Goal: Contribute content: Contribute content

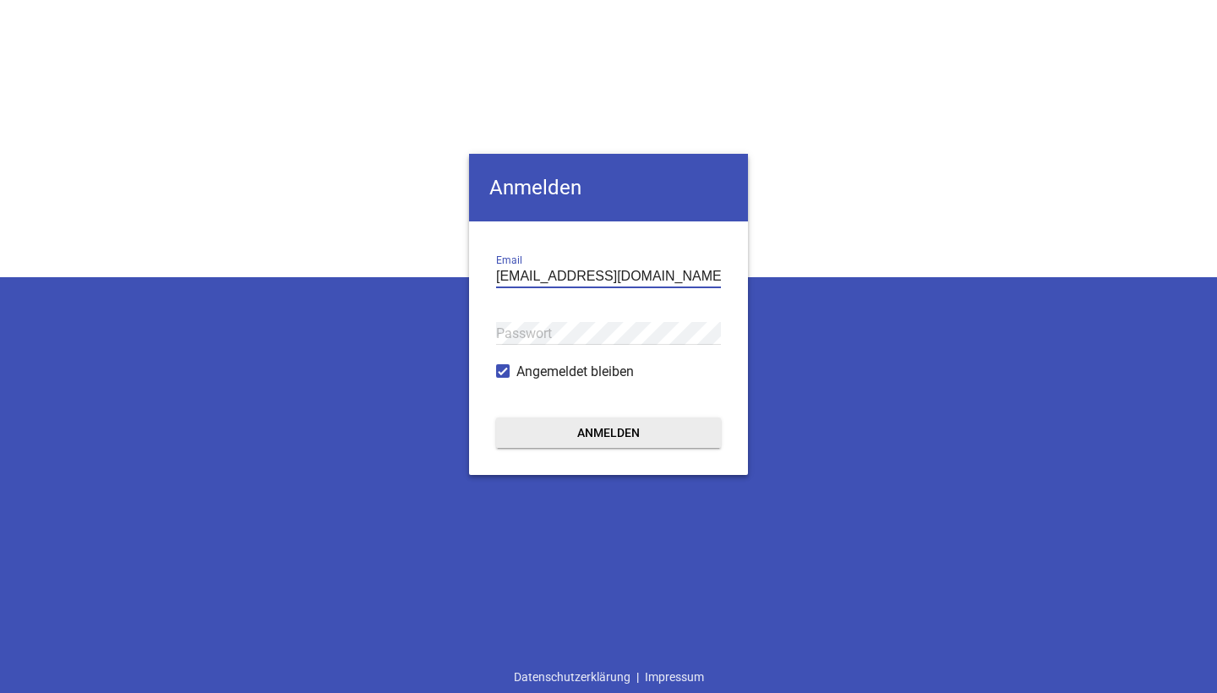
type input "maier-dieterskirchen@t-online.de"
click at [608, 433] on button "Anmelden" at bounding box center [608, 432] width 225 height 30
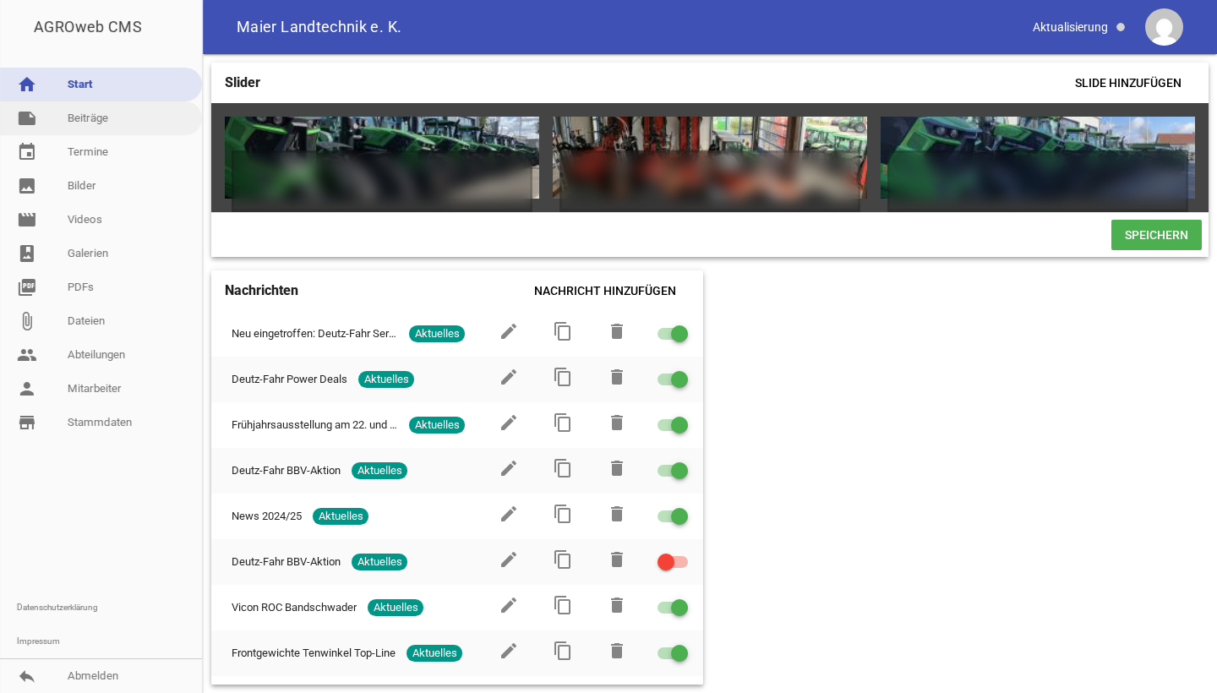
click at [70, 126] on link "note Beiträge" at bounding box center [101, 118] width 202 height 34
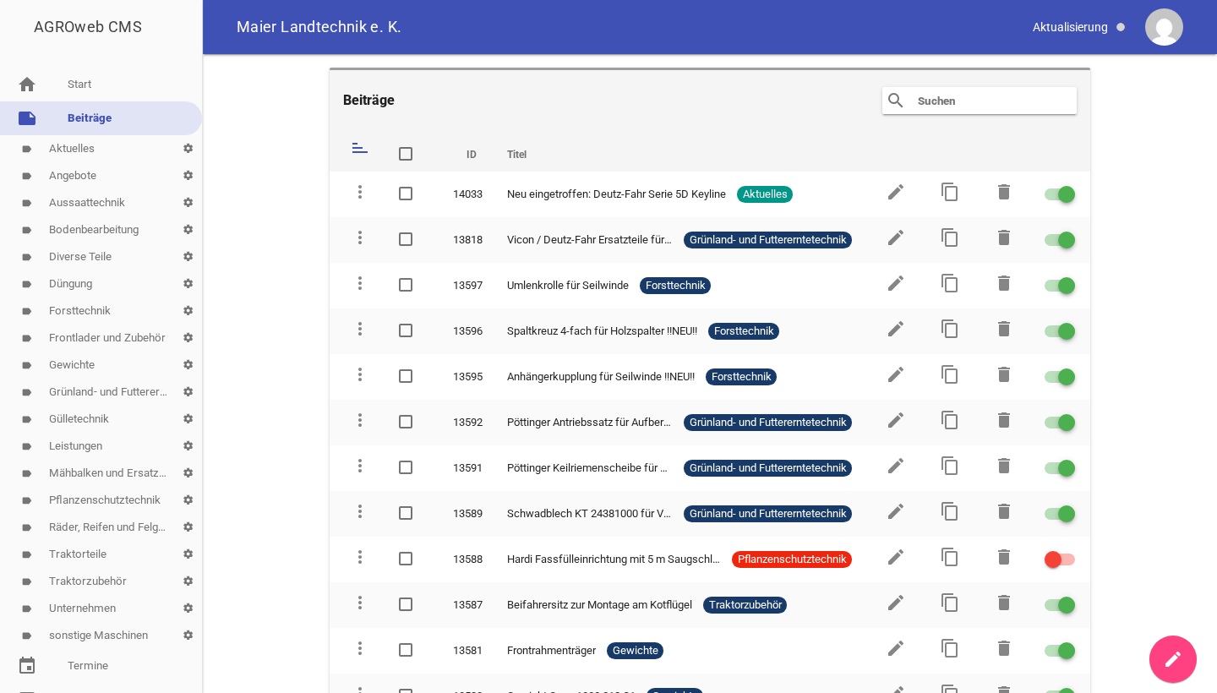
click at [89, 387] on link "label Grünland- und Futtererntetechnik settings" at bounding box center [101, 392] width 202 height 27
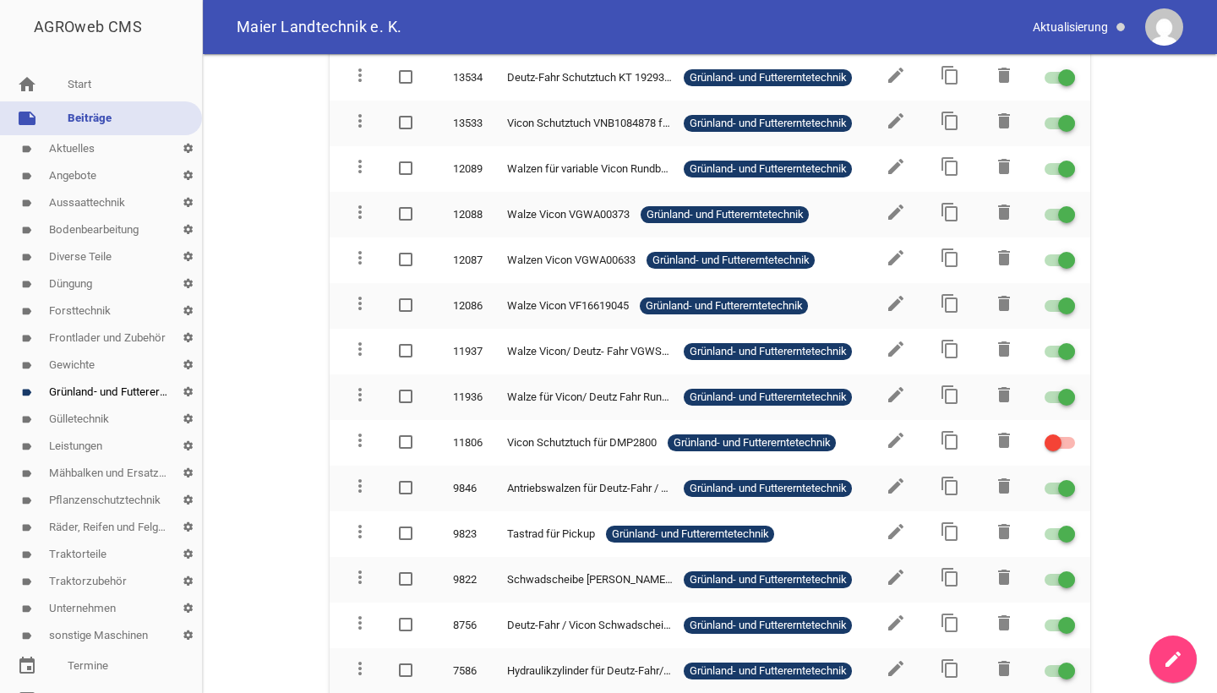
scroll to position [848, 0]
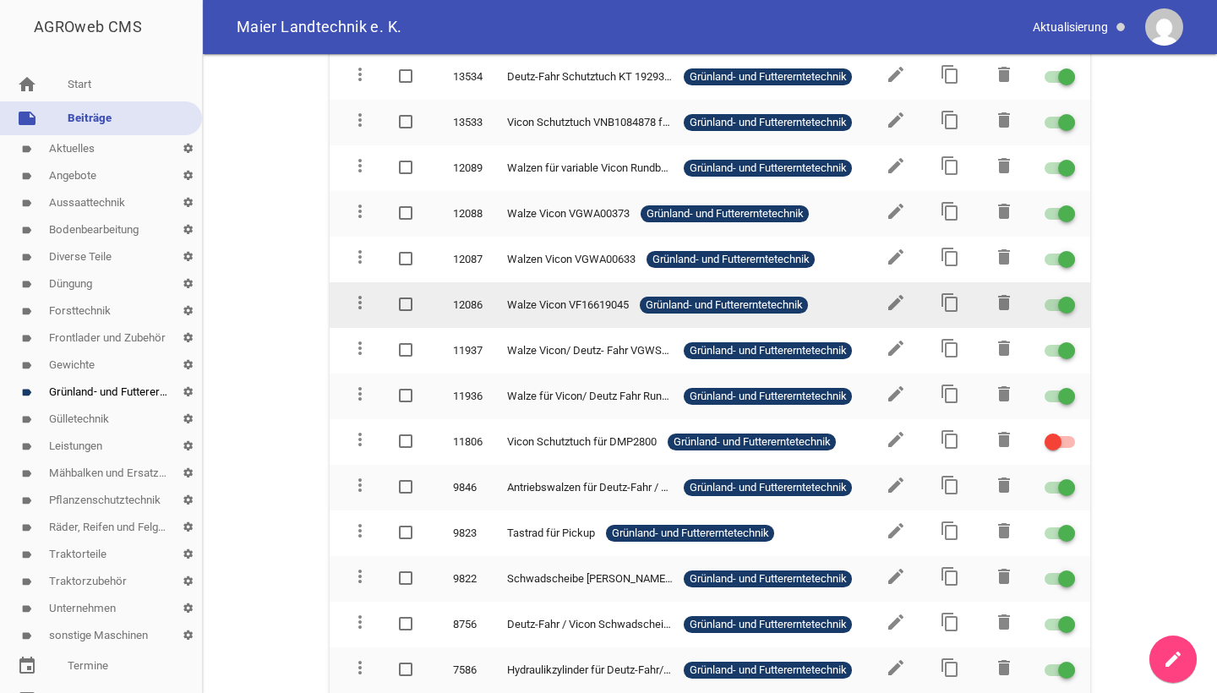
click at [1058, 302] on div at bounding box center [1066, 305] width 17 height 17
click at [1070, 295] on input "checkbox" at bounding box center [1070, 295] width 0 height 0
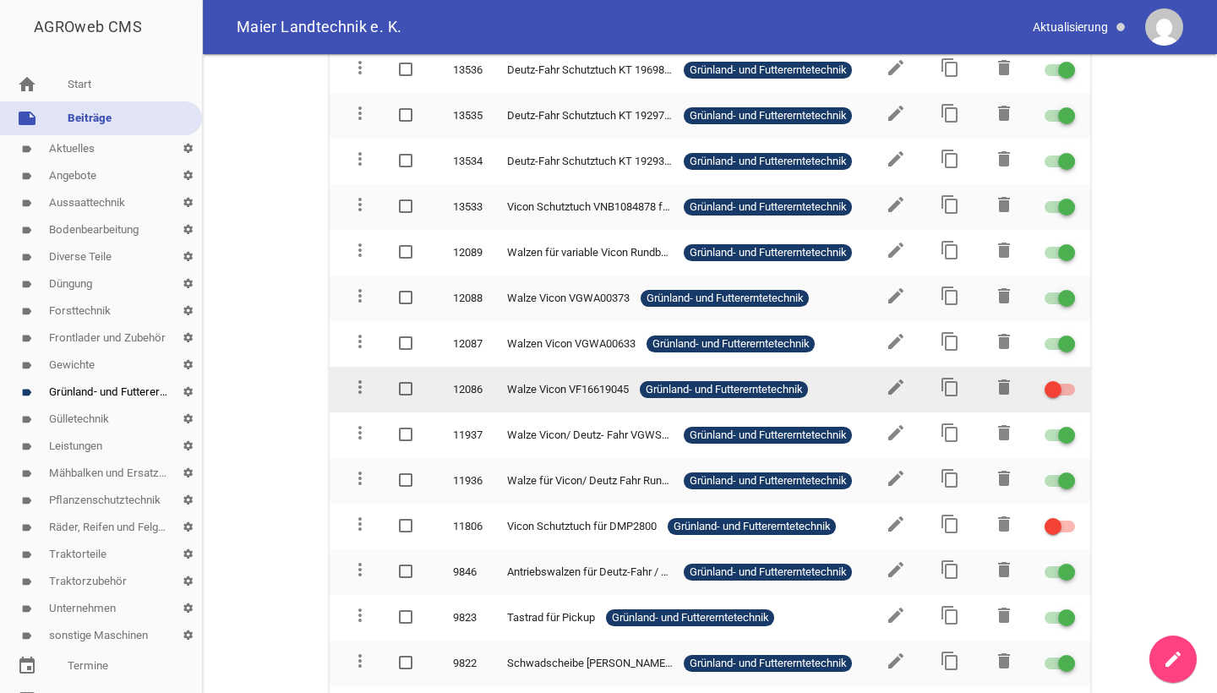
scroll to position [1018, 0]
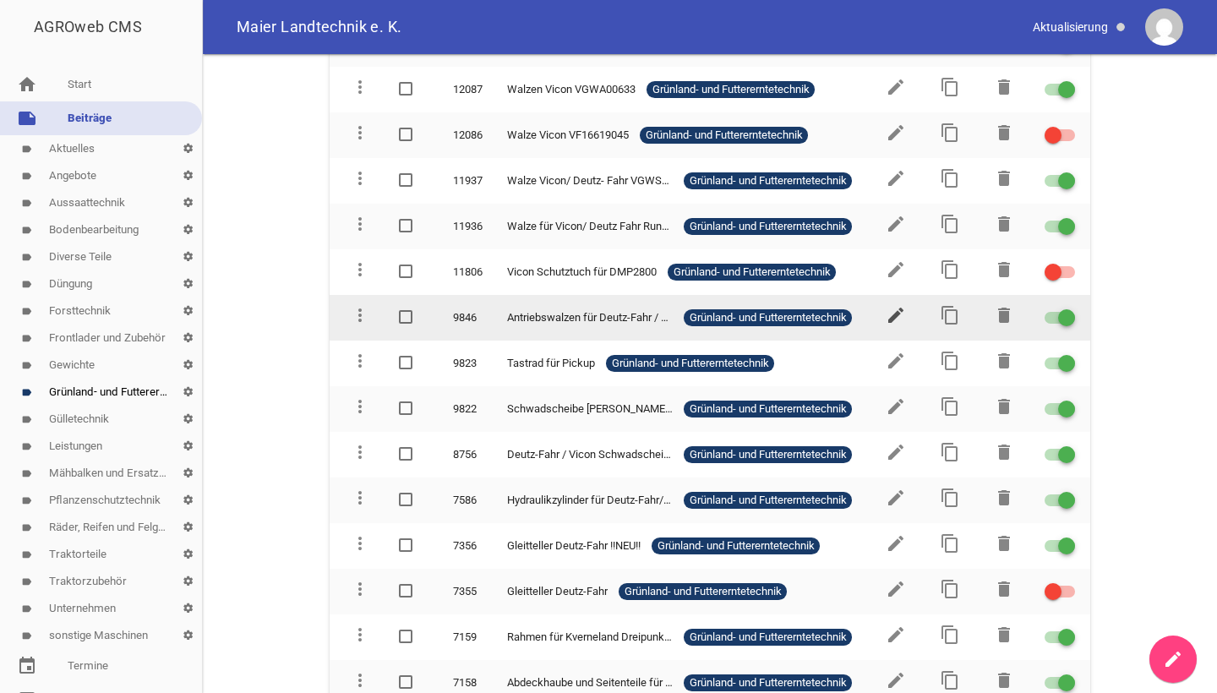
click at [892, 316] on icon "edit" at bounding box center [896, 315] width 20 height 20
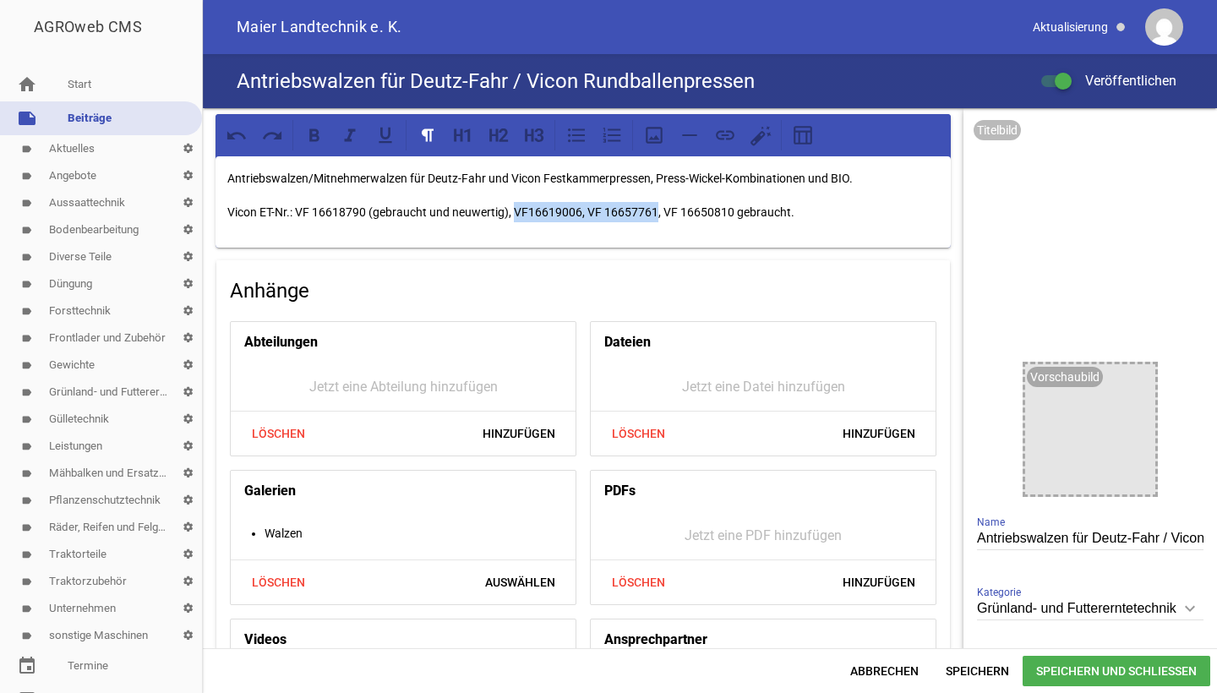
drag, startPoint x: 658, startPoint y: 209, endPoint x: 515, endPoint y: 206, distance: 142.8
click at [515, 206] on p "Vicon ET-Nr.: VF 16618790 (gebraucht und neuwertig), VF16619006, VF 16657761, V…" at bounding box center [583, 212] width 712 height 20
click at [587, 210] on p "Vicon ET-Nr.: VF 16618790 (gebraucht und neuwertig), VF 16650810 gebraucht." at bounding box center [583, 212] width 712 height 20
click at [648, 211] on p "Vicon ET-Nr.: VF 16618790 (gebraucht und neuwertig), VF 16650810 (gebraucht." at bounding box center [583, 212] width 712 height 20
click at [1086, 675] on span "Speichern und Schließen" at bounding box center [1117, 671] width 188 height 30
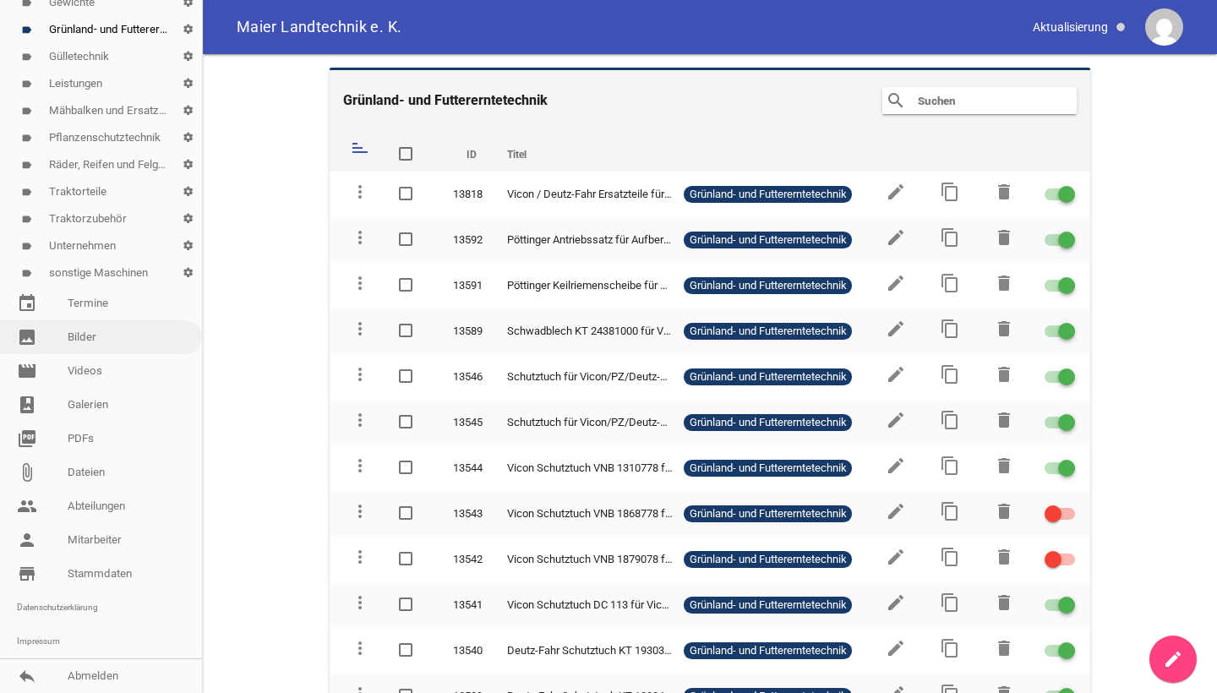
scroll to position [363, 0]
click at [53, 335] on link "image Bilder" at bounding box center [101, 337] width 202 height 34
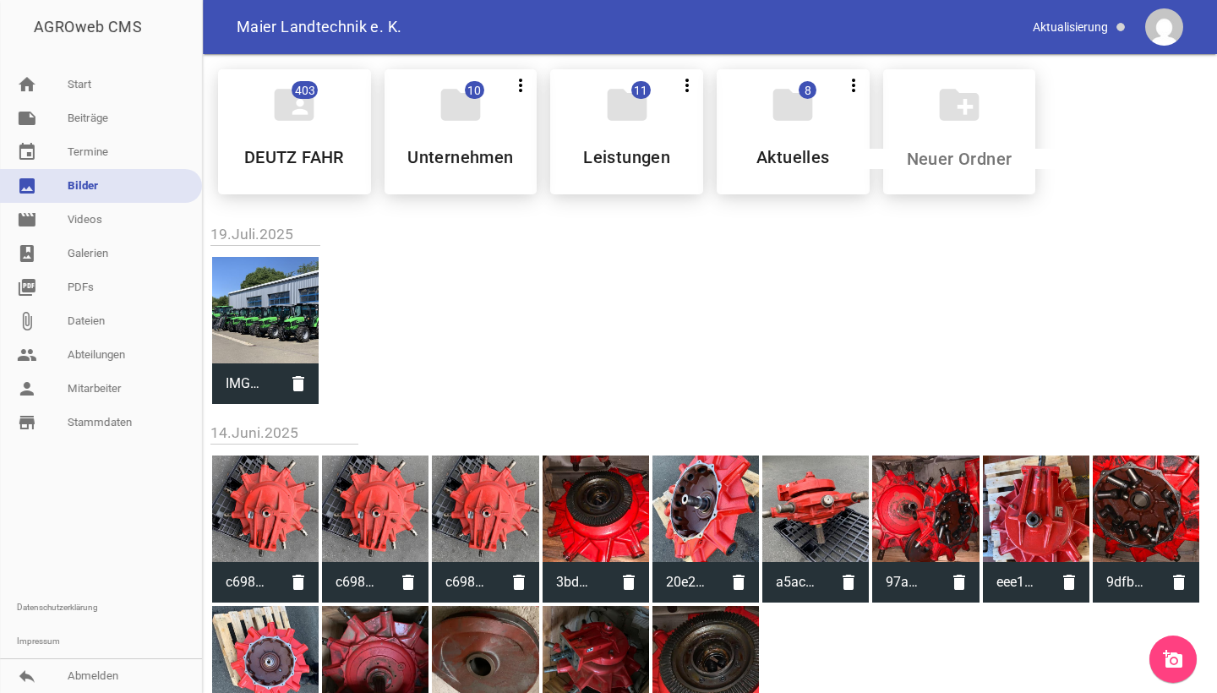
click at [1168, 644] on link "add_a_photo" at bounding box center [1172, 659] width 47 height 47
click at [1181, 652] on icon "add_a_photo" at bounding box center [1173, 659] width 20 height 20
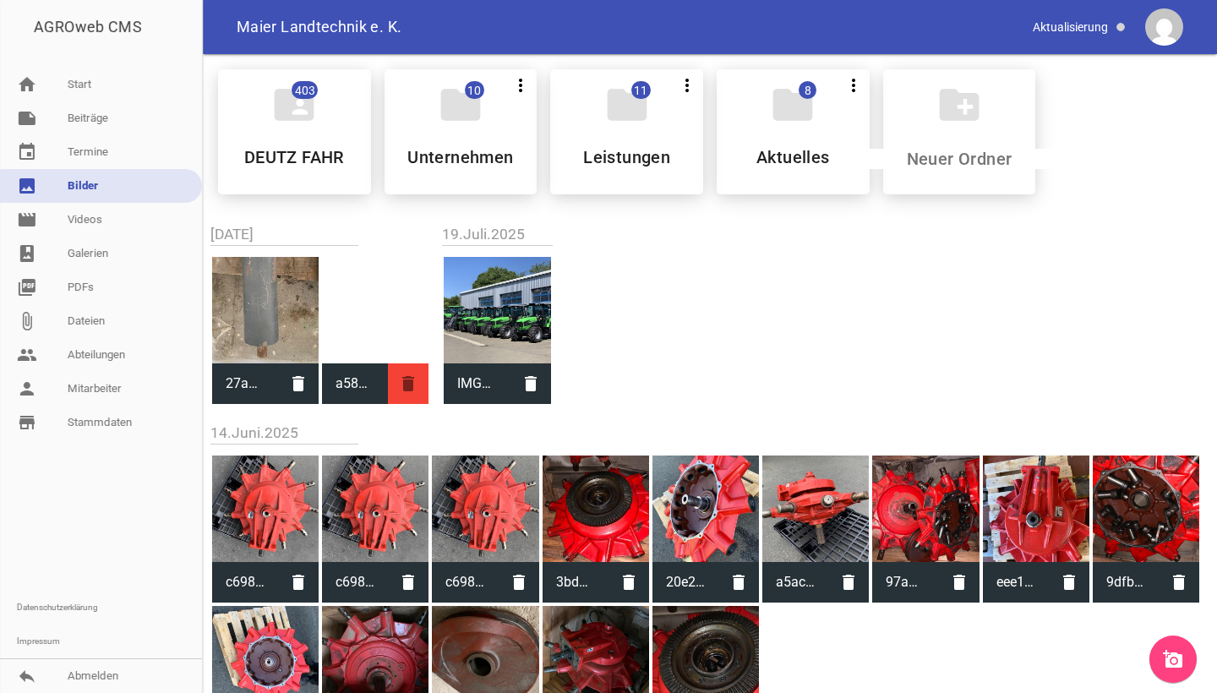
click at [416, 387] on icon "delete" at bounding box center [408, 383] width 41 height 41
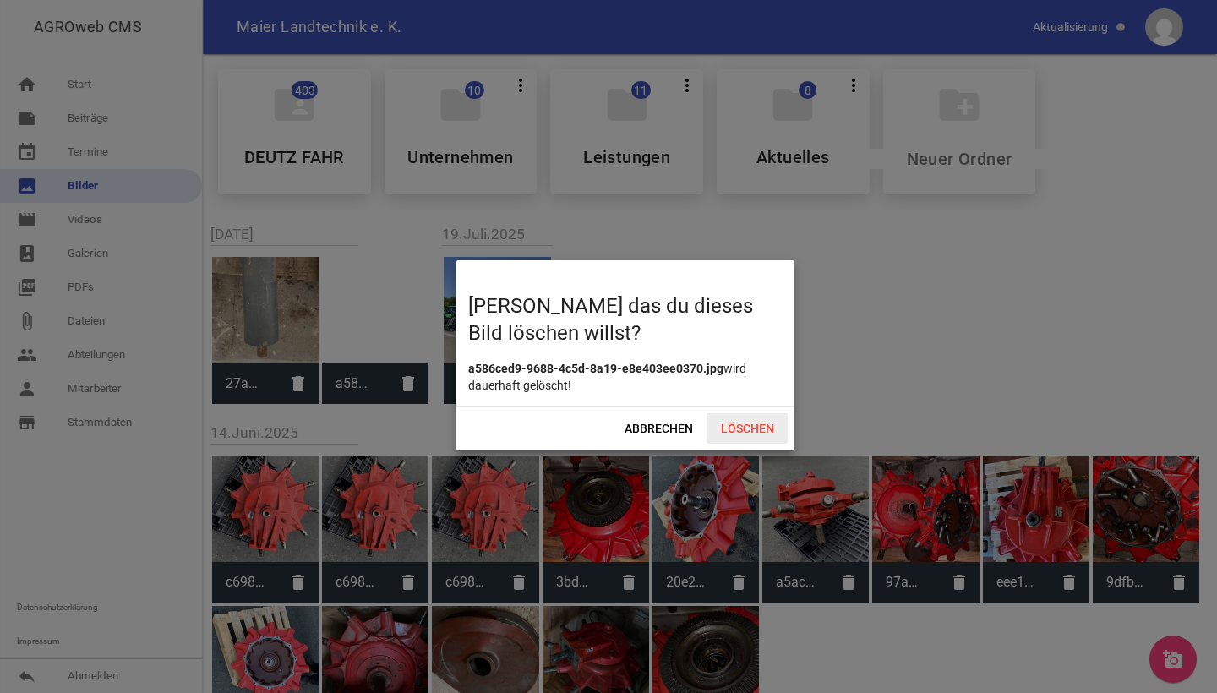
click at [756, 442] on span "Löschen" at bounding box center [747, 428] width 81 height 30
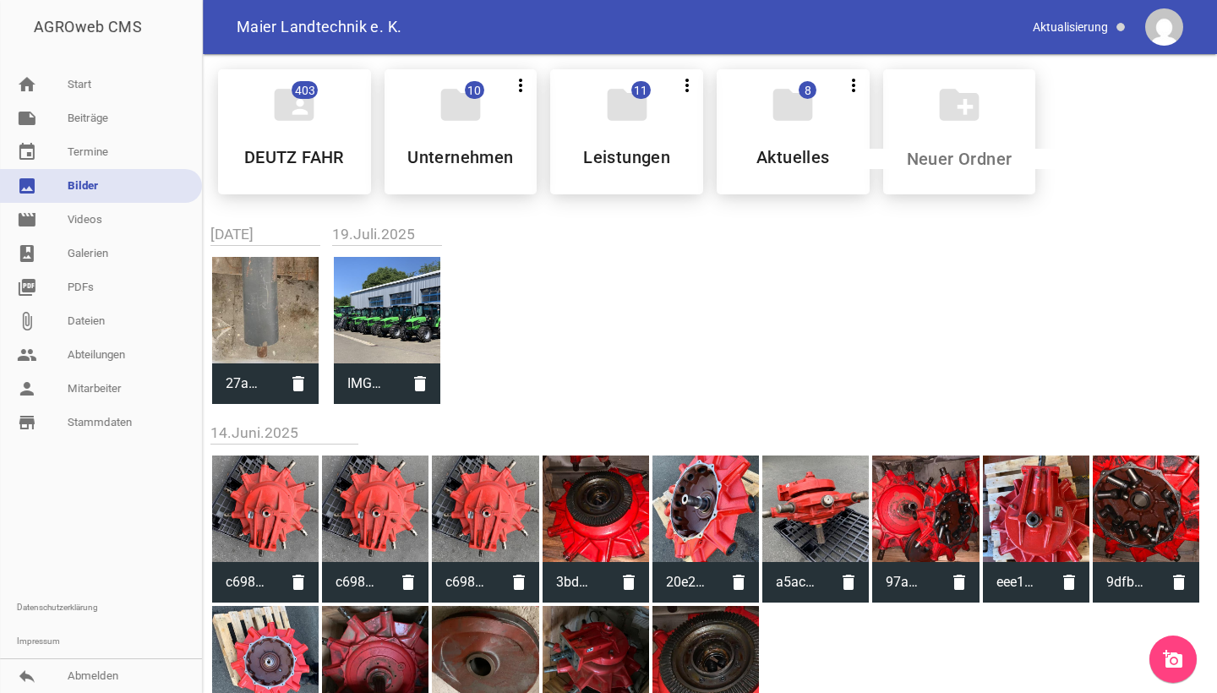
click at [1171, 652] on icon "add_a_photo" at bounding box center [1173, 659] width 20 height 20
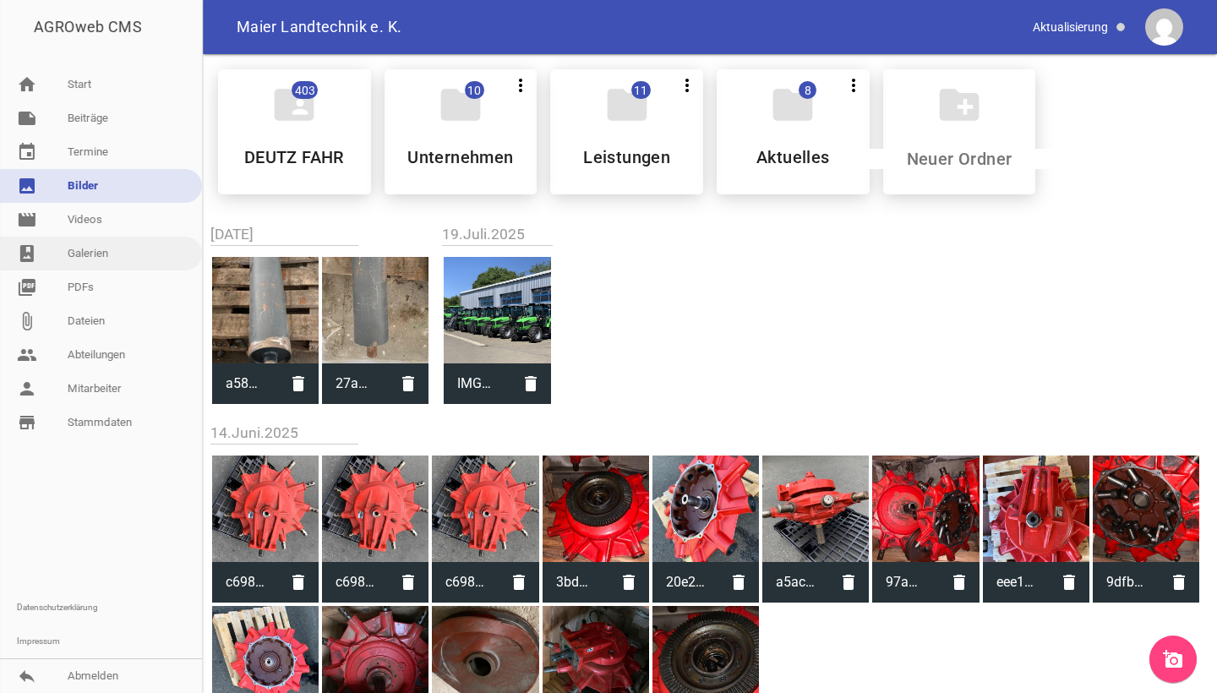
click at [99, 262] on link "photo_album Galerien" at bounding box center [101, 254] width 202 height 34
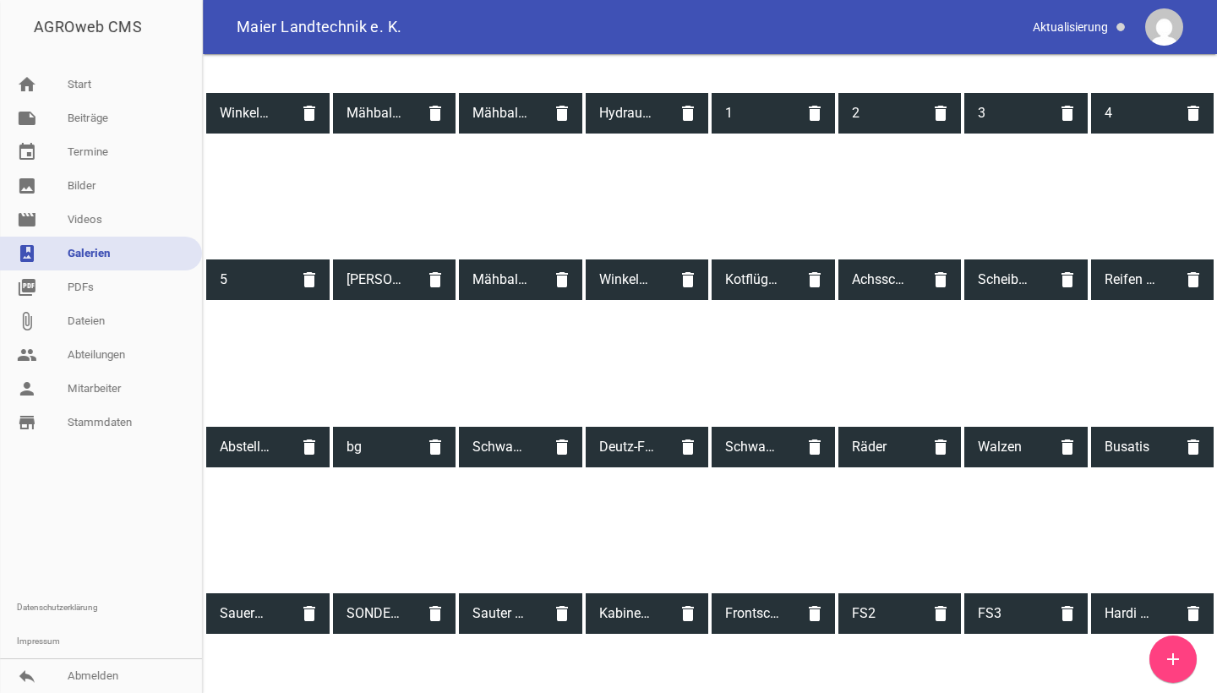
scroll to position [1429, 0]
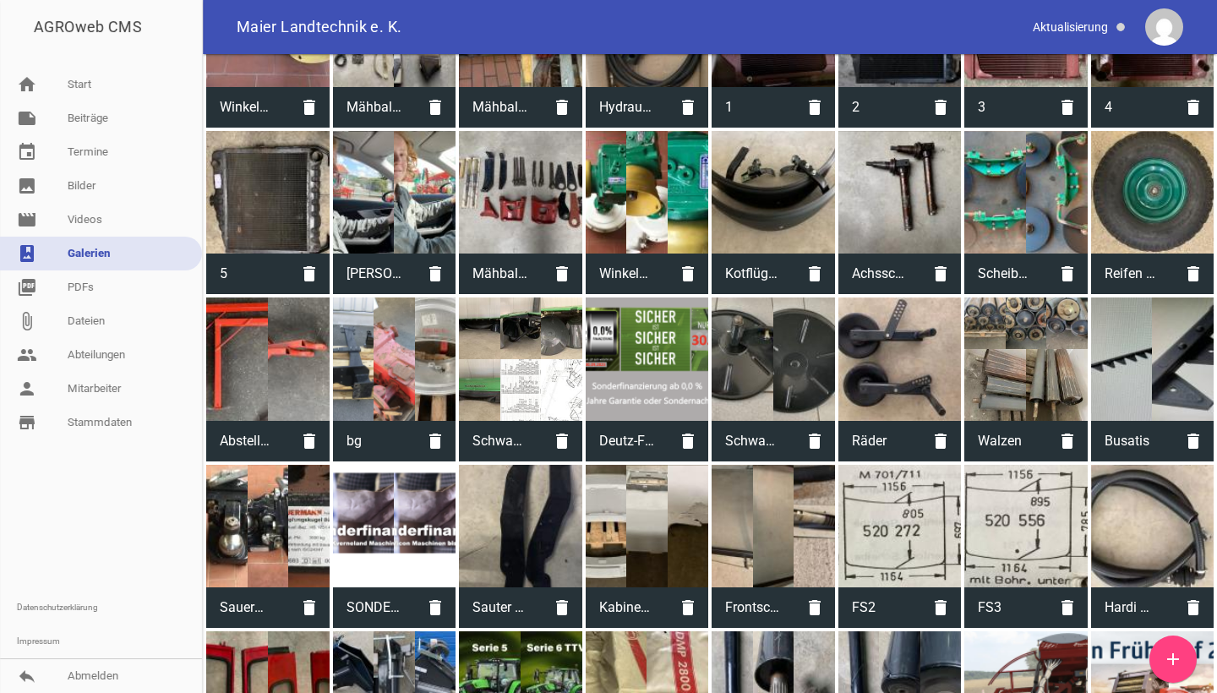
click at [1041, 348] on div at bounding box center [1025, 358] width 123 height 123
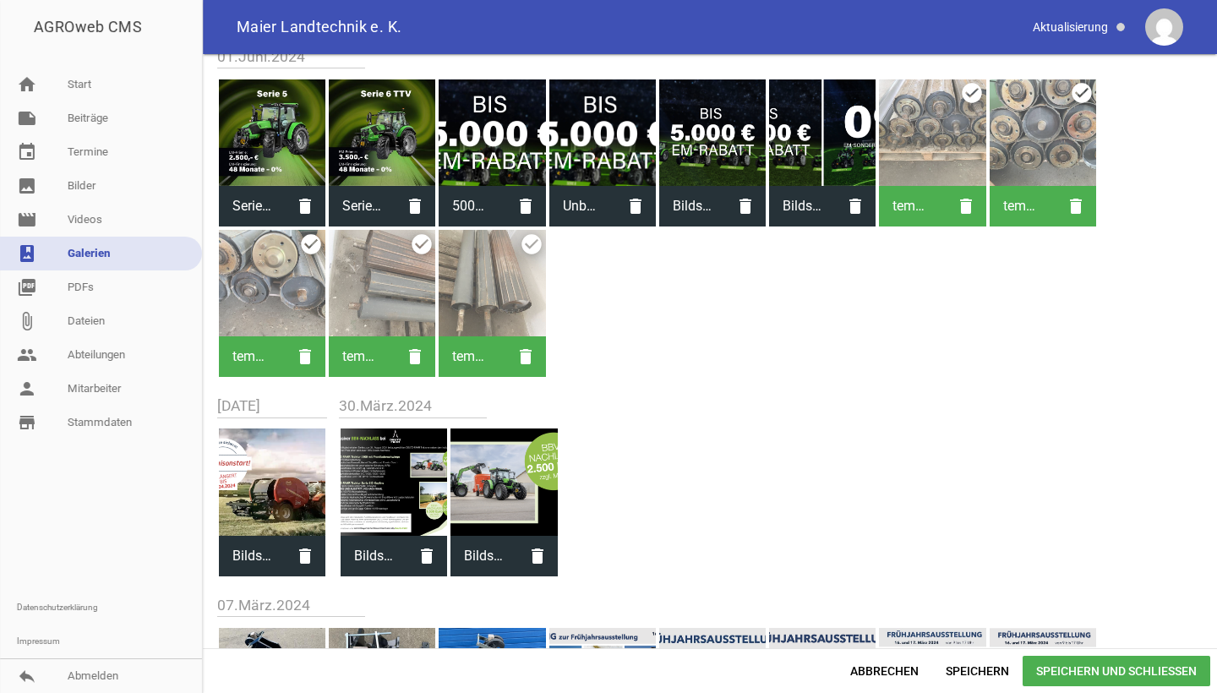
scroll to position [4620, 0]
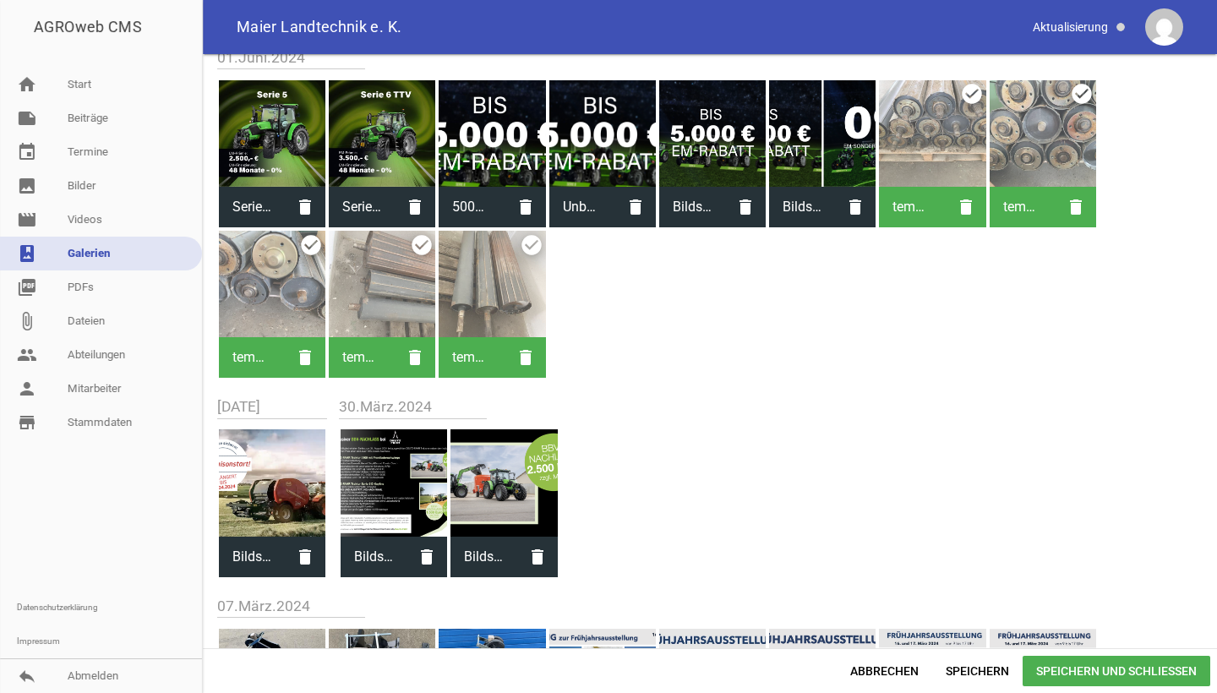
click at [526, 277] on div at bounding box center [492, 284] width 106 height 106
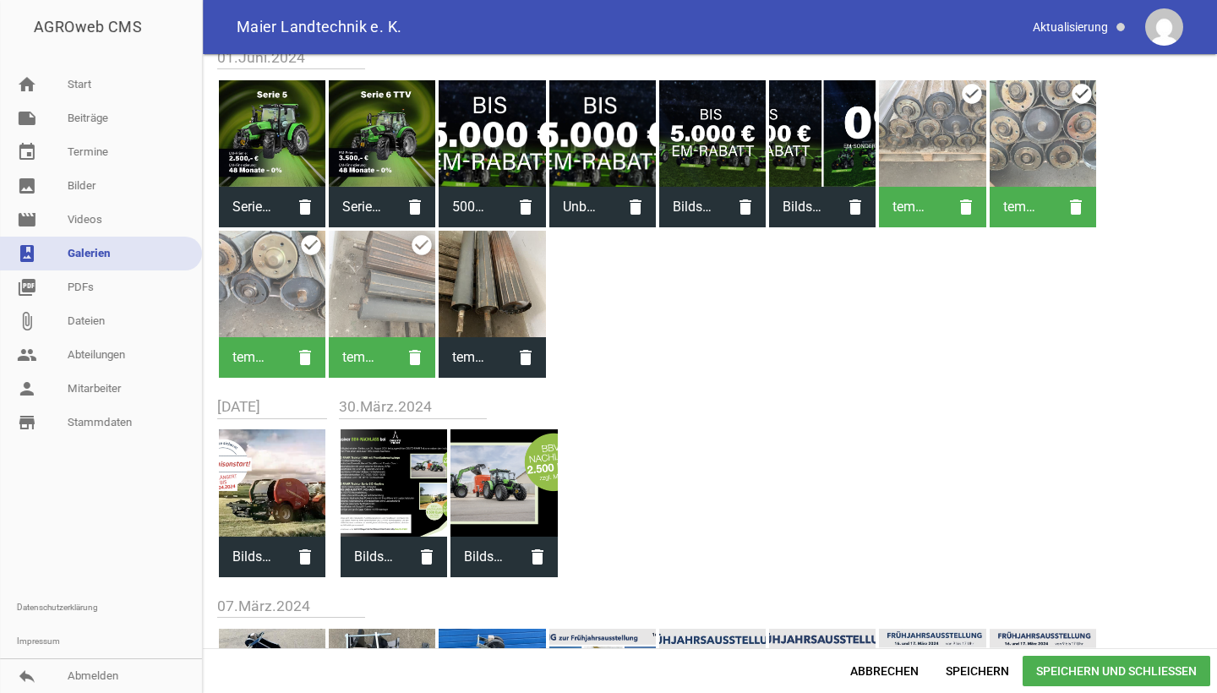
click at [361, 278] on div at bounding box center [382, 284] width 106 height 106
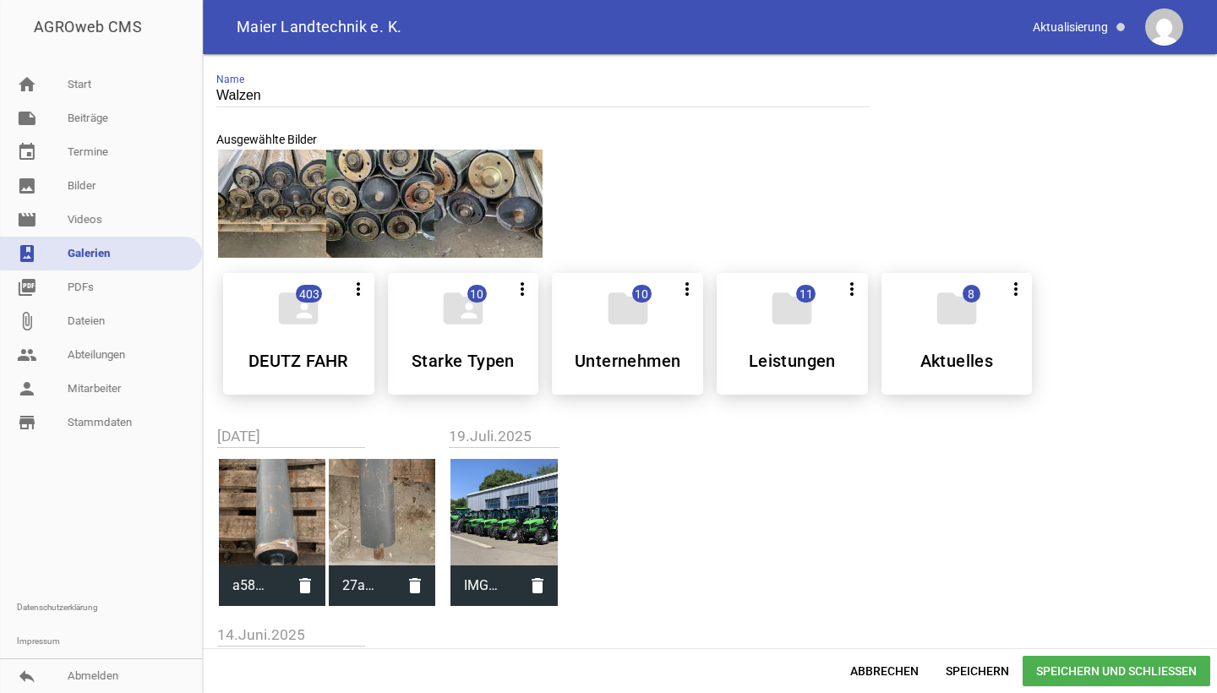
scroll to position [0, 0]
click at [281, 492] on div at bounding box center [272, 512] width 106 height 106
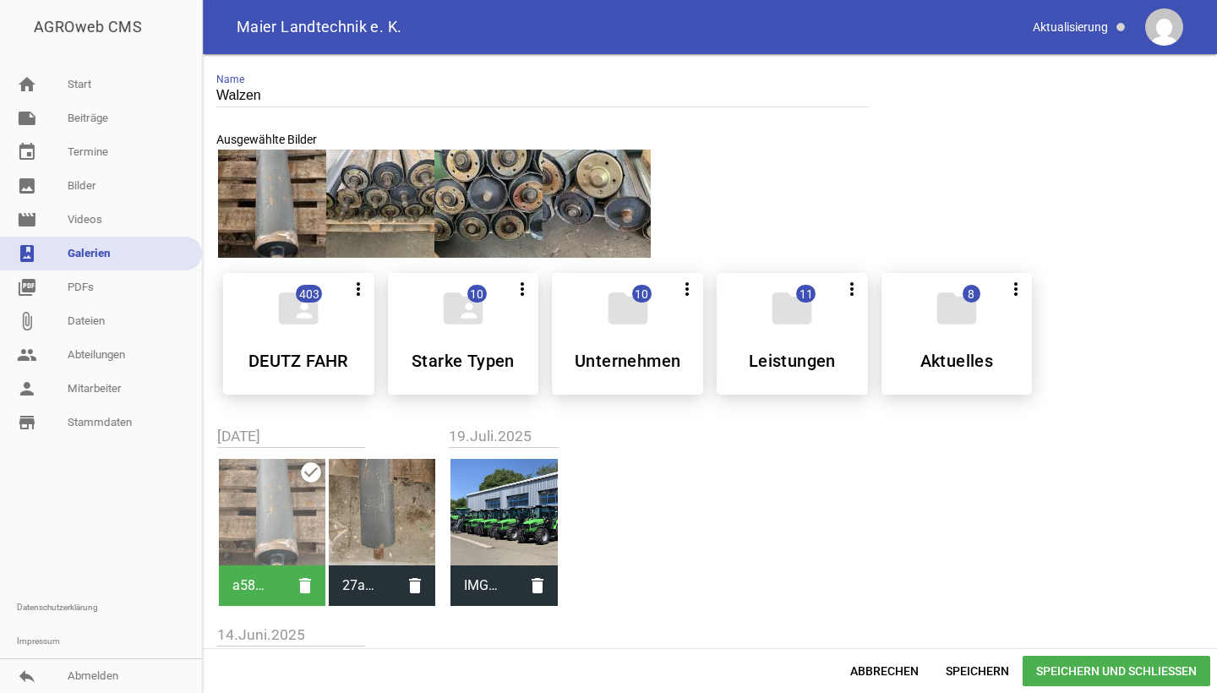
click at [365, 515] on div at bounding box center [382, 512] width 106 height 106
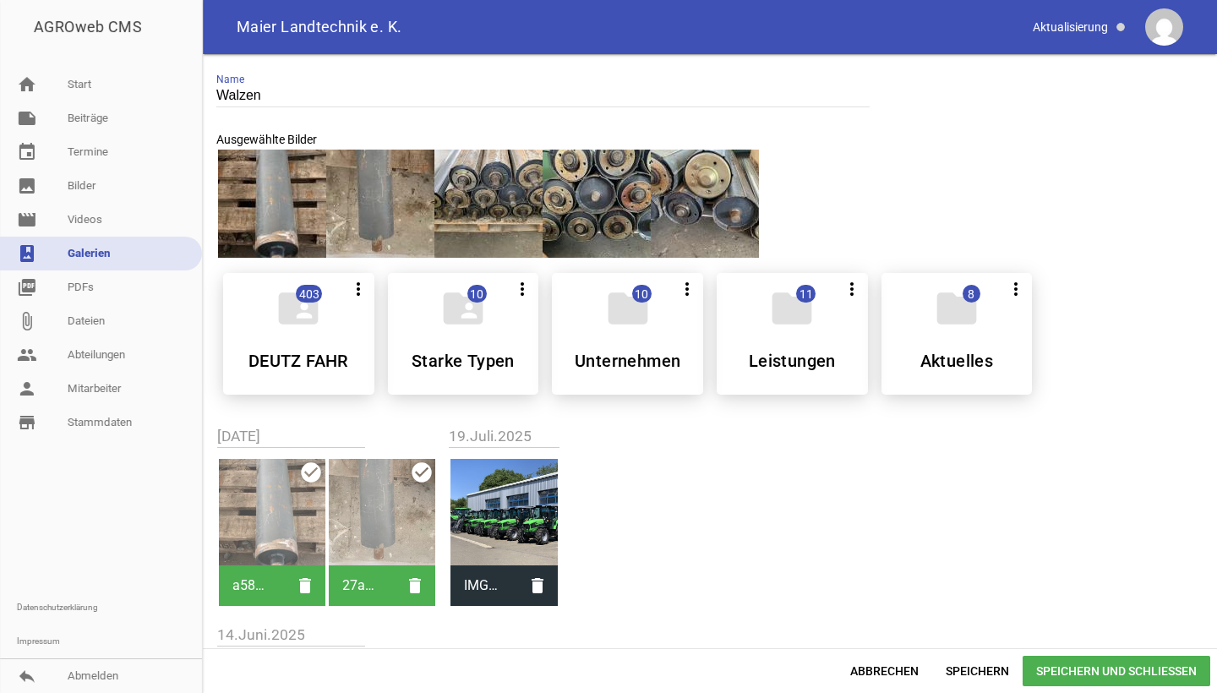
click at [349, 507] on div at bounding box center [382, 512] width 106 height 106
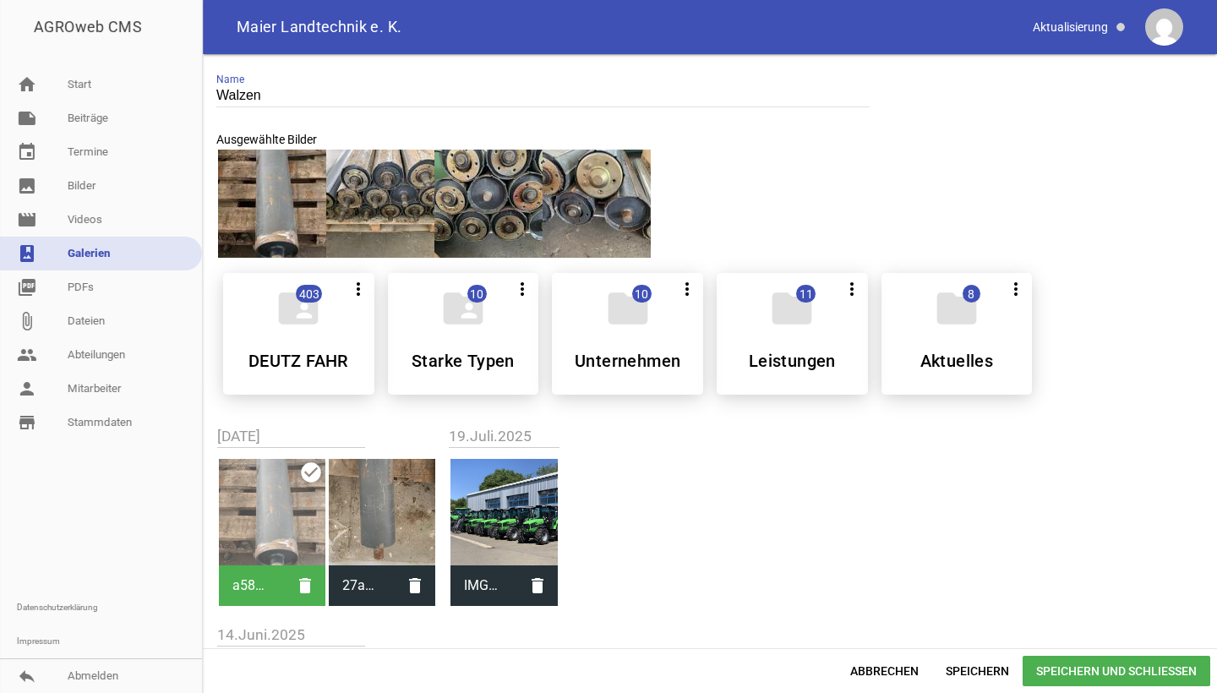
click at [270, 510] on div at bounding box center [272, 512] width 106 height 106
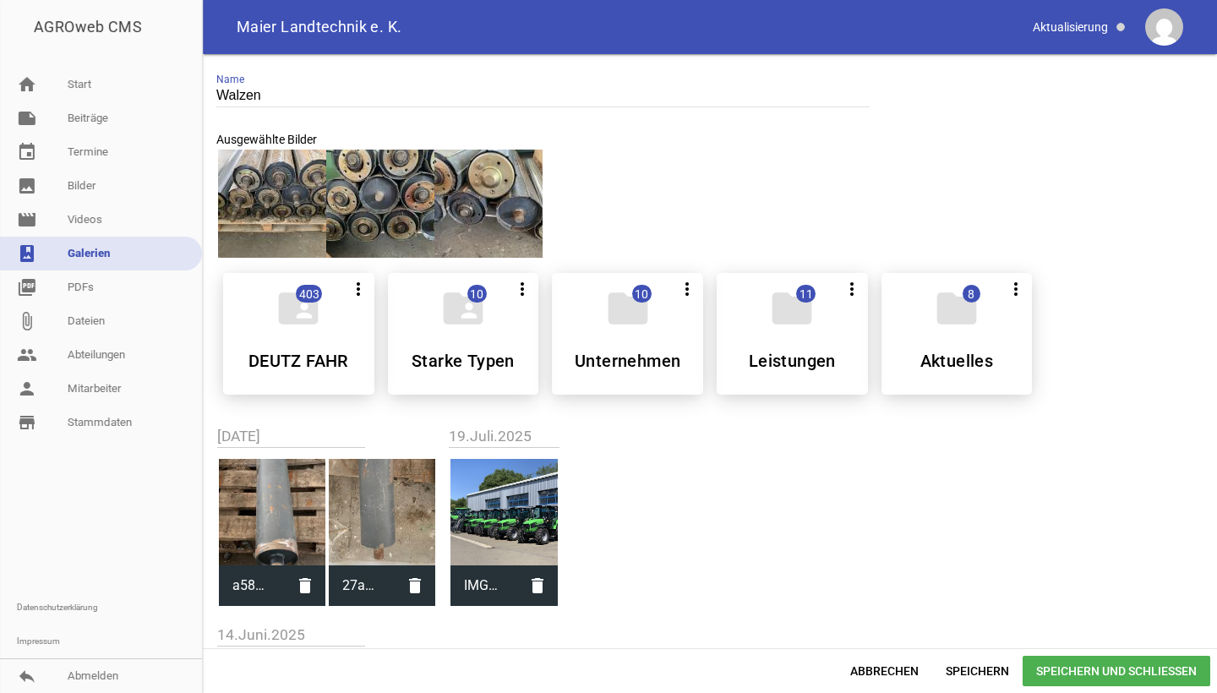
click at [269, 493] on div at bounding box center [272, 512] width 106 height 106
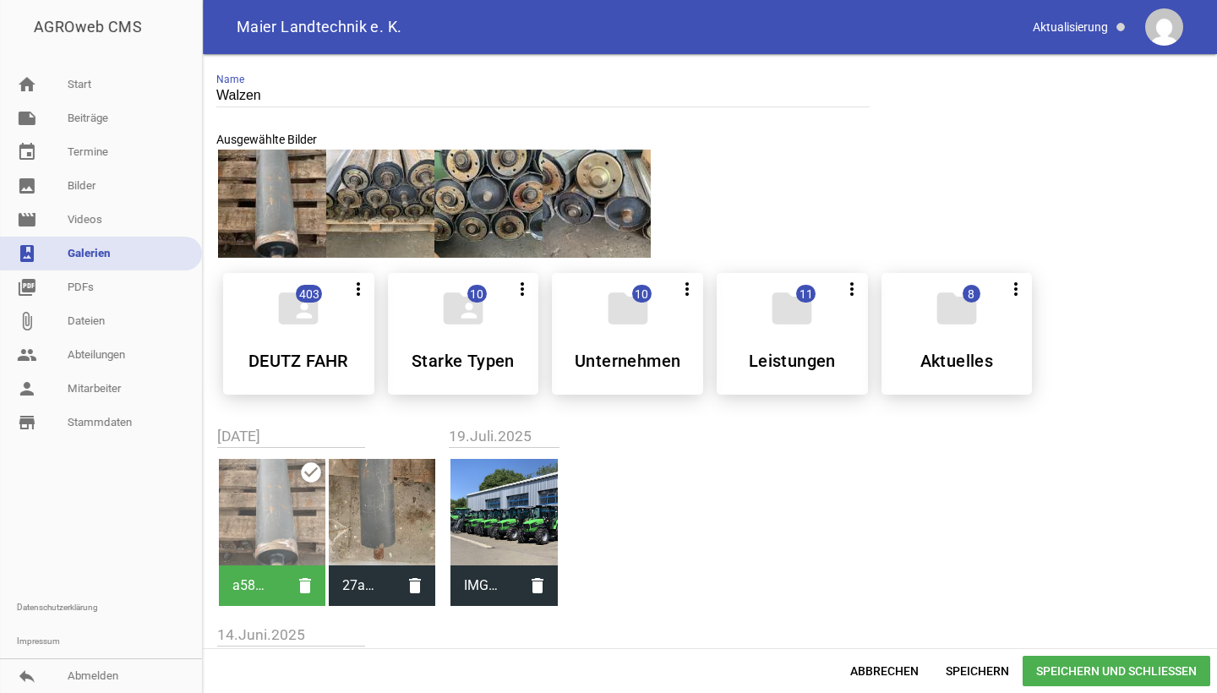
click at [390, 493] on div at bounding box center [382, 512] width 106 height 106
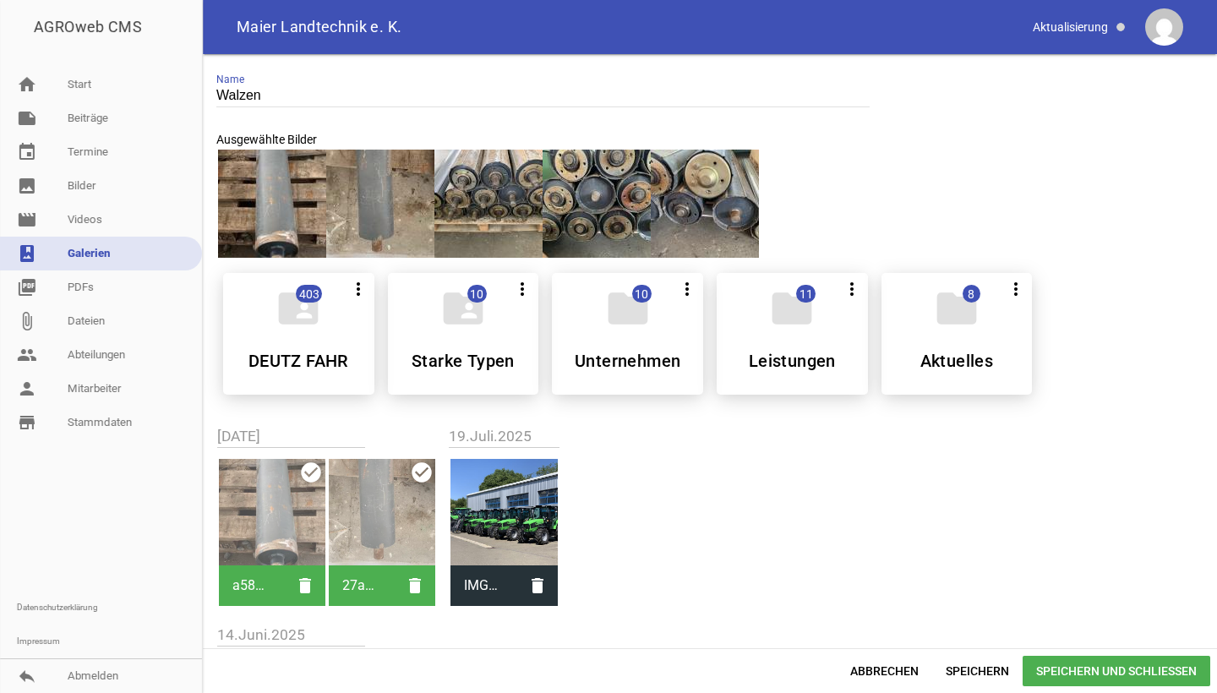
drag, startPoint x: 248, startPoint y: 183, endPoint x: 461, endPoint y: 187, distance: 212.2
click at [461, 187] on div at bounding box center [709, 204] width 987 height 112
click at [264, 483] on div at bounding box center [272, 512] width 106 height 106
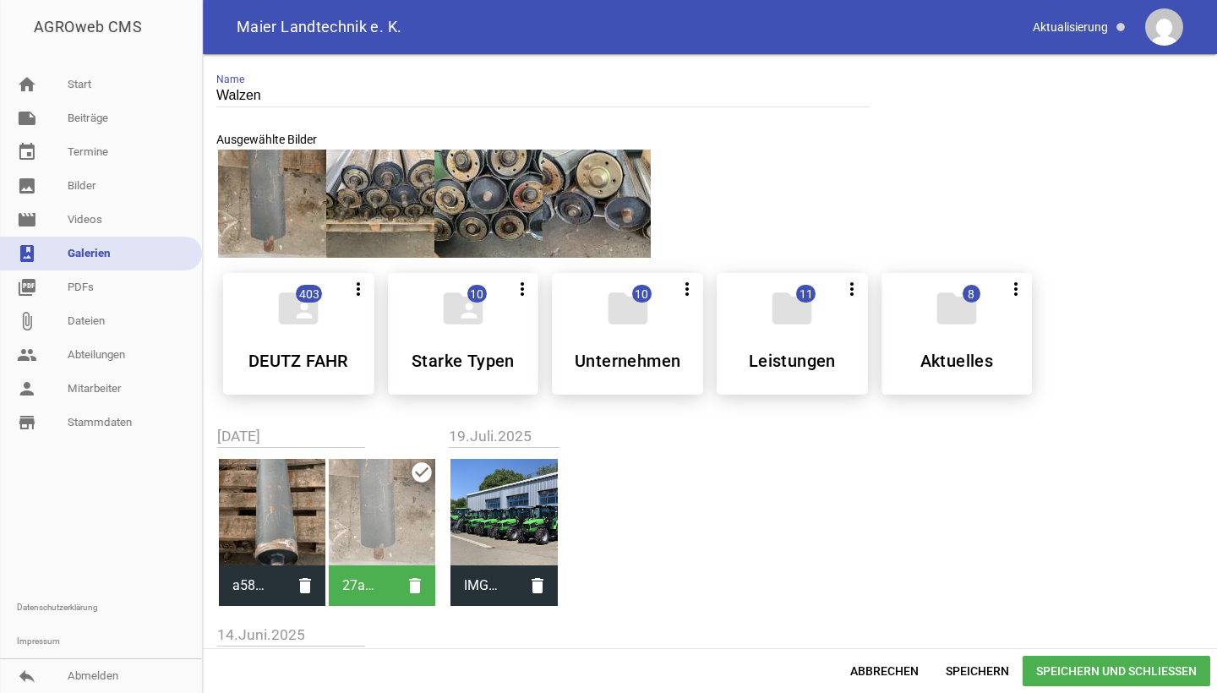
click at [379, 488] on div at bounding box center [382, 512] width 106 height 106
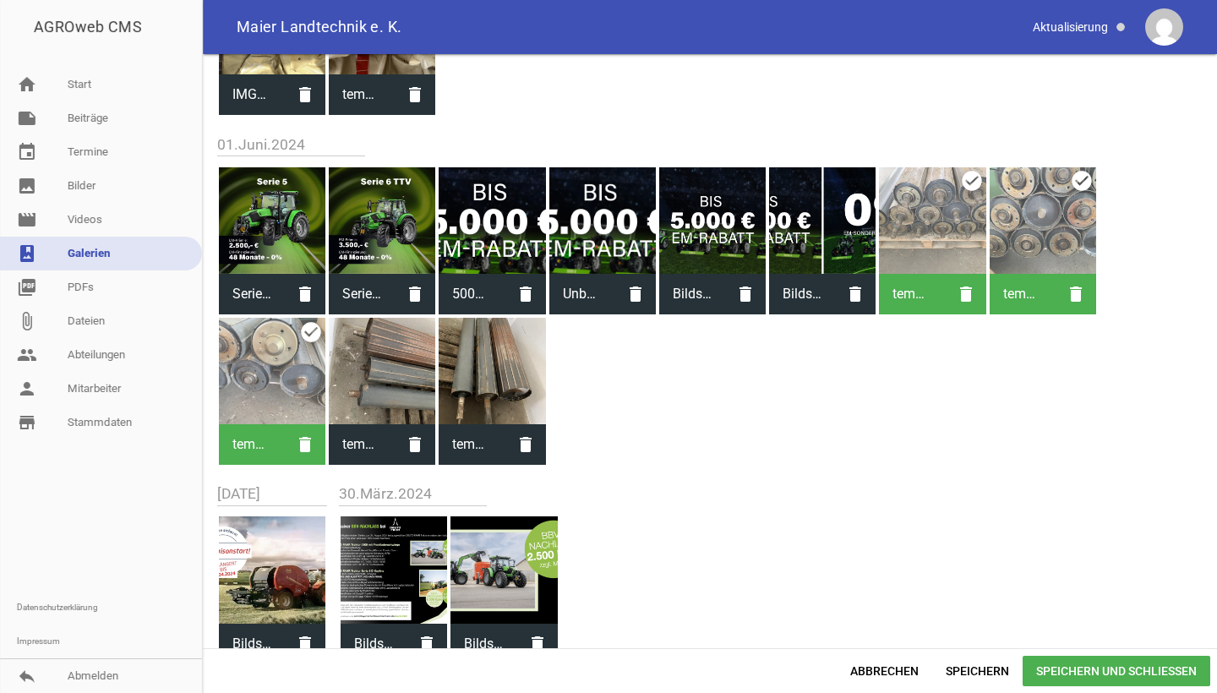
scroll to position [4567, 0]
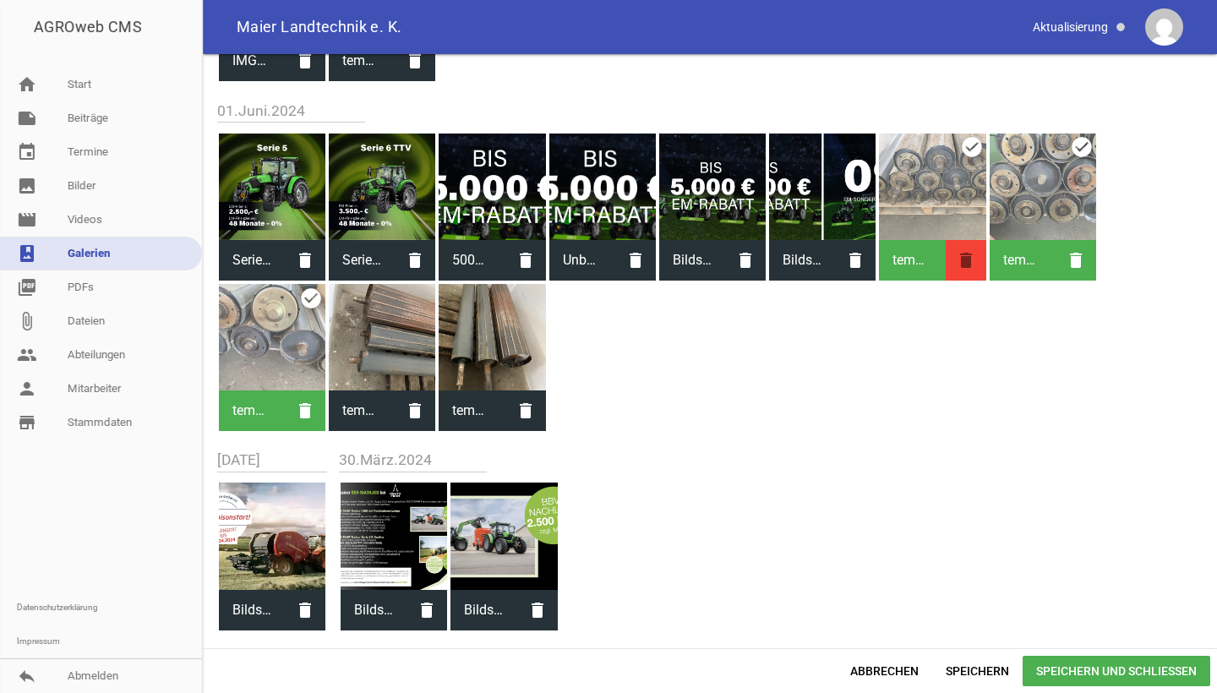
click at [968, 267] on icon "delete" at bounding box center [966, 260] width 41 height 41
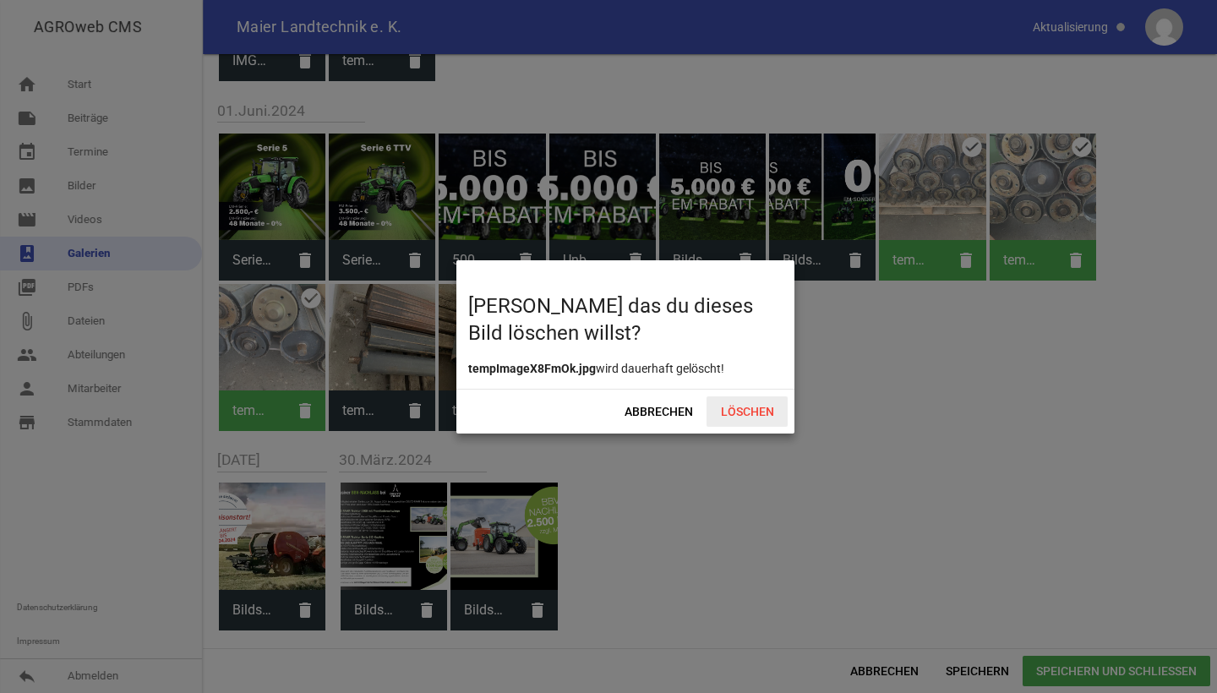
click at [739, 412] on span "Löschen" at bounding box center [747, 411] width 81 height 30
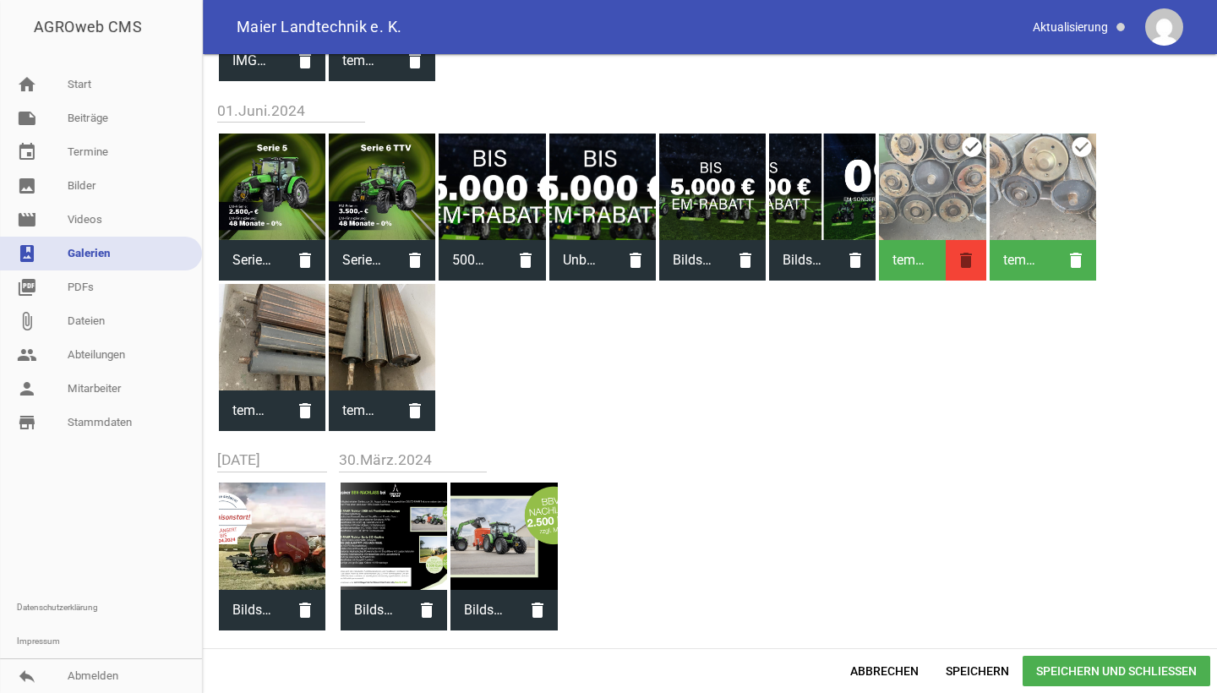
click at [970, 271] on icon "delete" at bounding box center [966, 260] width 41 height 41
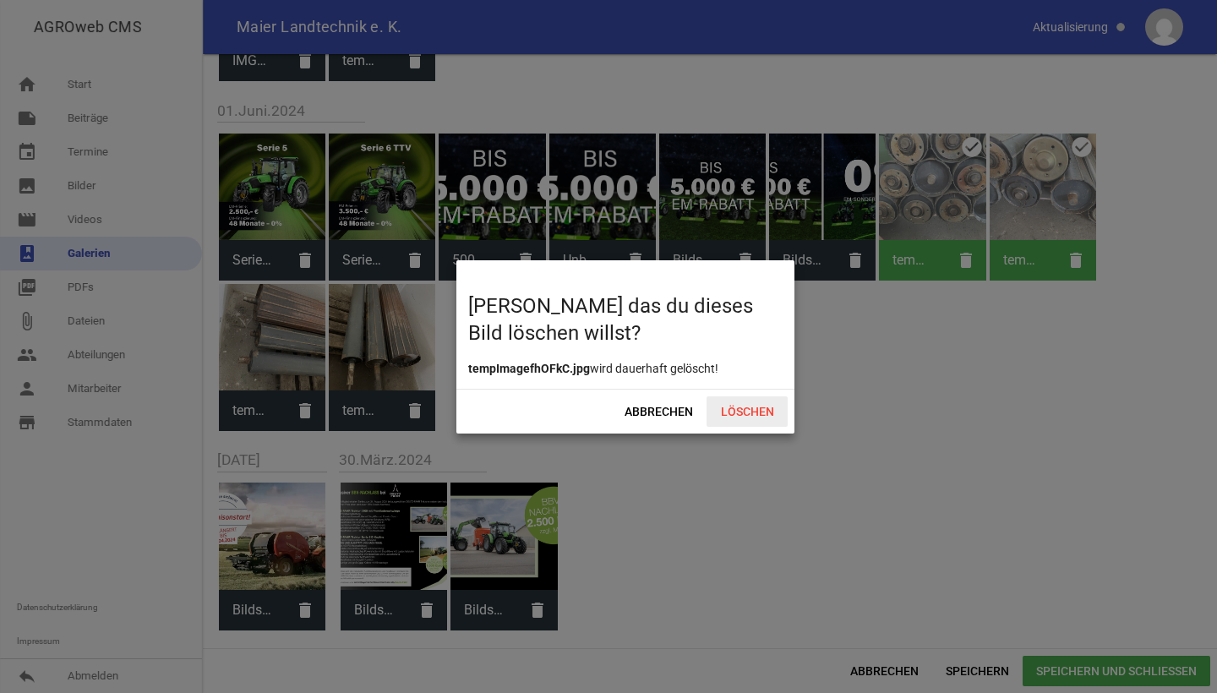
click at [753, 415] on span "Löschen" at bounding box center [747, 411] width 81 height 30
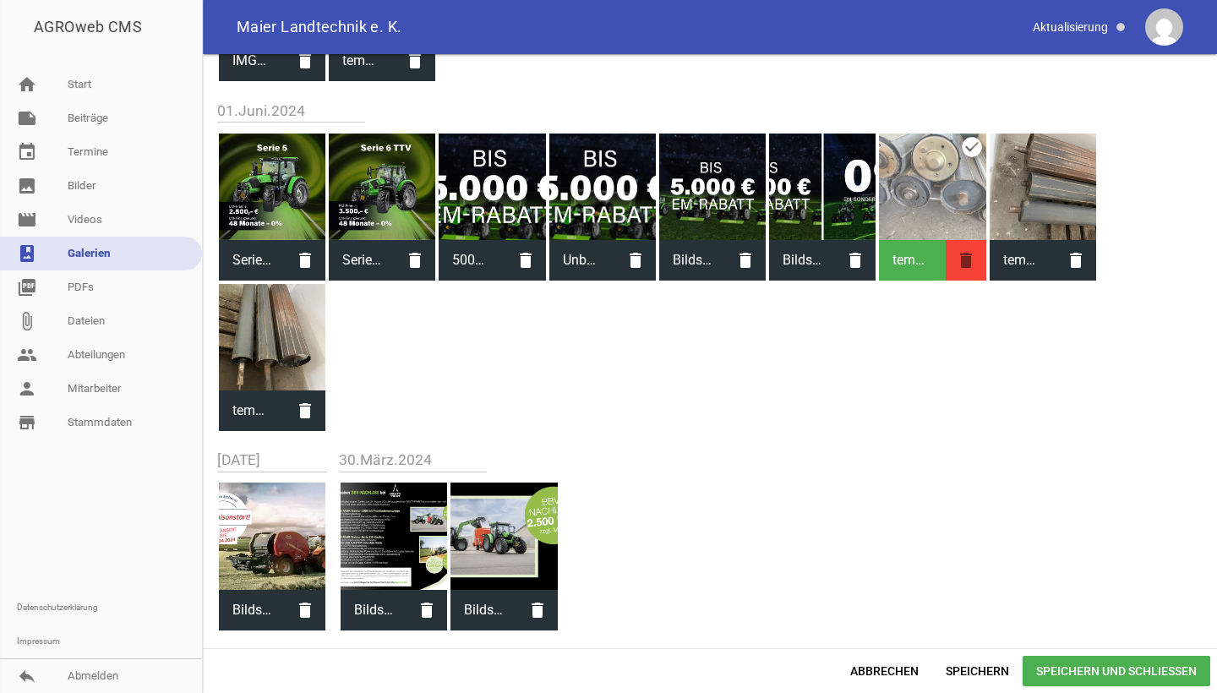
click at [962, 269] on icon "delete" at bounding box center [966, 260] width 41 height 41
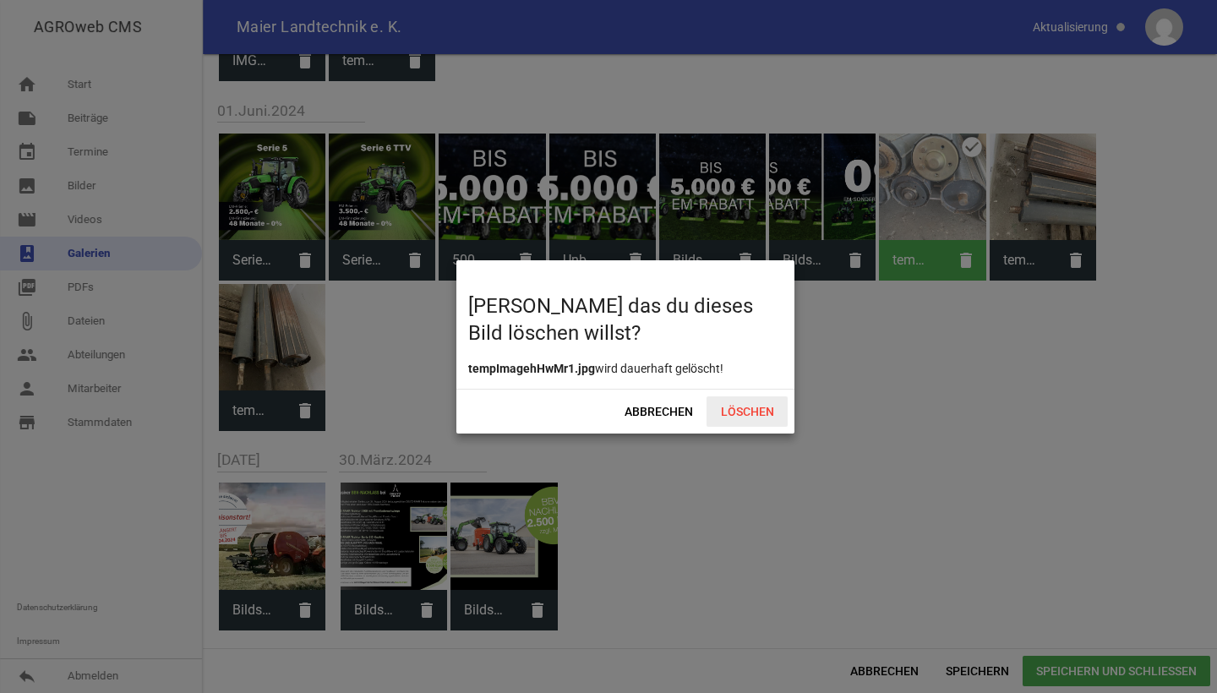
click at [734, 415] on span "Löschen" at bounding box center [747, 411] width 81 height 30
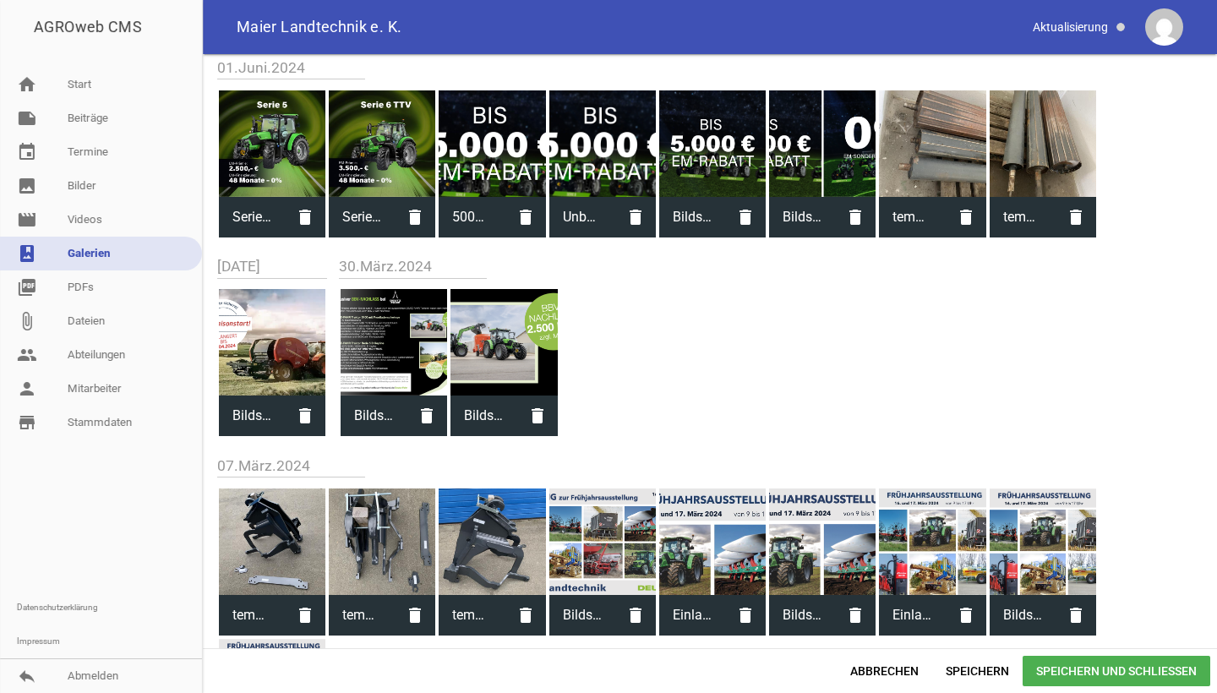
scroll to position [4484, 0]
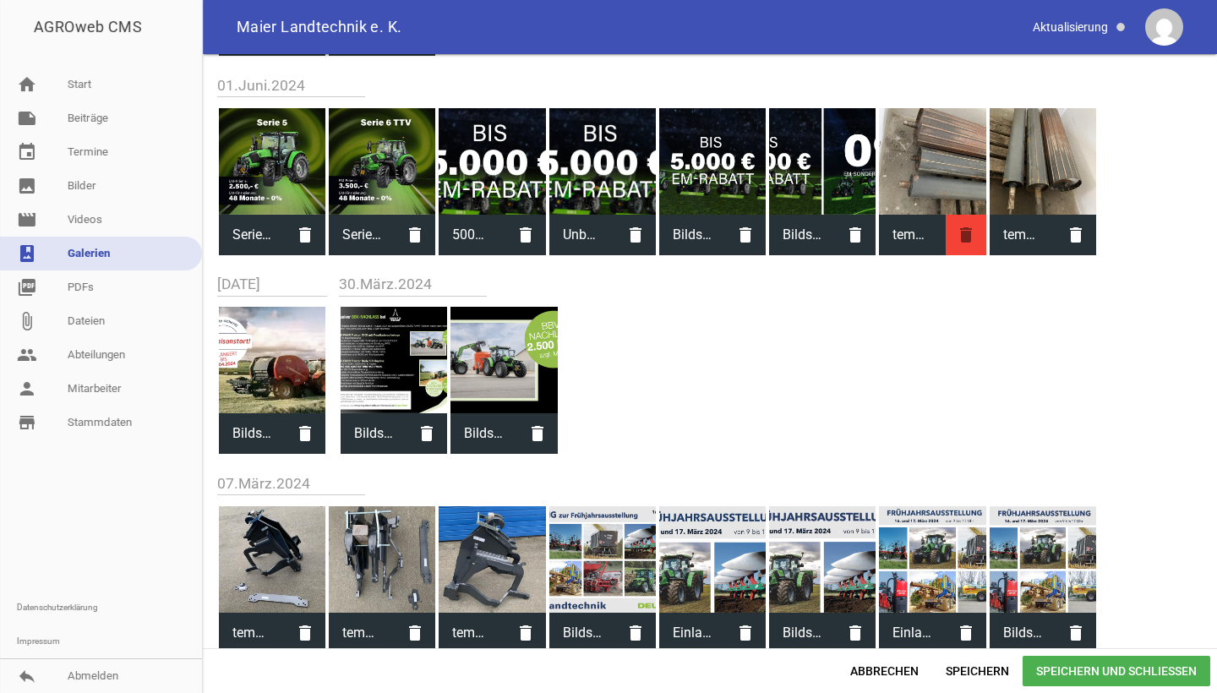
click at [957, 244] on icon "delete" at bounding box center [966, 235] width 41 height 41
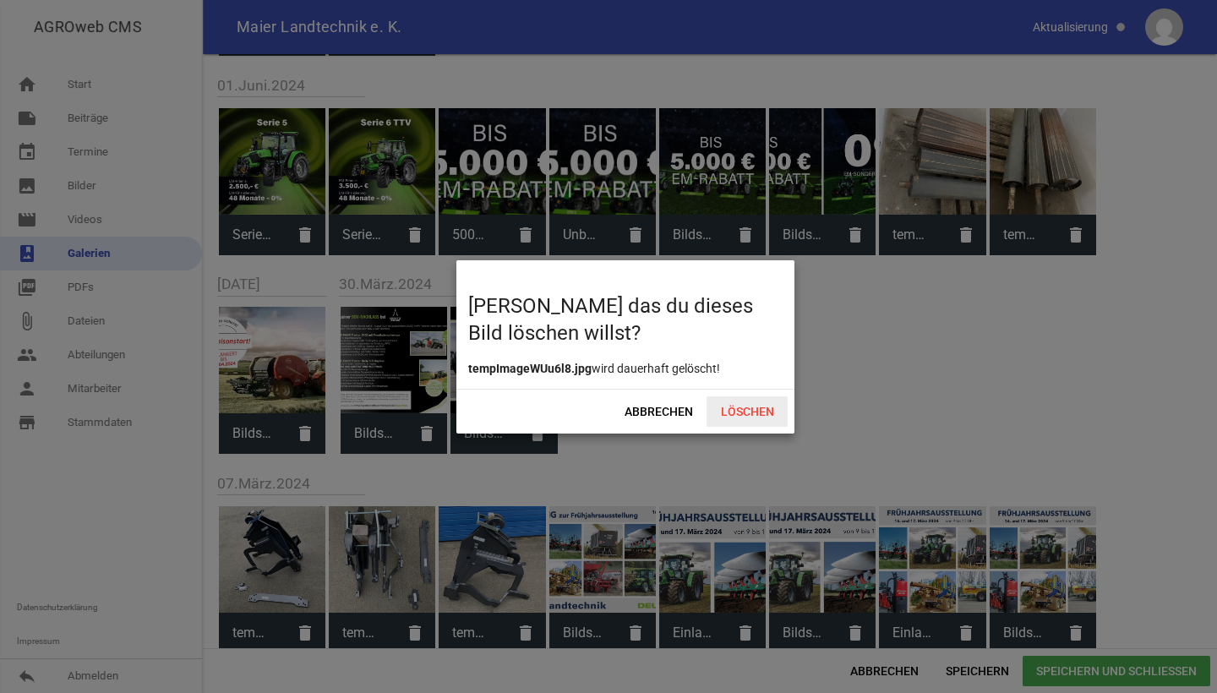
click at [733, 405] on span "Löschen" at bounding box center [747, 411] width 81 height 30
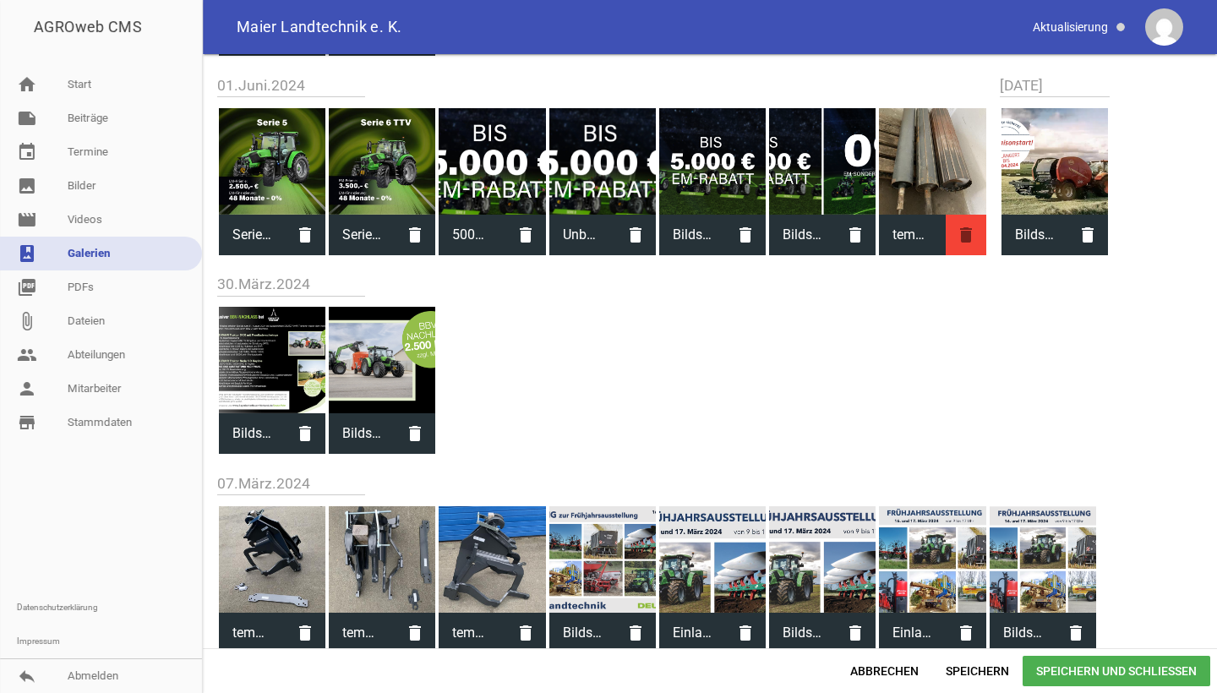
click at [971, 235] on icon "delete" at bounding box center [966, 235] width 41 height 41
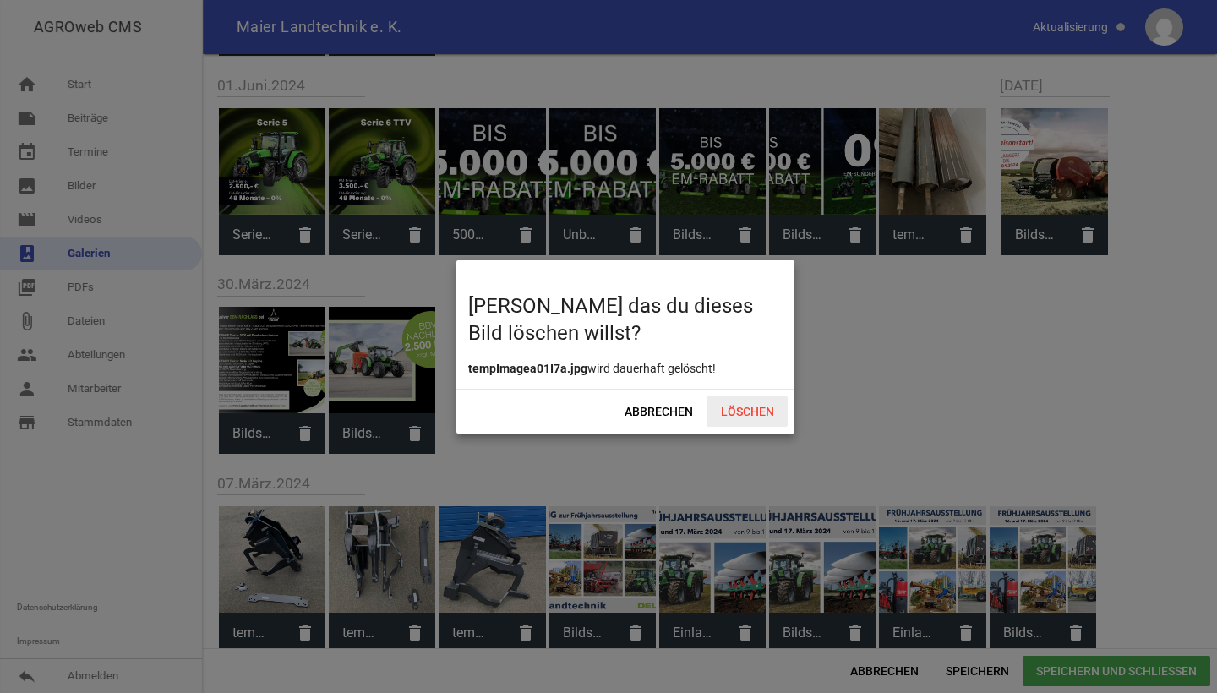
click at [756, 423] on span "Löschen" at bounding box center [747, 411] width 81 height 30
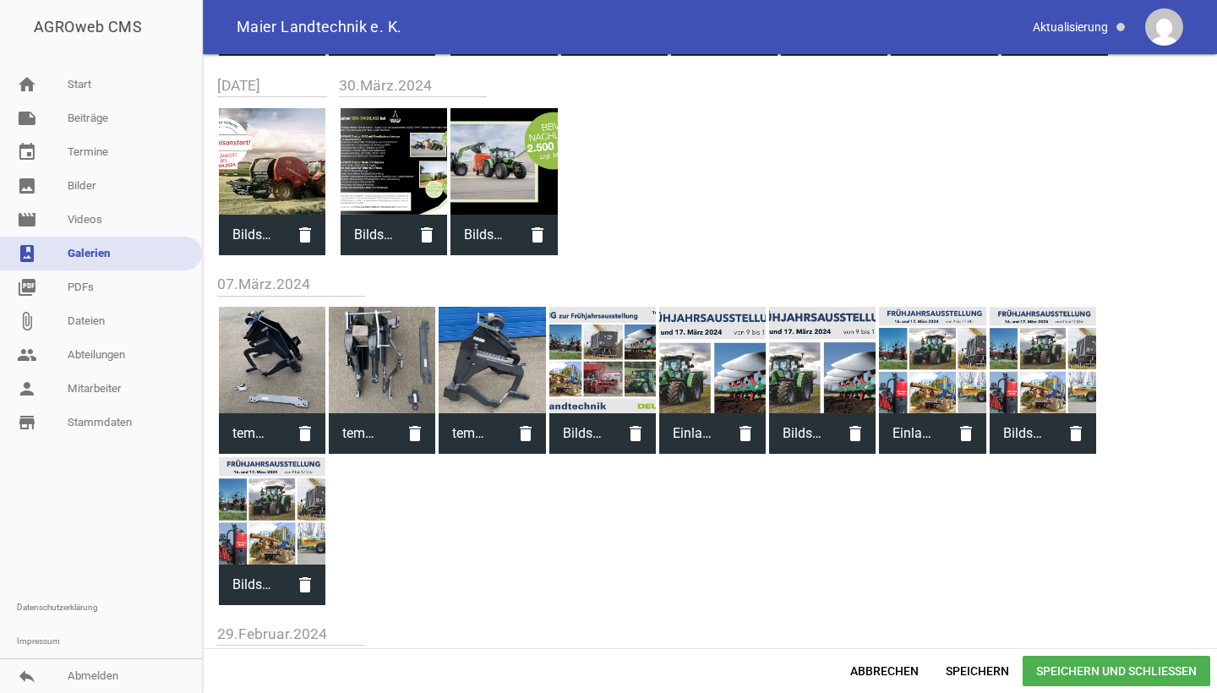
click at [1074, 679] on span "Speichern und Schließen" at bounding box center [1117, 671] width 188 height 30
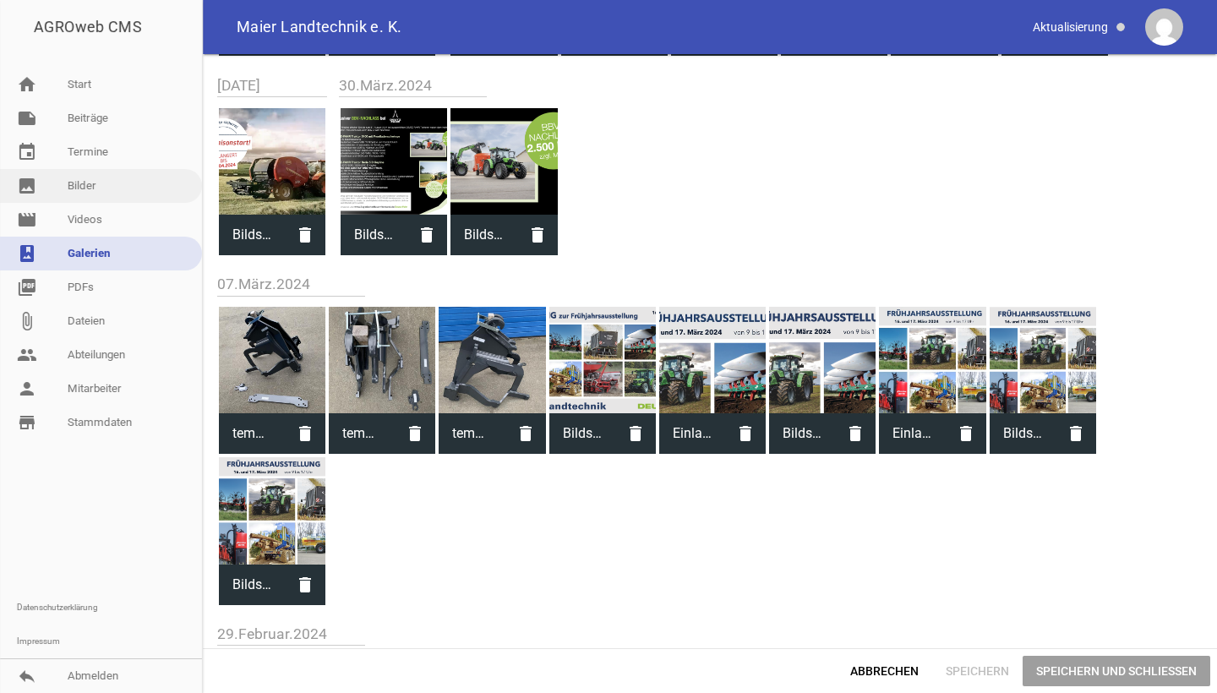
click at [63, 180] on link "image Bilder" at bounding box center [101, 186] width 202 height 34
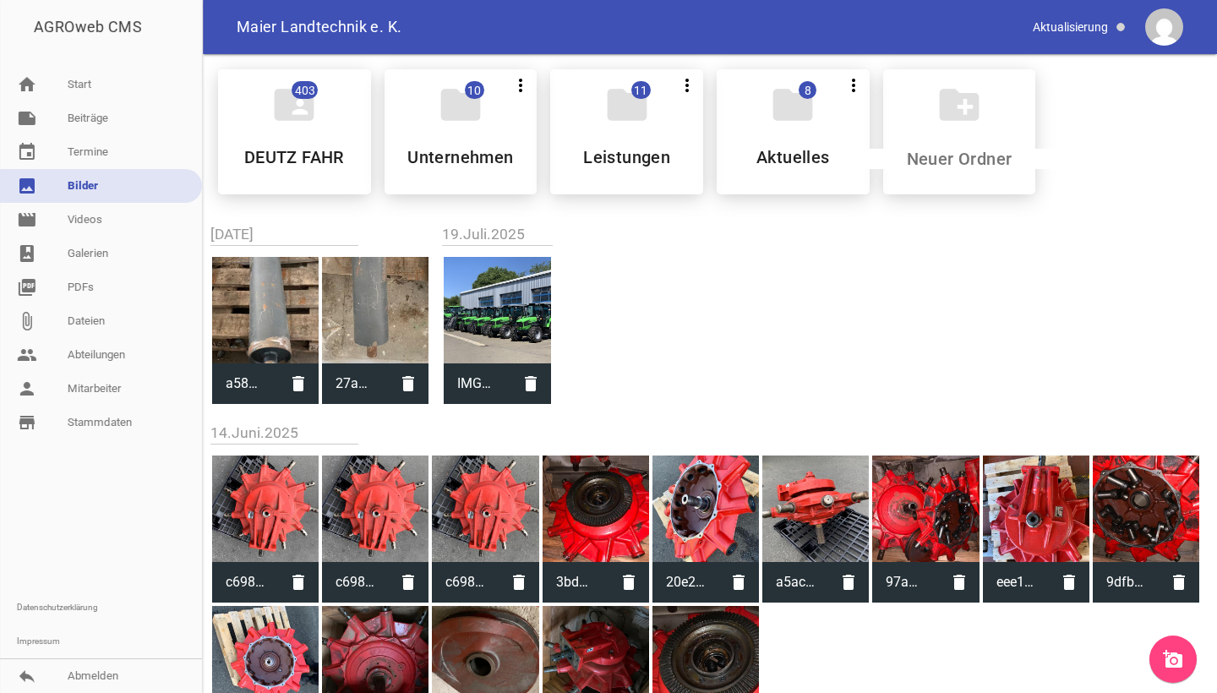
click at [1181, 663] on icon "add_a_photo" at bounding box center [1173, 659] width 20 height 20
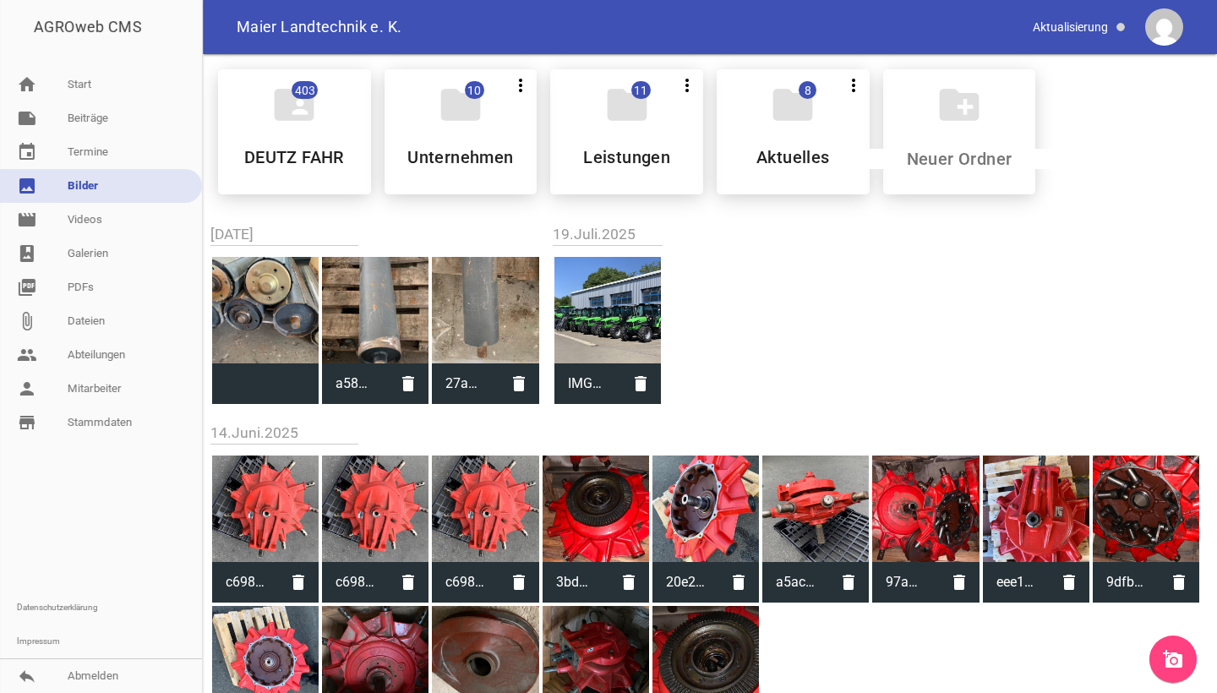
click at [1179, 663] on icon "add_a_photo" at bounding box center [1173, 659] width 20 height 20
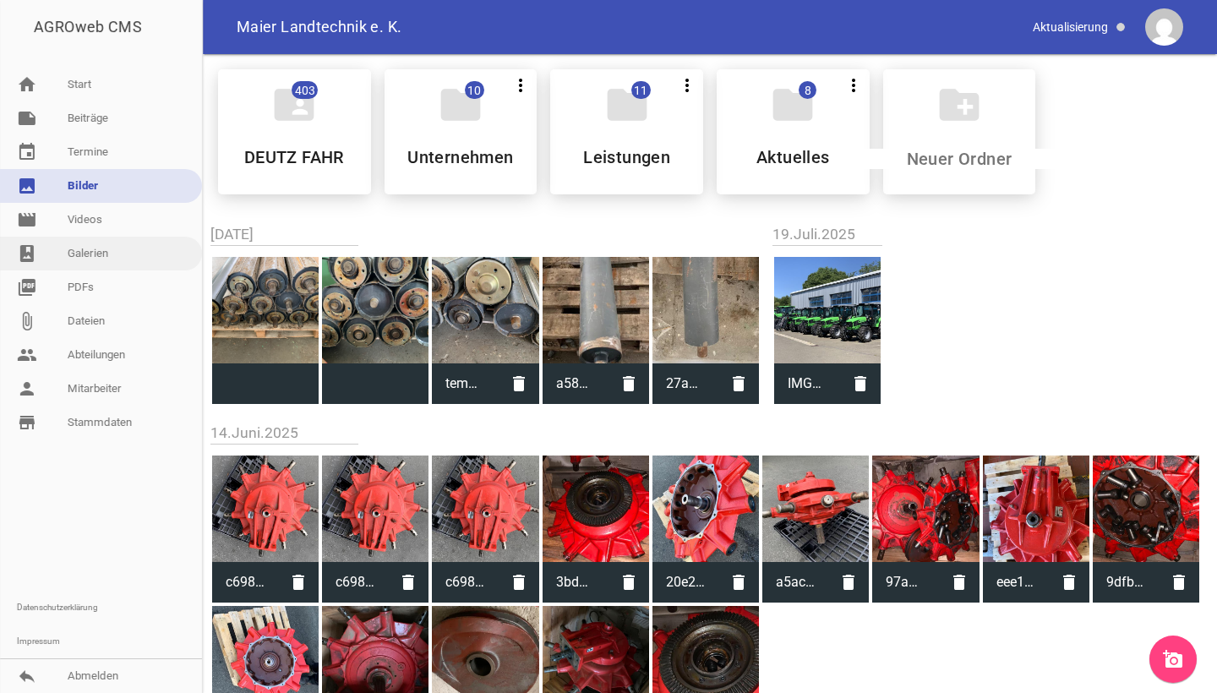
click at [68, 256] on link "photo_album Galerien" at bounding box center [101, 254] width 202 height 34
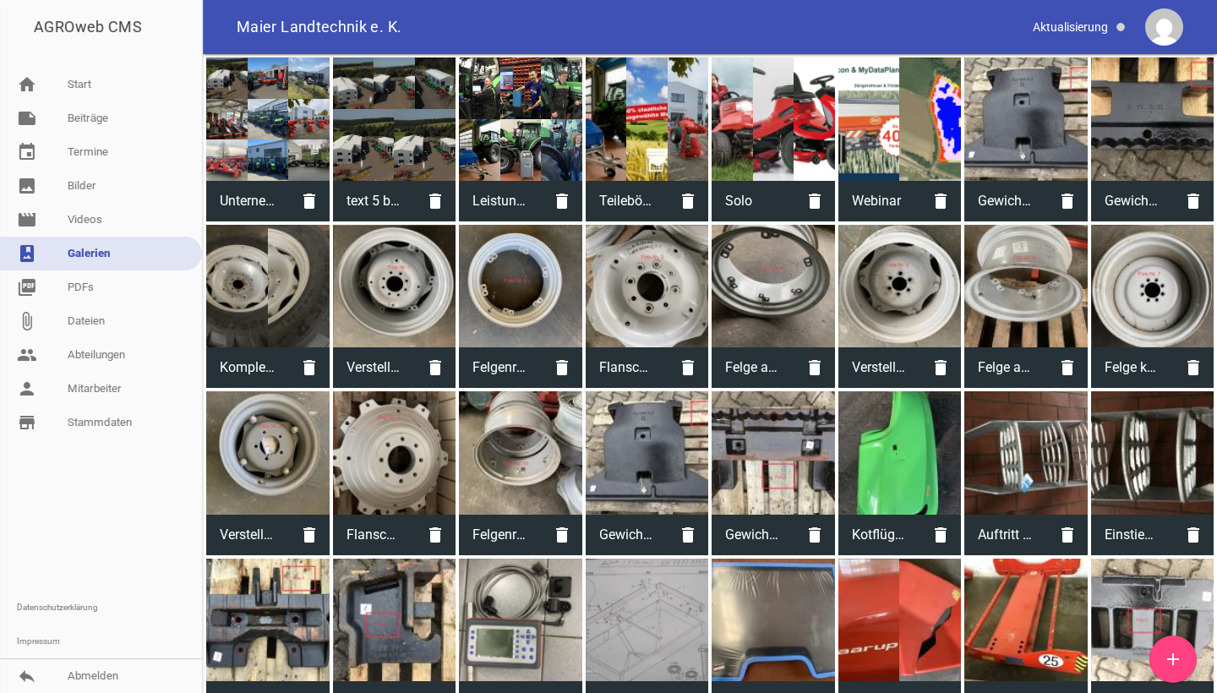
click at [1178, 660] on icon "add" at bounding box center [1173, 659] width 20 height 20
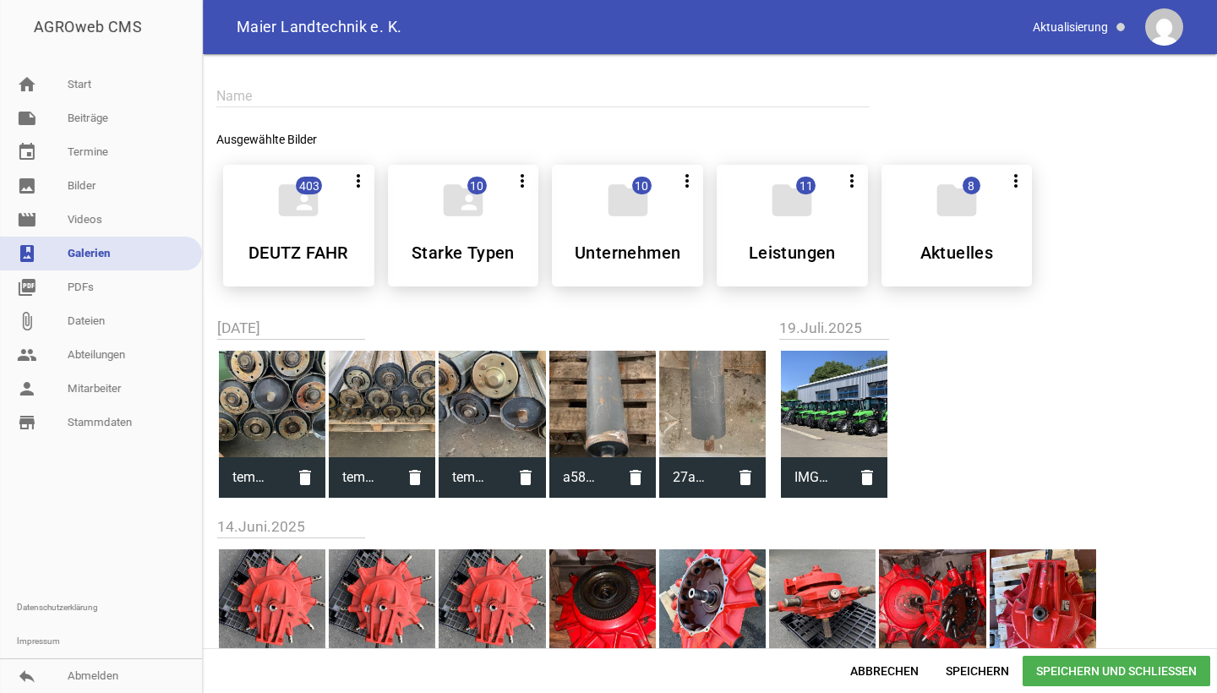
click at [268, 377] on div at bounding box center [272, 404] width 106 height 106
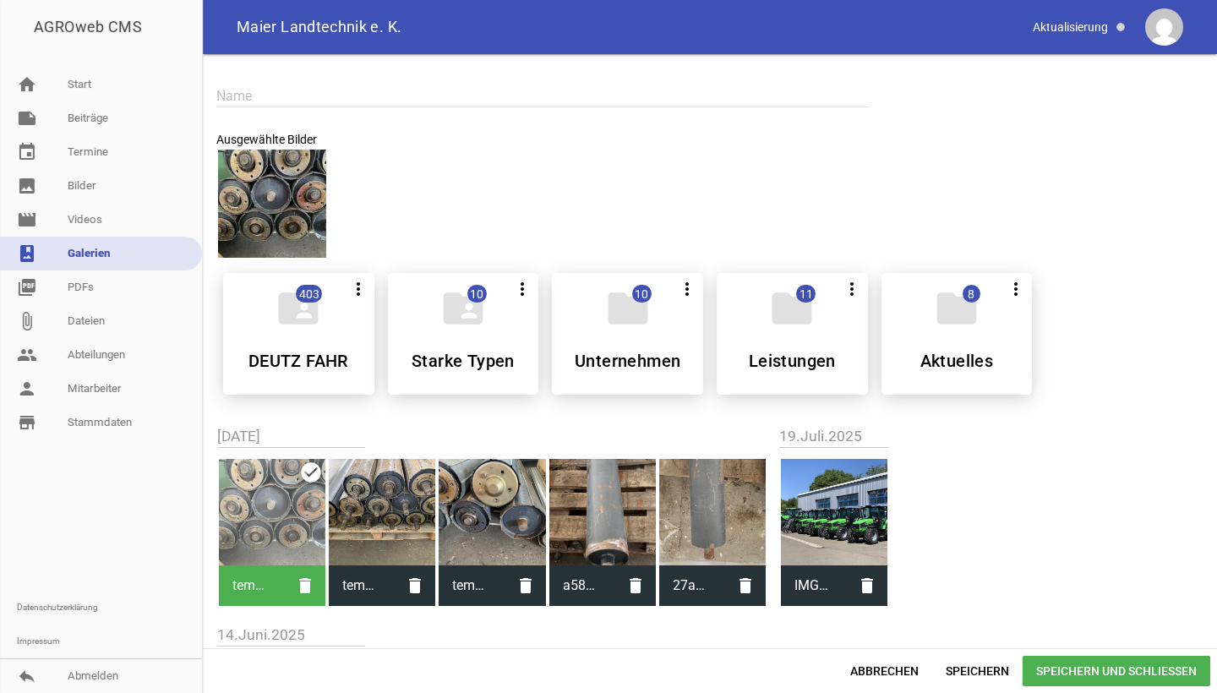
click at [406, 521] on div at bounding box center [382, 512] width 106 height 106
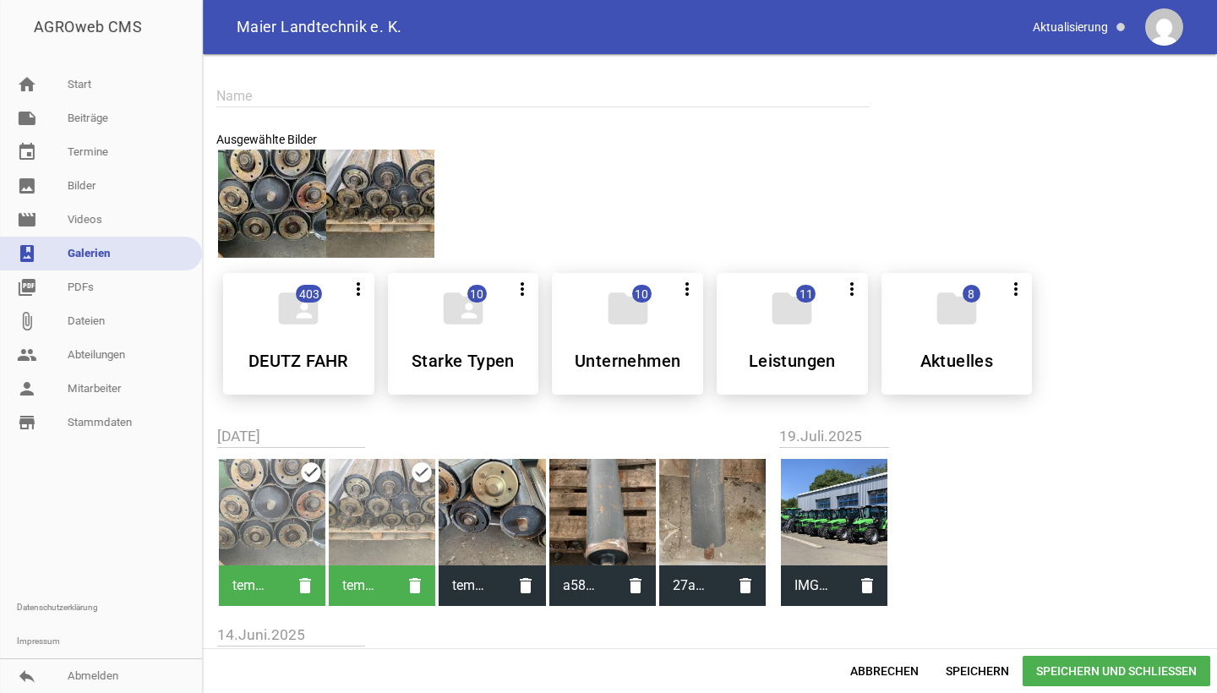
click at [519, 530] on div at bounding box center [492, 512] width 106 height 106
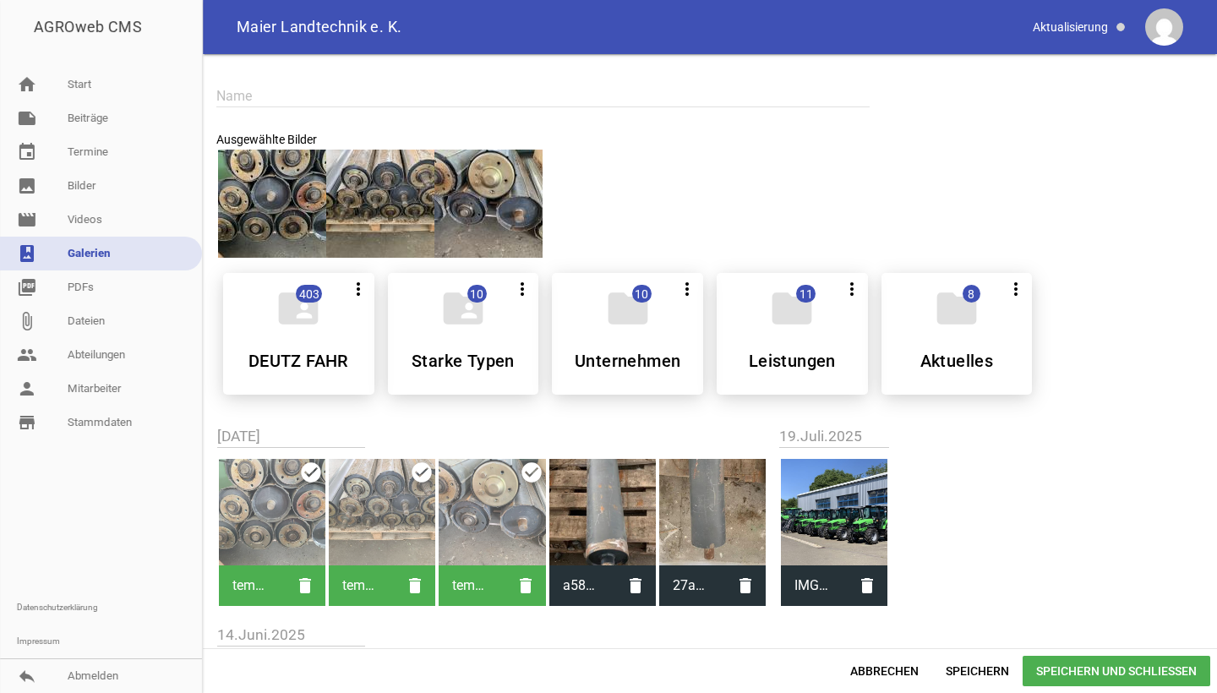
click at [615, 521] on div at bounding box center [602, 512] width 106 height 106
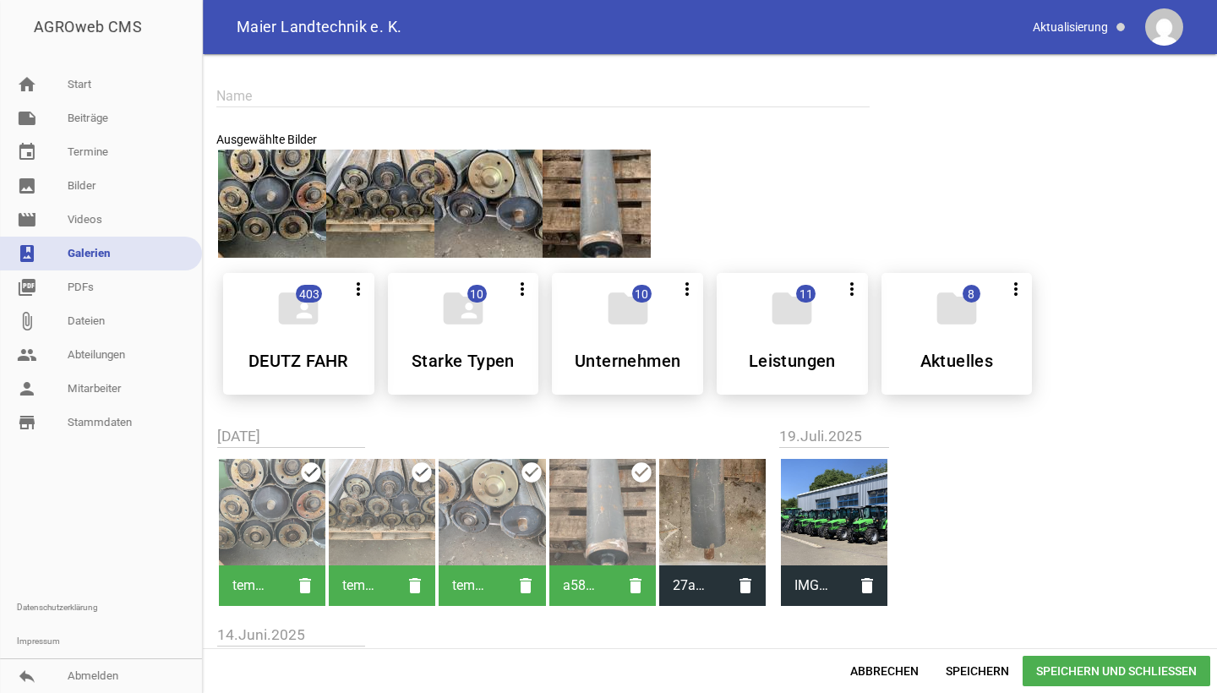
click at [700, 517] on div at bounding box center [712, 512] width 106 height 106
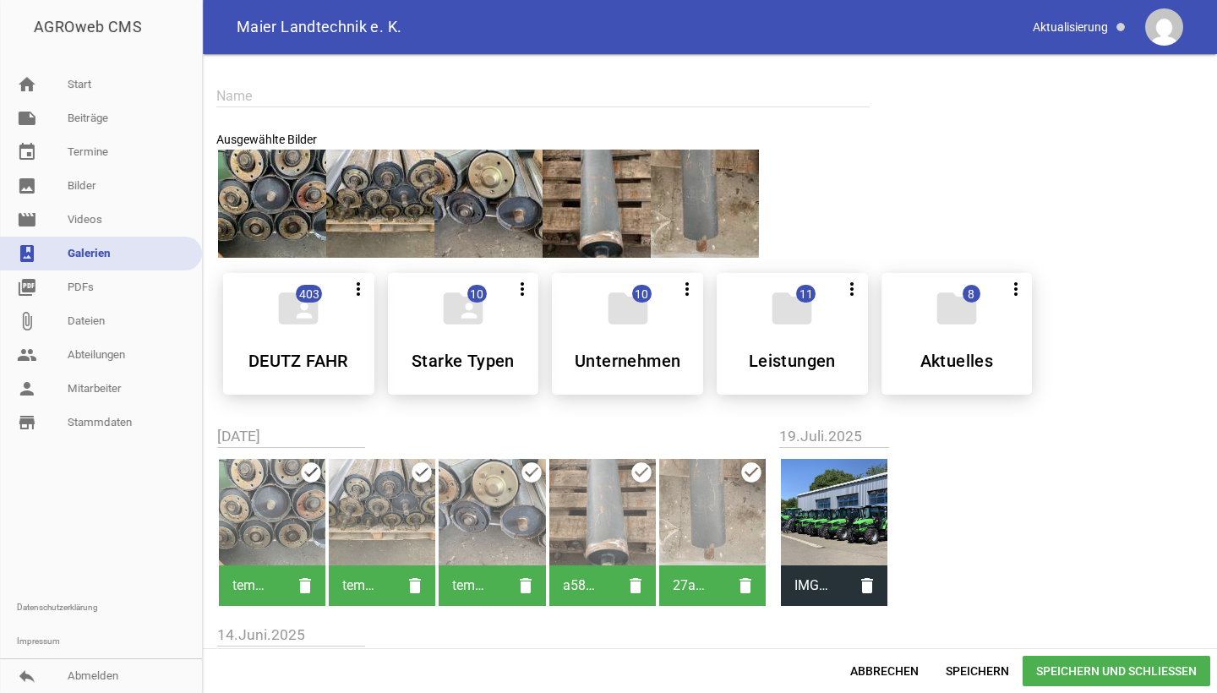
click at [1050, 668] on span "Speichern und Schließen" at bounding box center [1117, 671] width 188 height 30
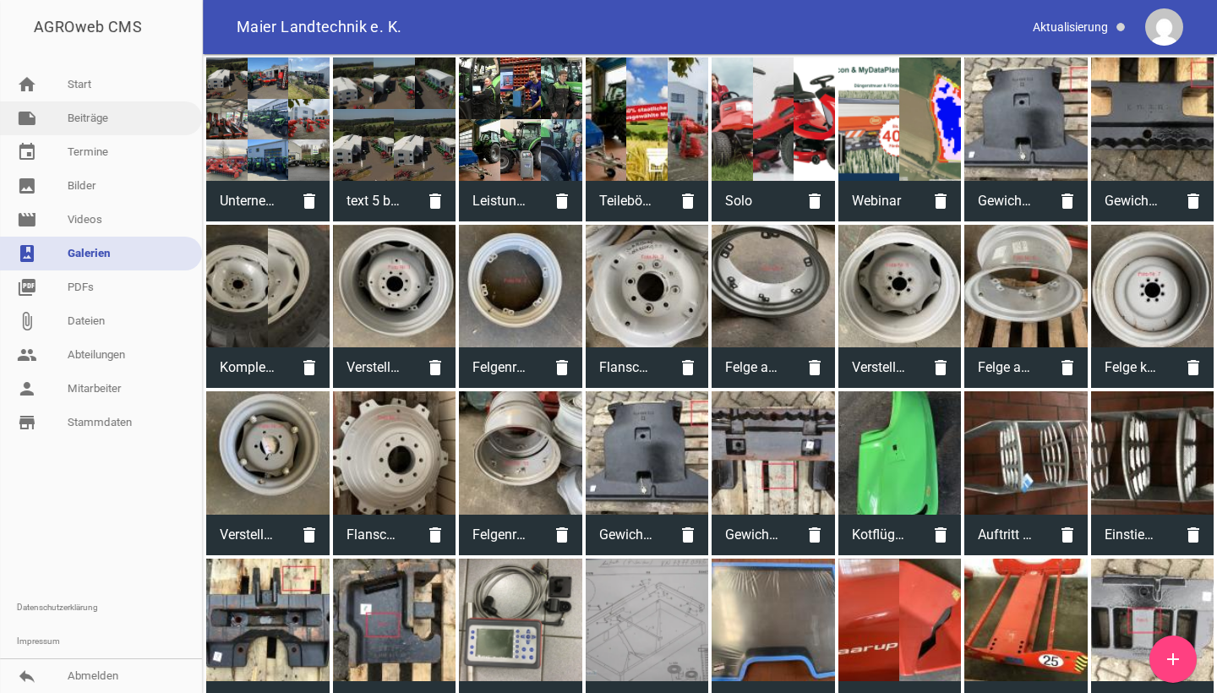
click at [68, 120] on link "note Beiträge" at bounding box center [101, 118] width 202 height 34
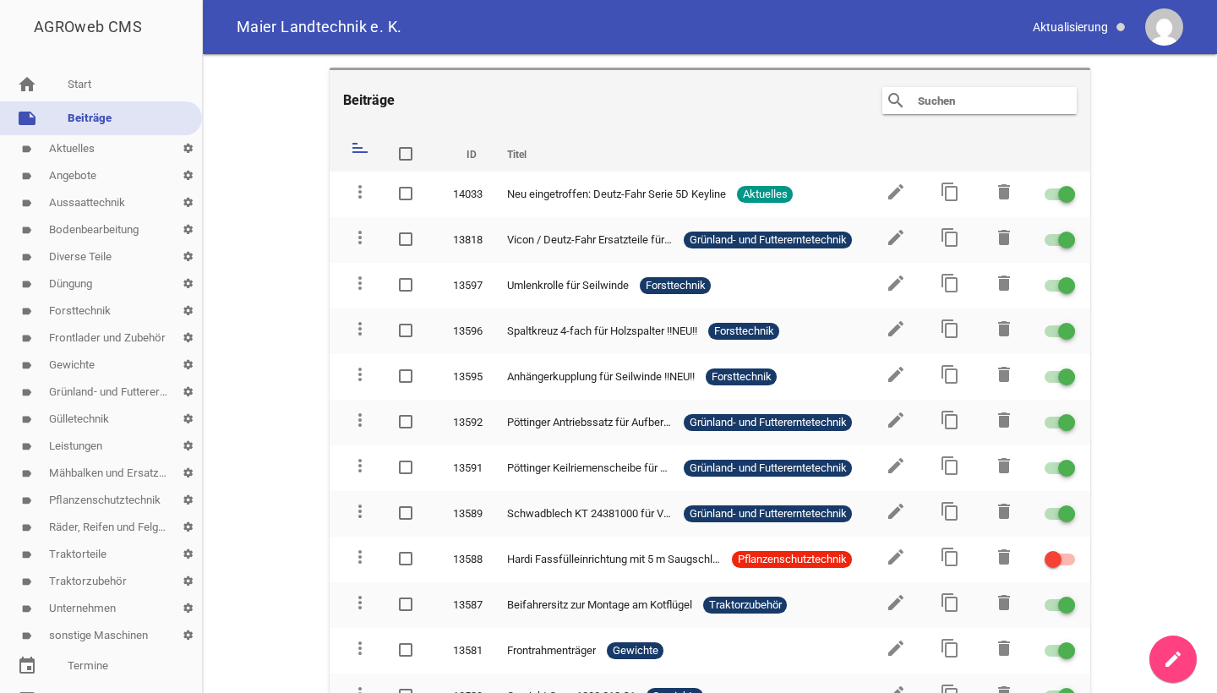
click at [89, 395] on link "label Grünland- und Futtererntetechnik settings" at bounding box center [101, 392] width 202 height 27
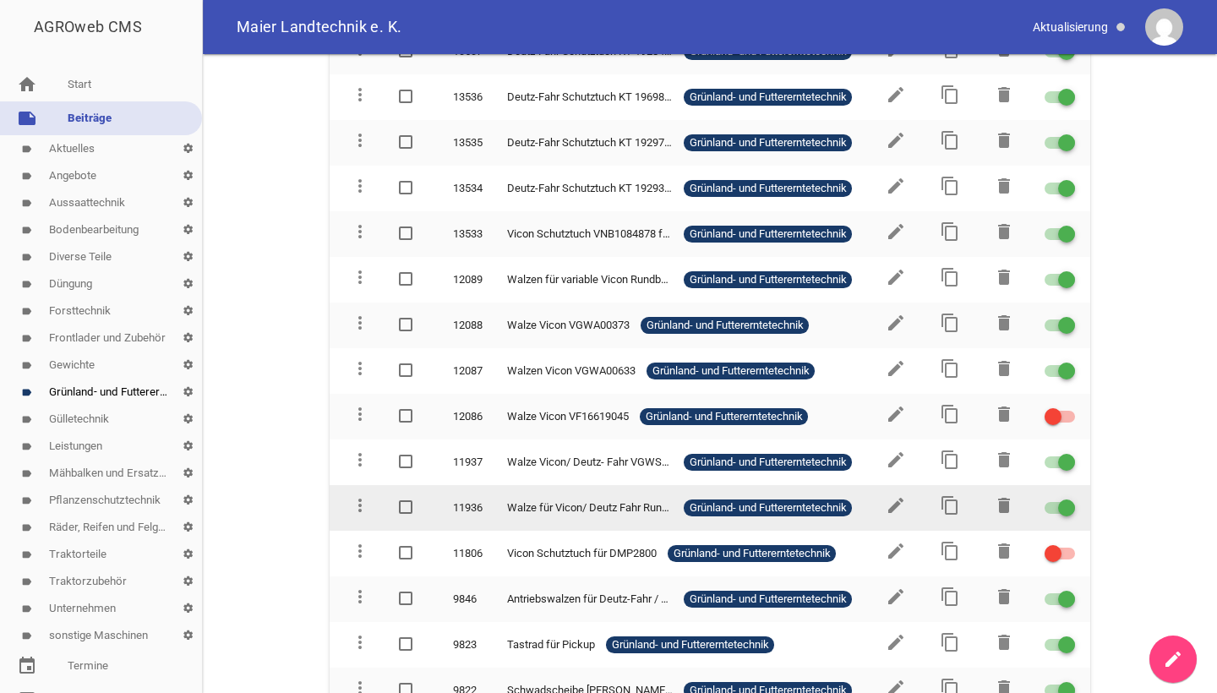
scroll to position [737, 0]
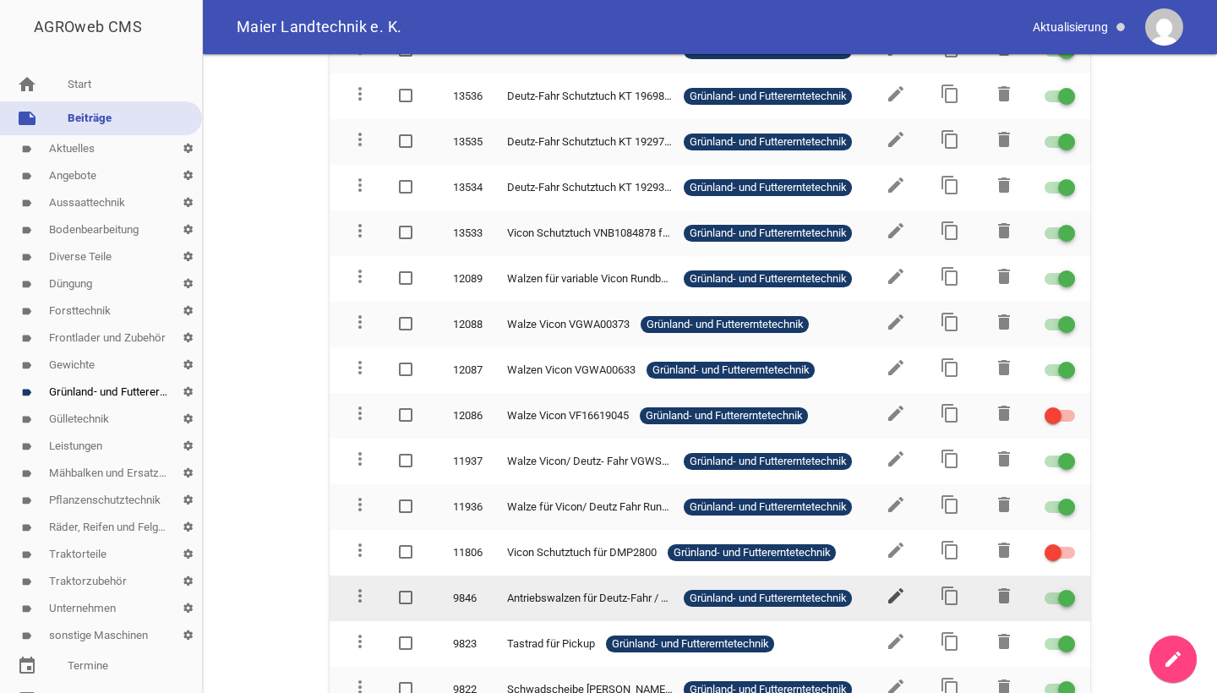
click at [886, 586] on icon "edit" at bounding box center [896, 596] width 20 height 20
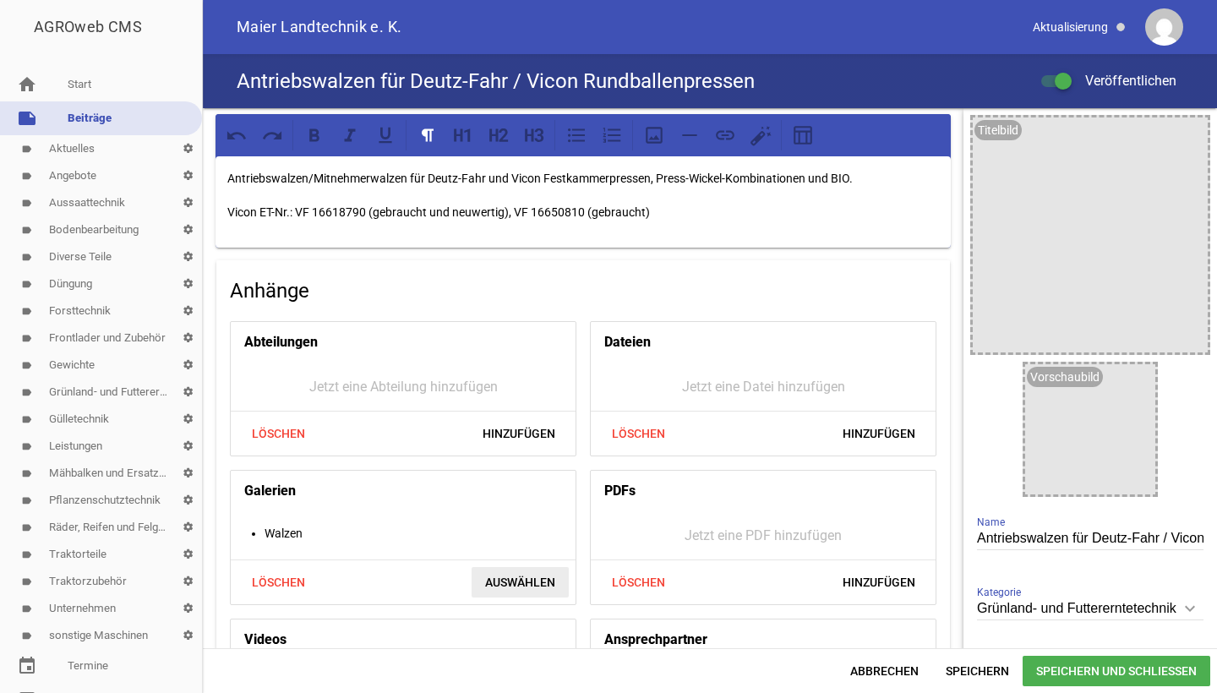
click at [531, 577] on span "Auswählen" at bounding box center [520, 582] width 97 height 30
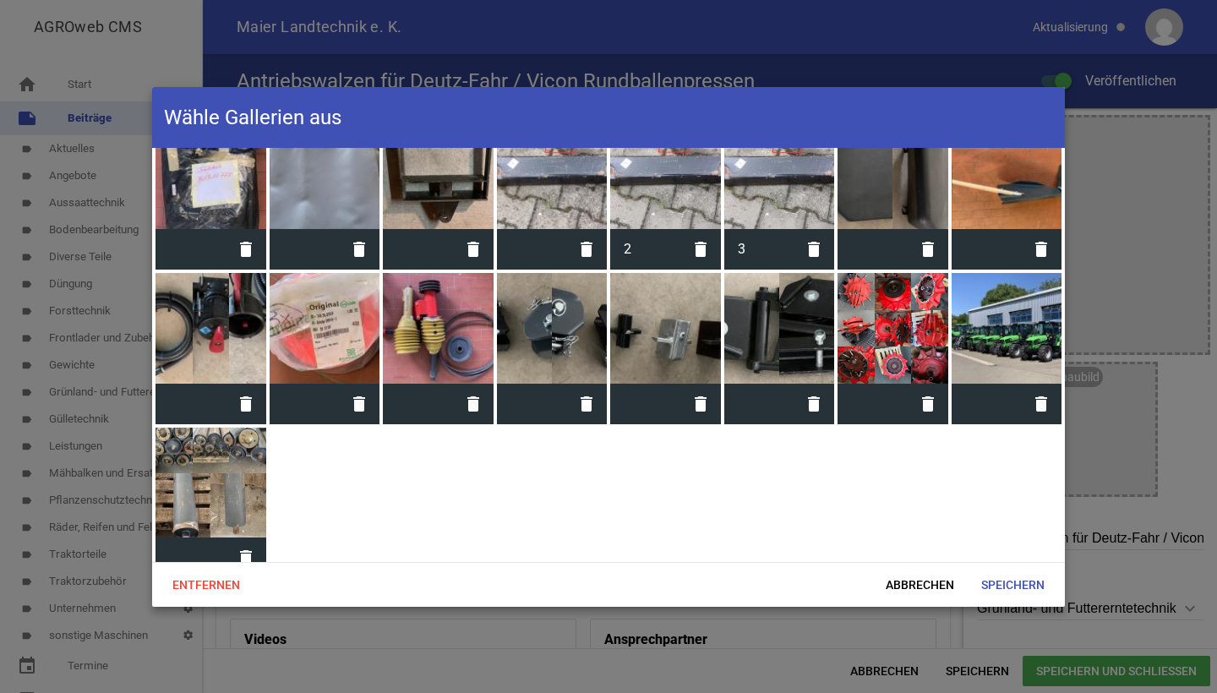
click at [194, 456] on div at bounding box center [211, 483] width 111 height 111
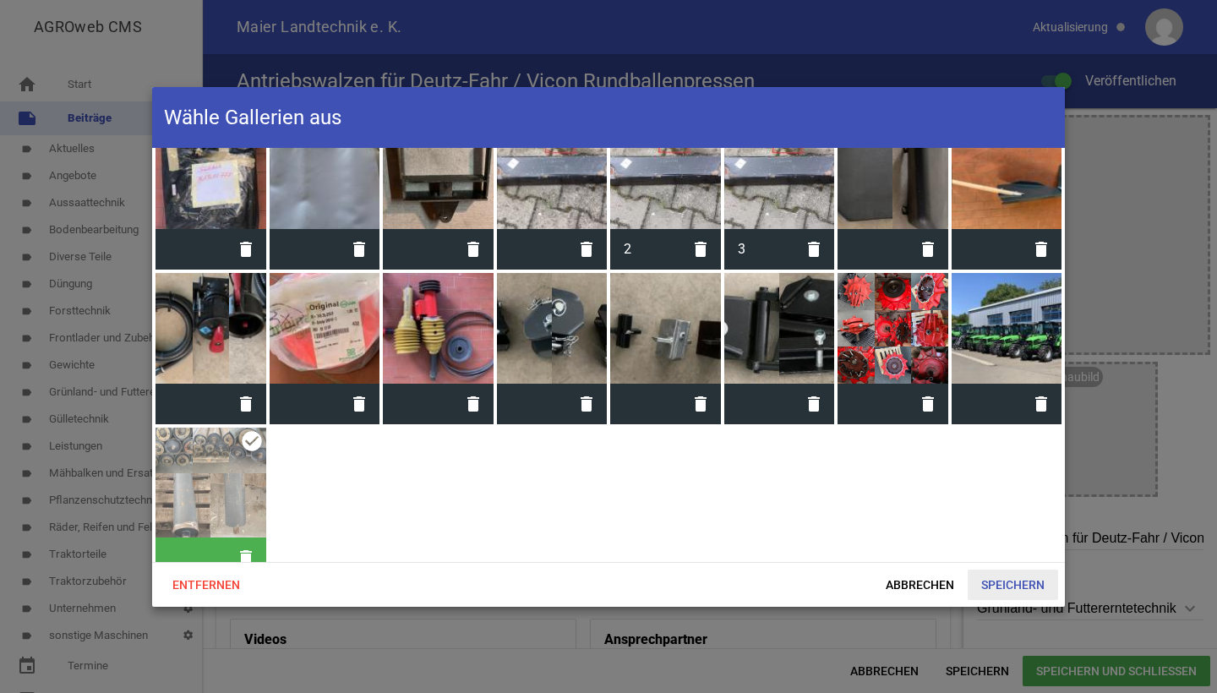
click at [1013, 587] on span "Speichern" at bounding box center [1013, 585] width 90 height 30
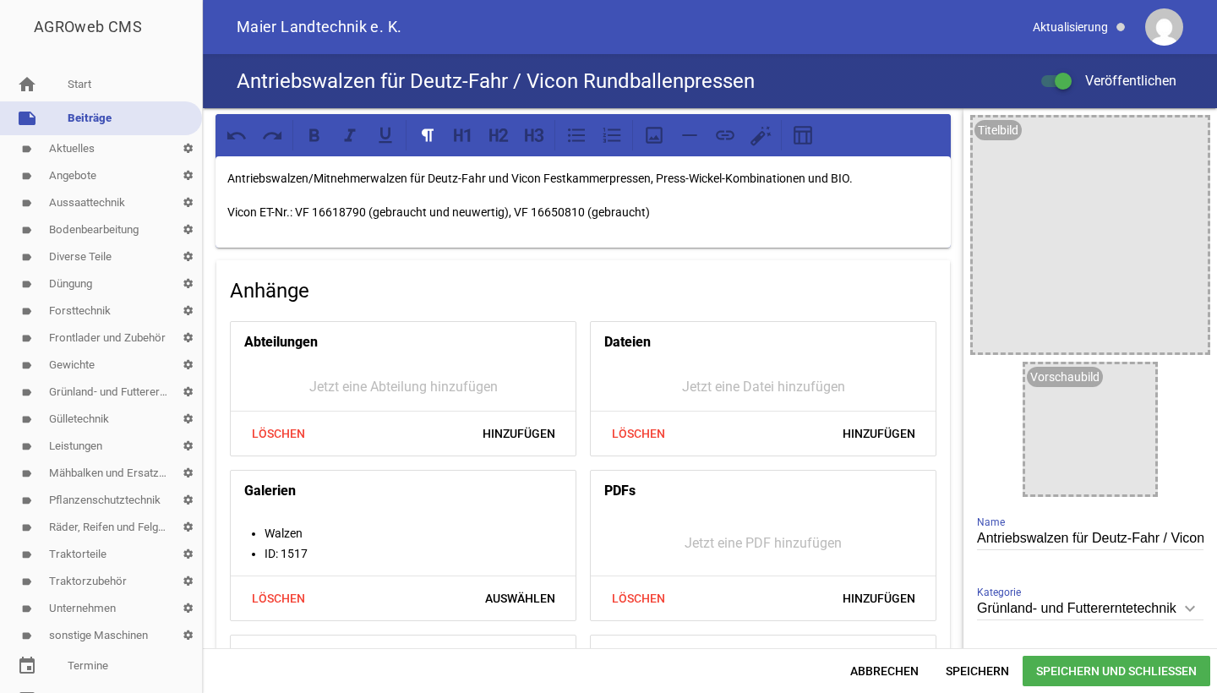
click at [1074, 673] on span "Speichern und Schließen" at bounding box center [1117, 671] width 188 height 30
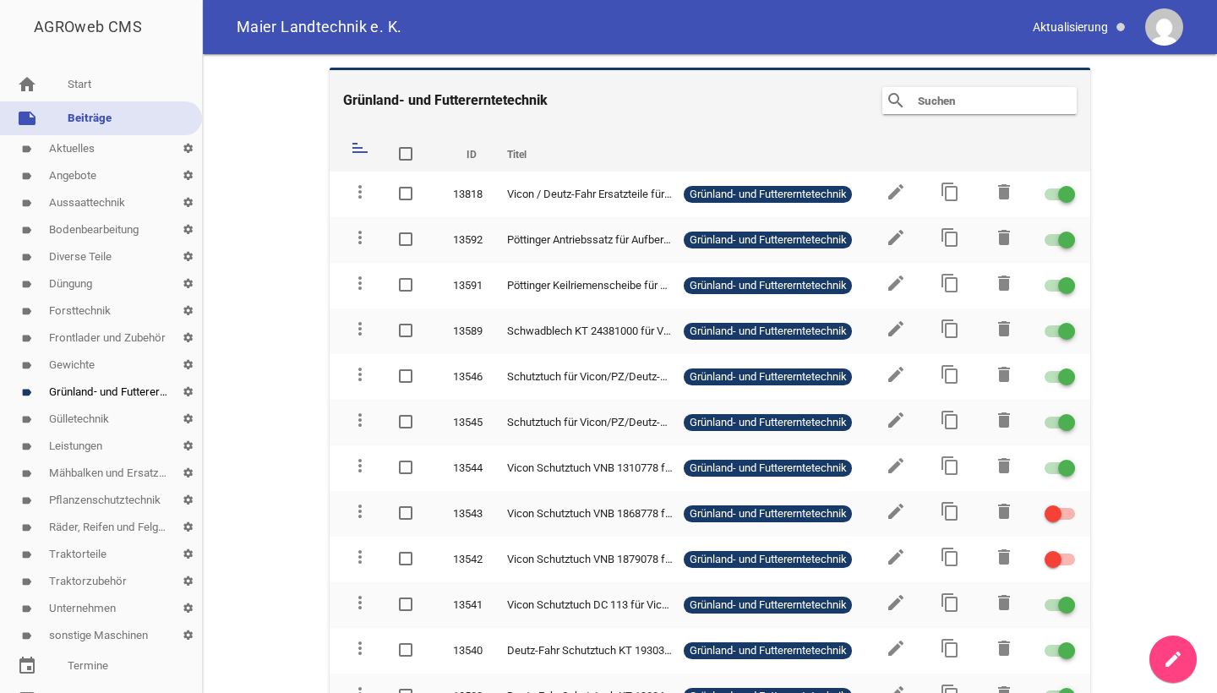
click at [66, 395] on link "label Grünland- und Futtererntetechnik settings" at bounding box center [101, 392] width 202 height 27
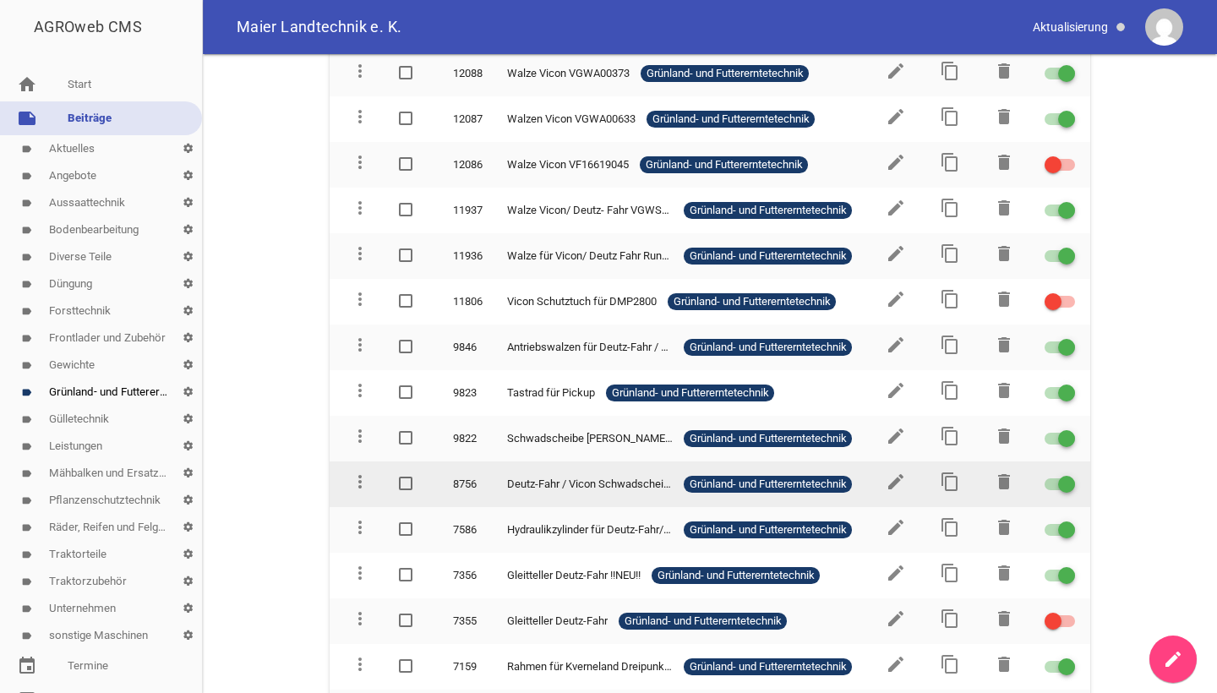
scroll to position [983, 0]
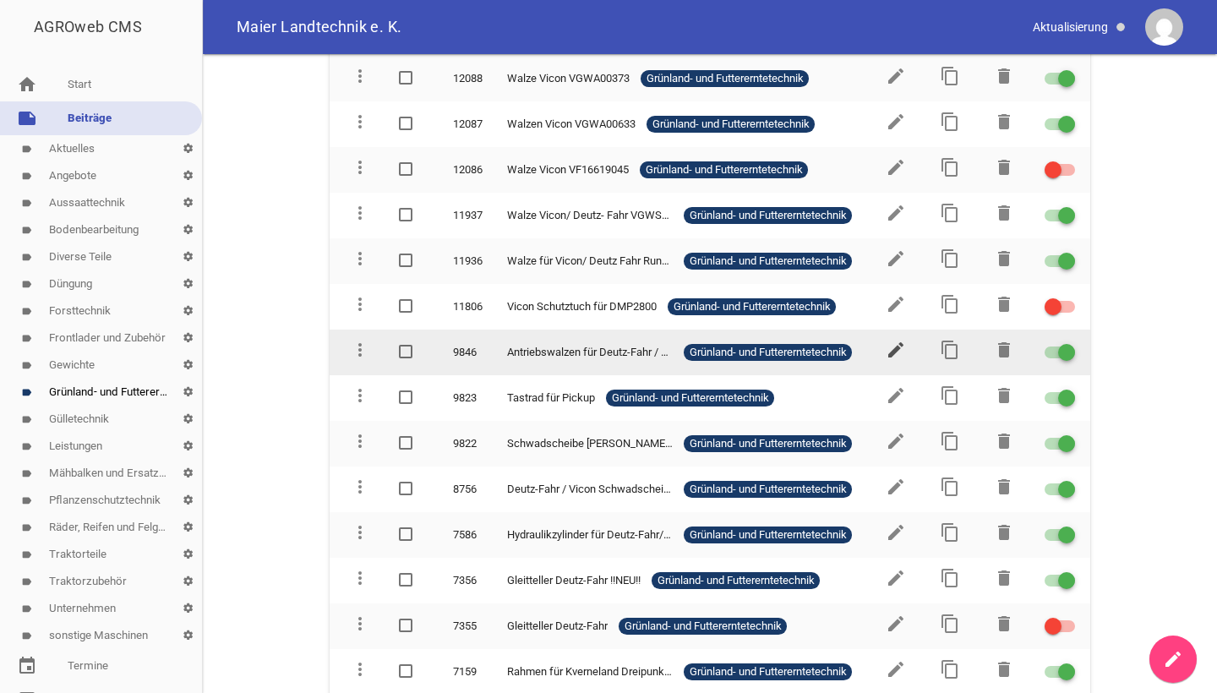
click at [886, 355] on icon "edit" at bounding box center [896, 350] width 20 height 20
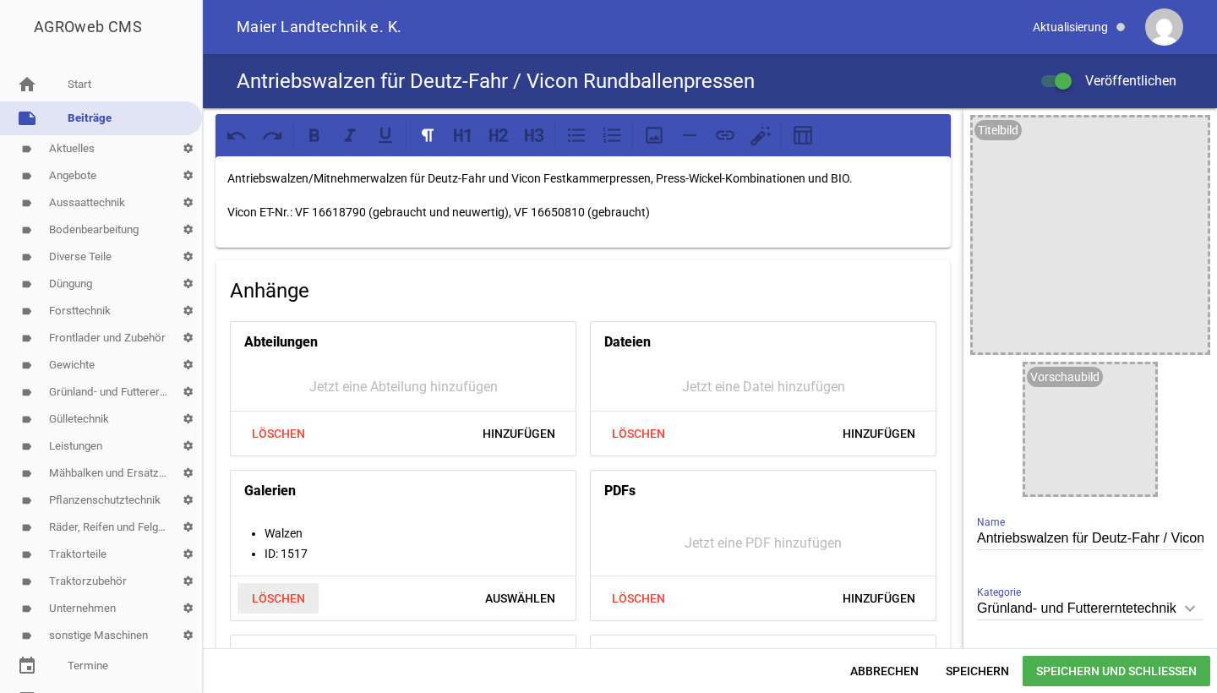
click at [262, 594] on span "Löschen" at bounding box center [277, 598] width 81 height 30
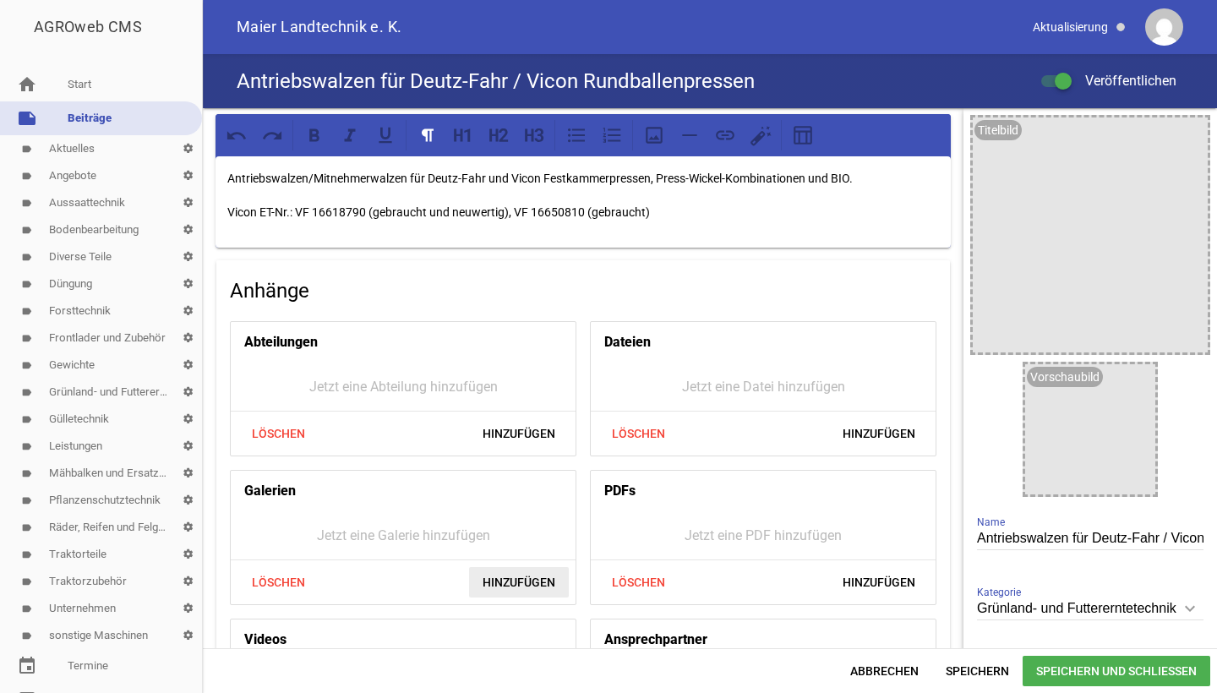
click at [514, 592] on span "Hinzufügen" at bounding box center [519, 582] width 100 height 30
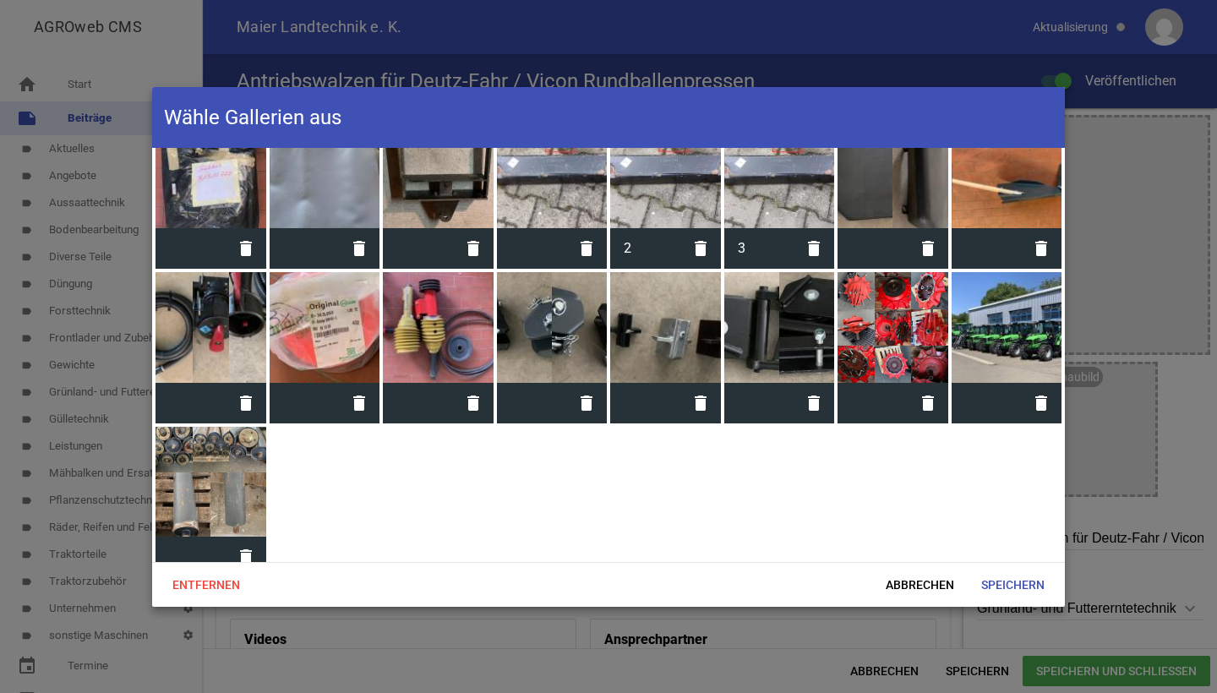
scroll to position [2500, 0]
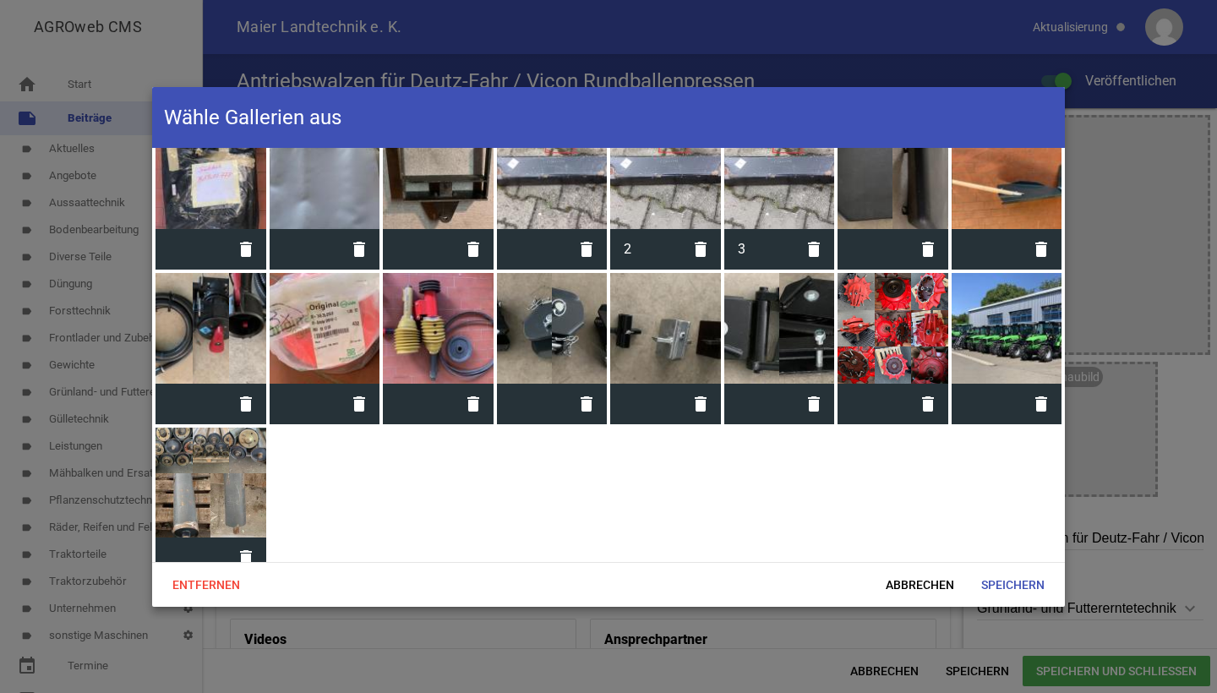
click at [210, 463] on div at bounding box center [211, 483] width 111 height 111
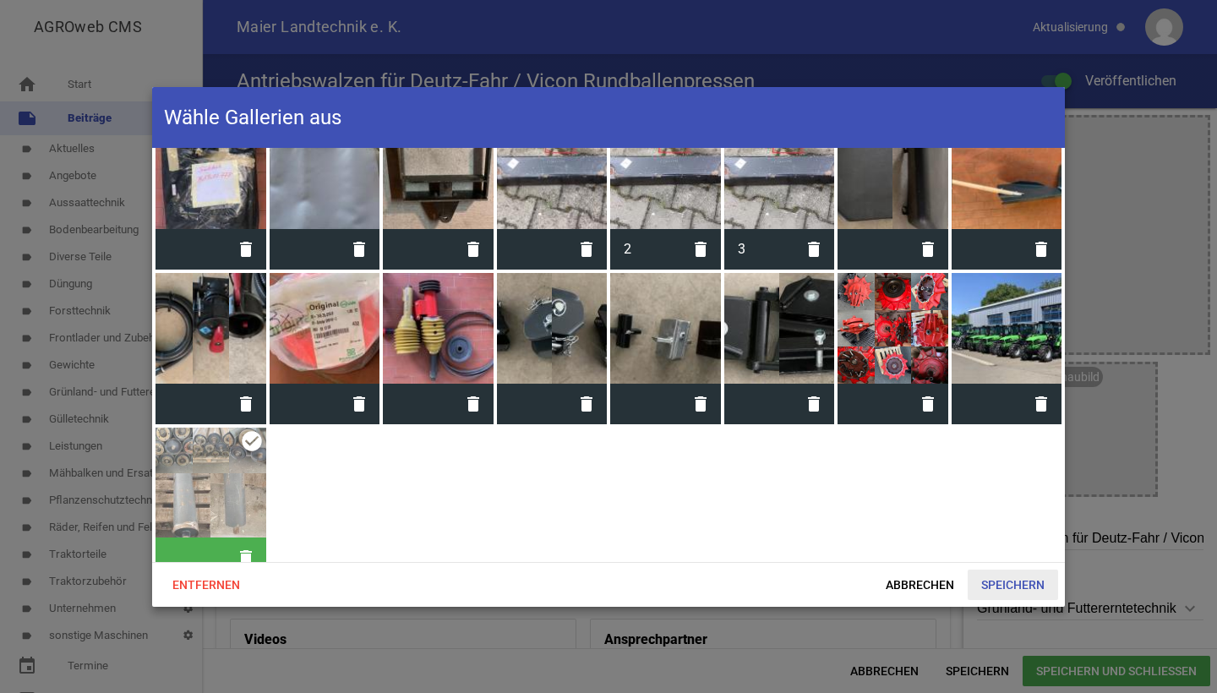
click at [1022, 587] on span "Speichern" at bounding box center [1013, 585] width 90 height 30
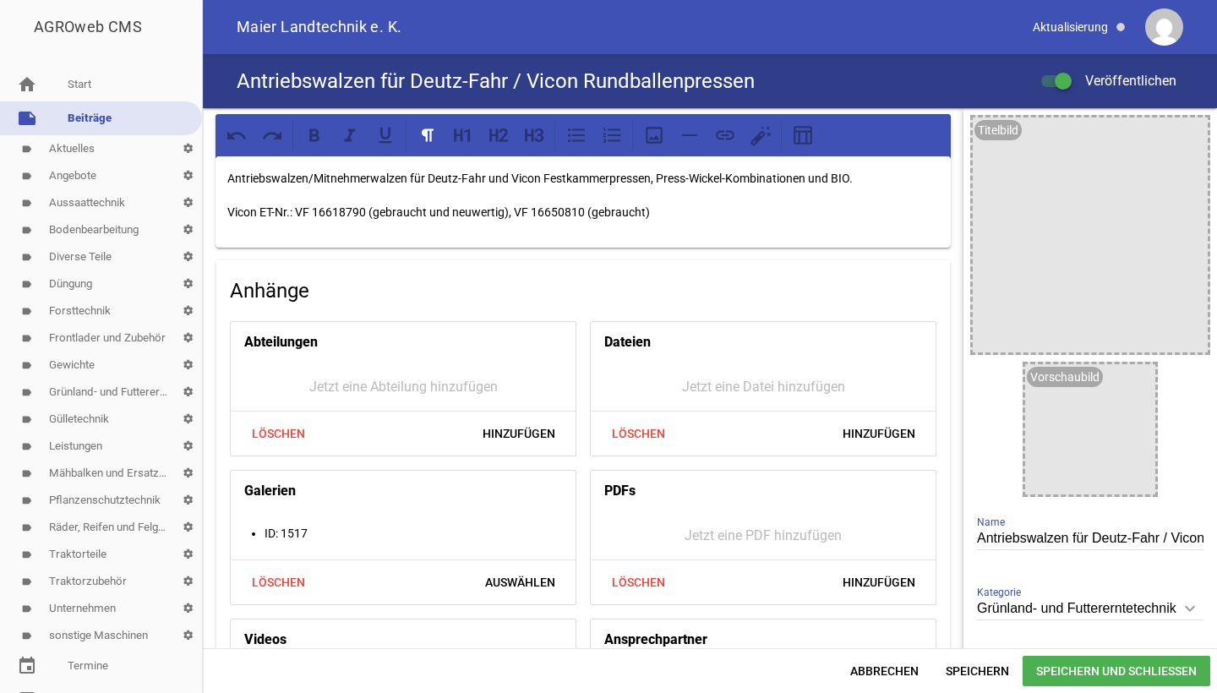
click at [1057, 668] on span "Speichern und Schließen" at bounding box center [1117, 671] width 188 height 30
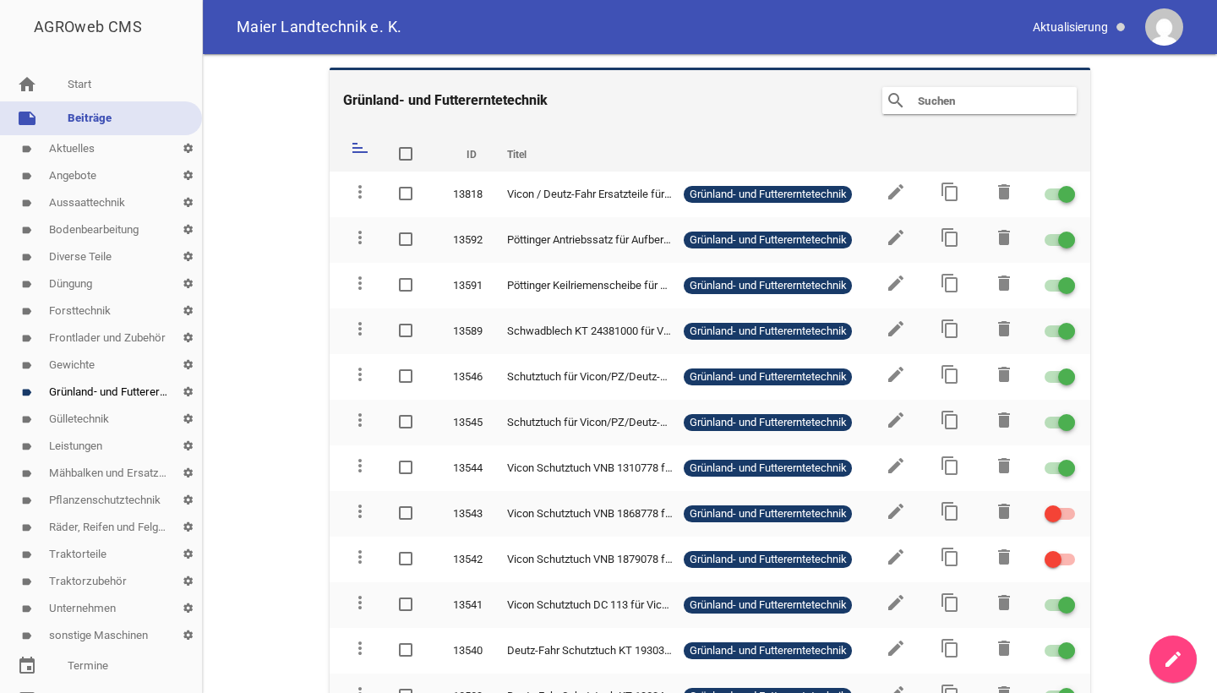
click at [64, 146] on link "label Aktuelles settings" at bounding box center [101, 148] width 202 height 27
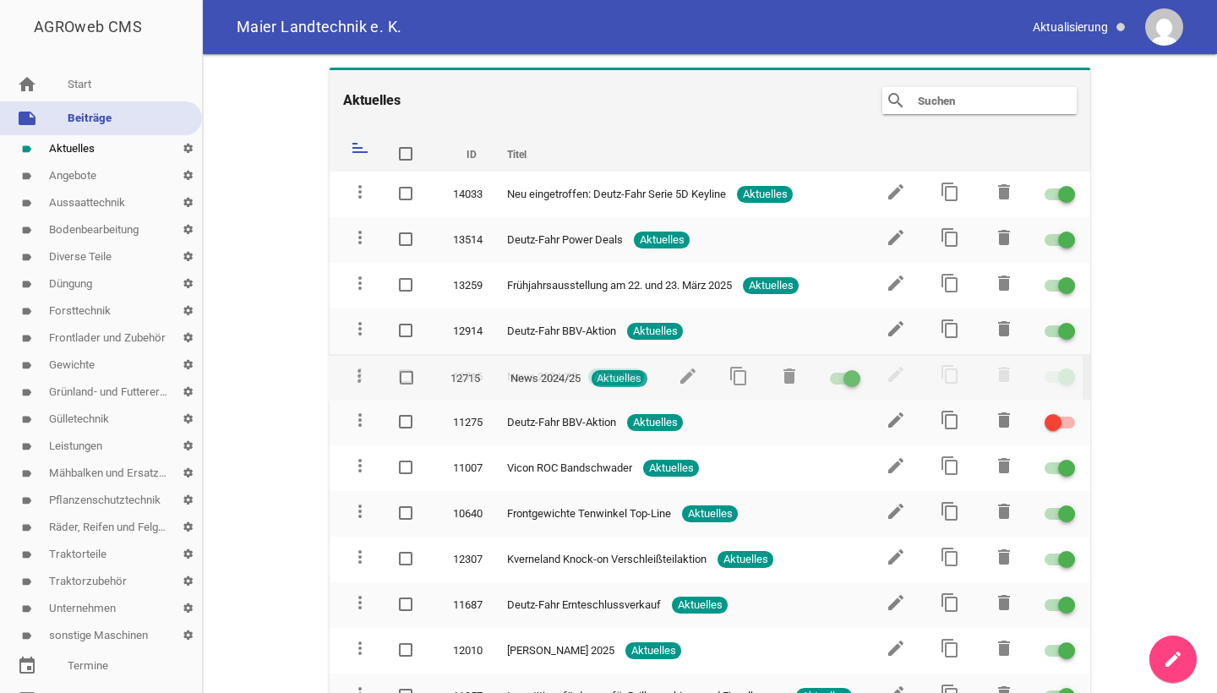
click at [359, 374] on icon "more_vert" at bounding box center [360, 374] width 20 height 20
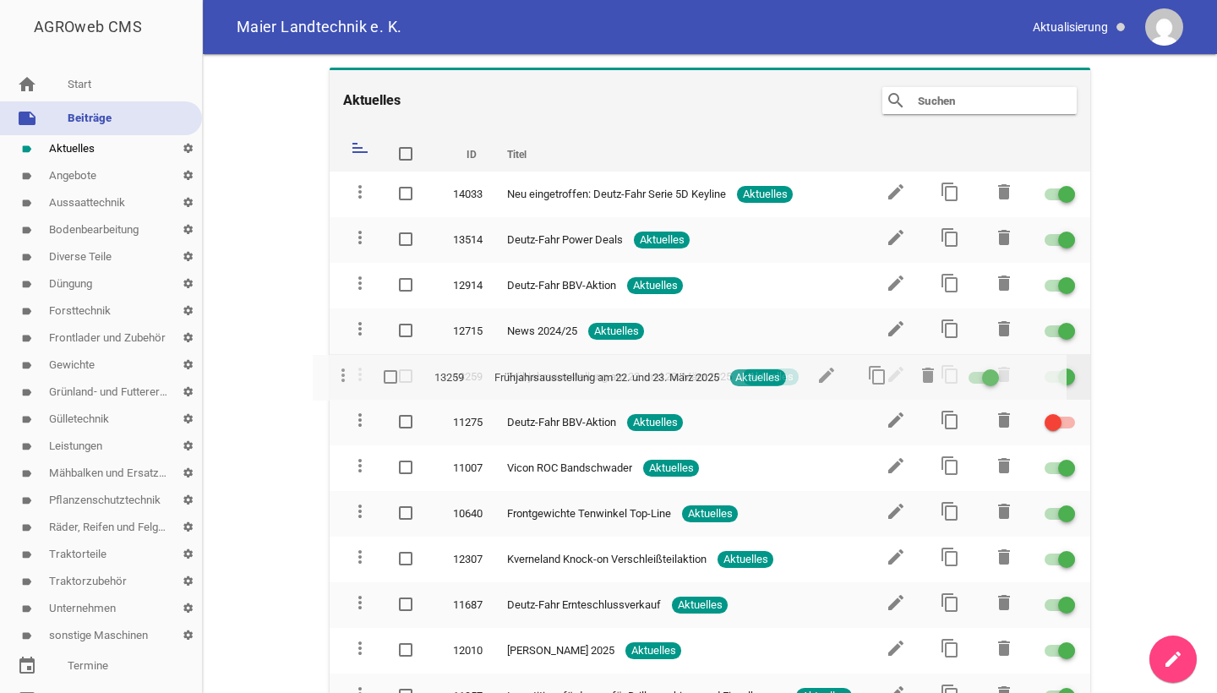
drag, startPoint x: 357, startPoint y: 283, endPoint x: 341, endPoint y: 375, distance: 93.5
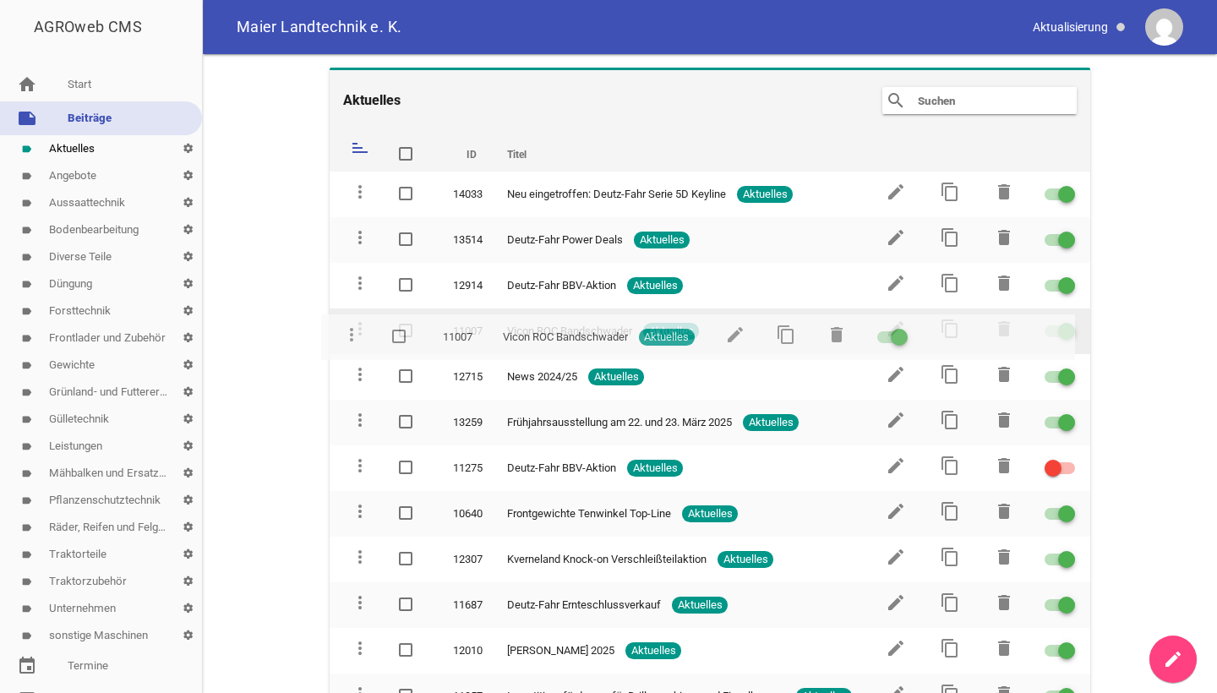
drag, startPoint x: 356, startPoint y: 461, endPoint x: 348, endPoint y: 330, distance: 131.2
click at [291, 317] on main "Aktuelles search clear sort ID Titel delete more_vert 14033 Neu eingetroffen: D…" at bounding box center [710, 373] width 1014 height 639
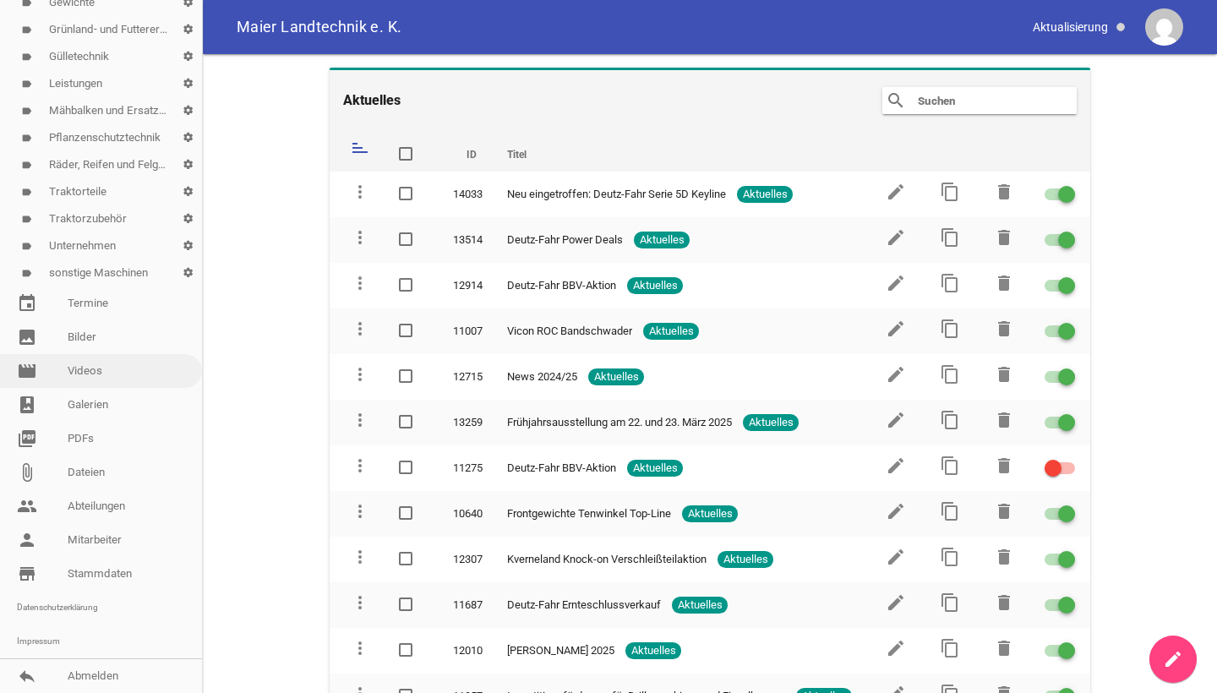
scroll to position [363, 0]
click at [89, 339] on link "image Bilder" at bounding box center [101, 337] width 202 height 34
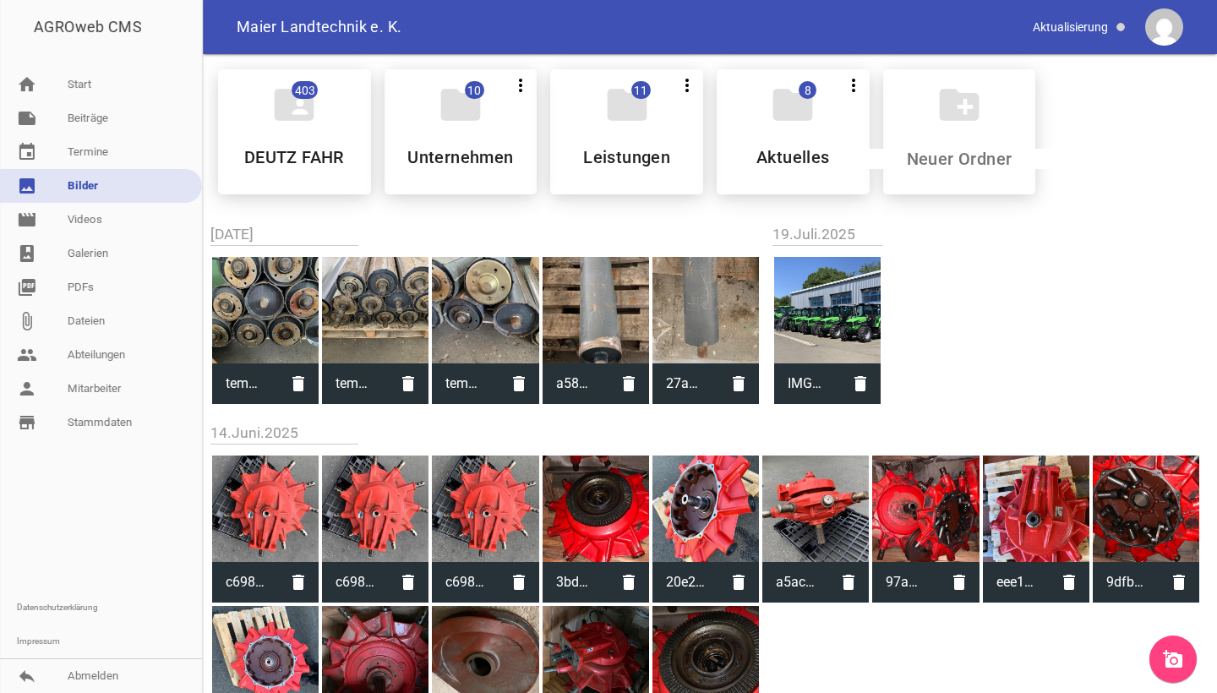
click at [1172, 654] on icon "add_a_photo" at bounding box center [1173, 659] width 20 height 20
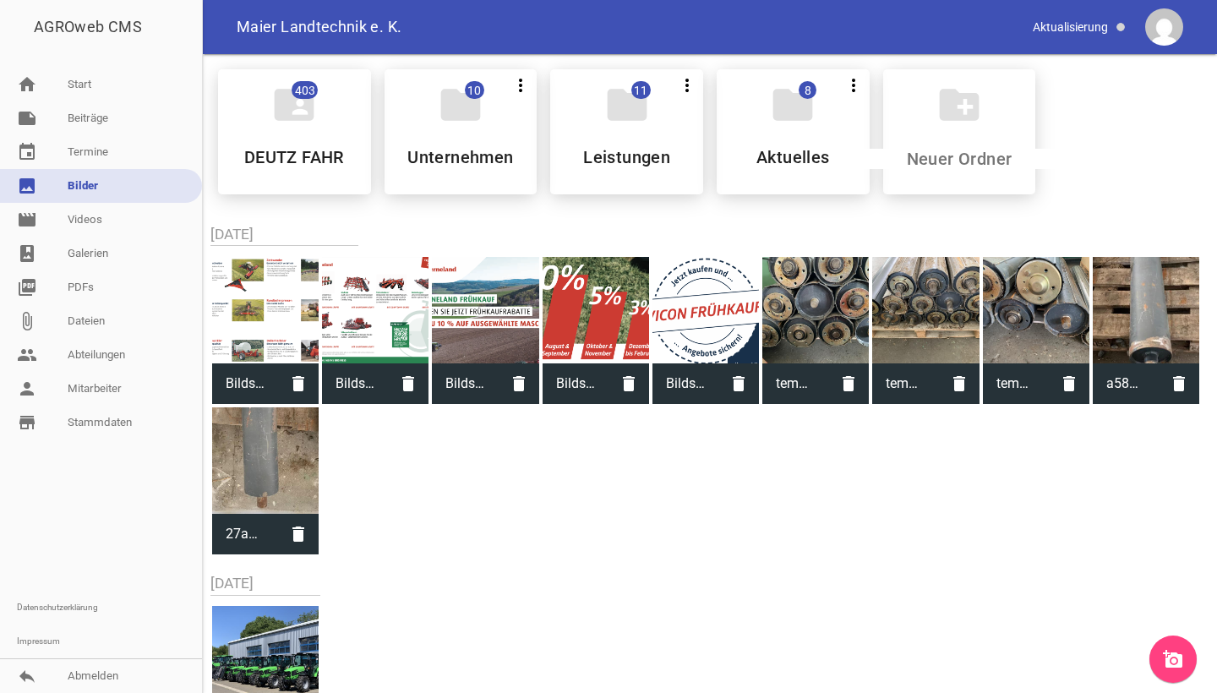
click at [1173, 664] on icon "add_a_photo" at bounding box center [1173, 659] width 20 height 20
click at [91, 115] on link "note Beiträge" at bounding box center [101, 118] width 202 height 34
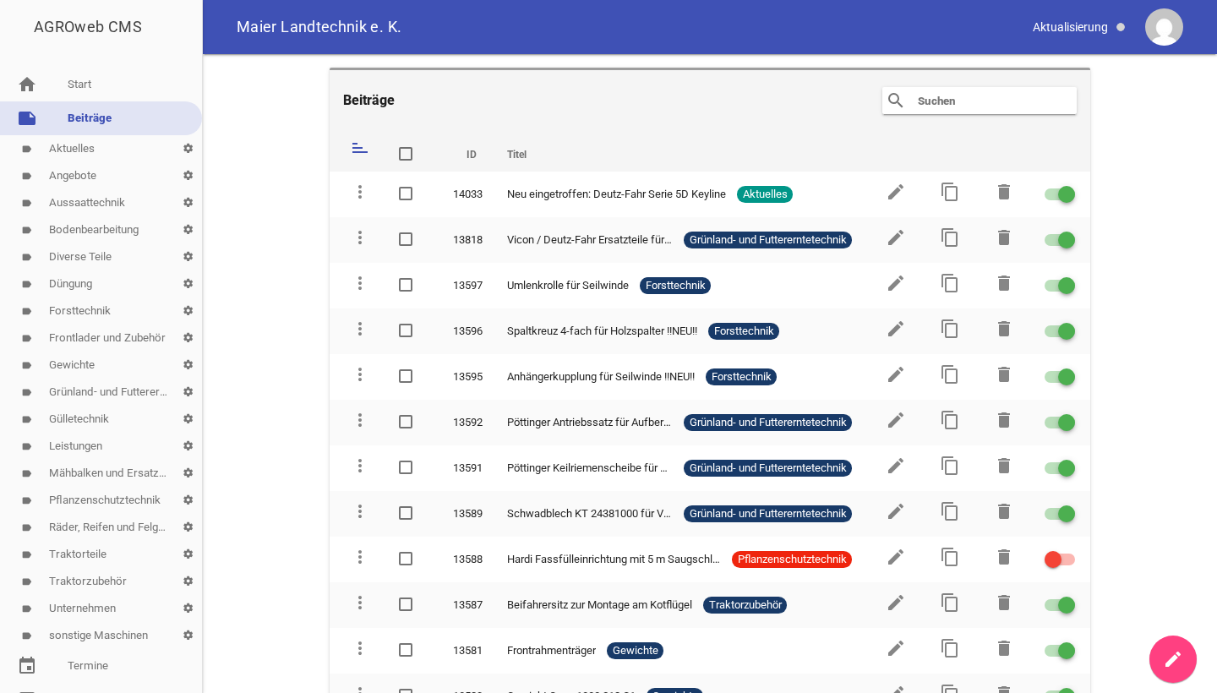
click at [1171, 653] on icon "create" at bounding box center [1173, 659] width 20 height 20
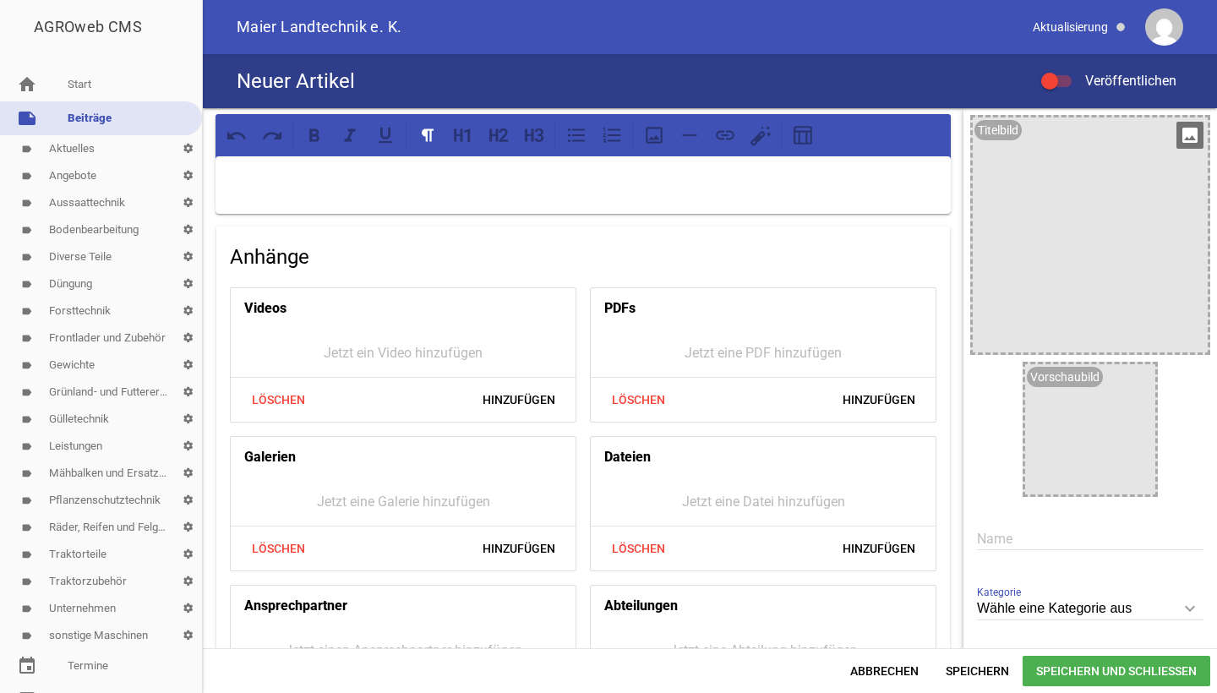
click at [1186, 139] on icon "image" at bounding box center [1189, 135] width 27 height 27
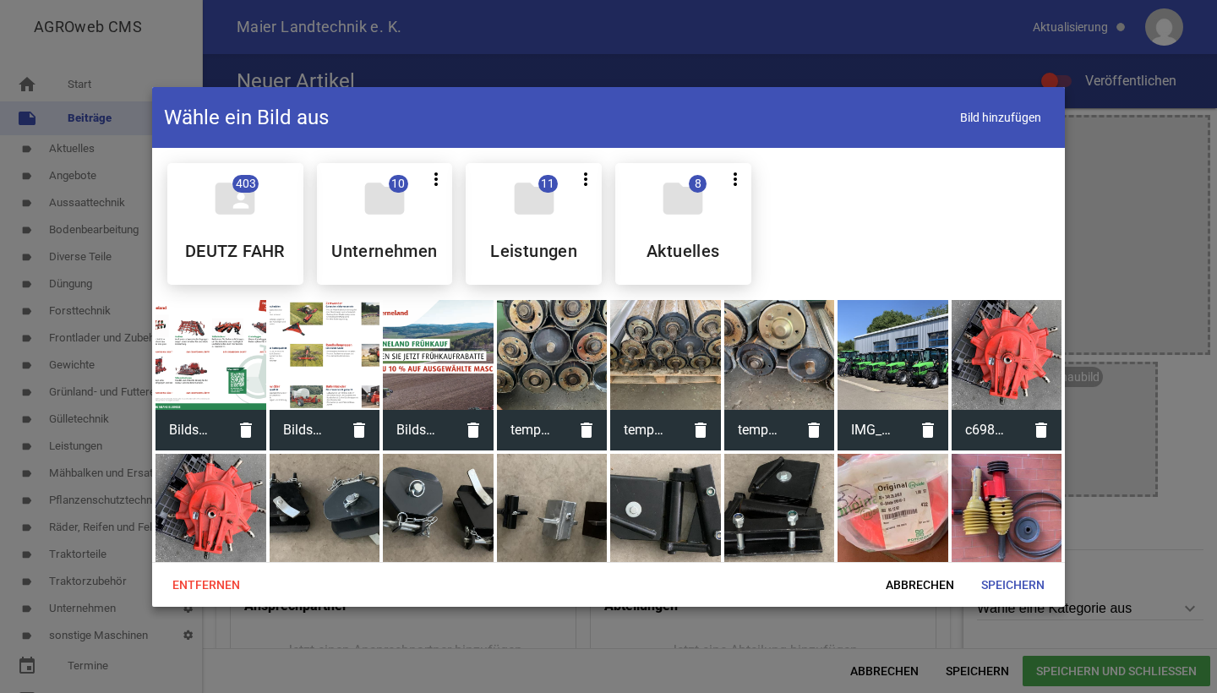
click at [418, 390] on div at bounding box center [438, 355] width 111 height 111
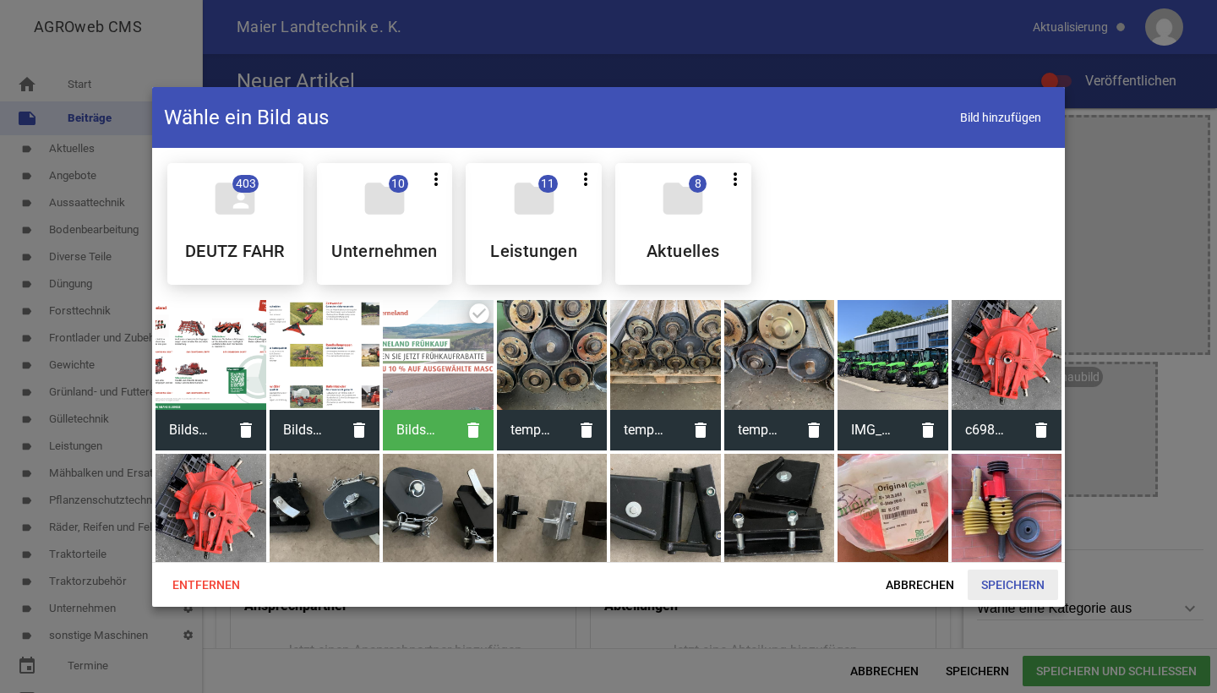
click at [1009, 590] on span "Speichern" at bounding box center [1013, 585] width 90 height 30
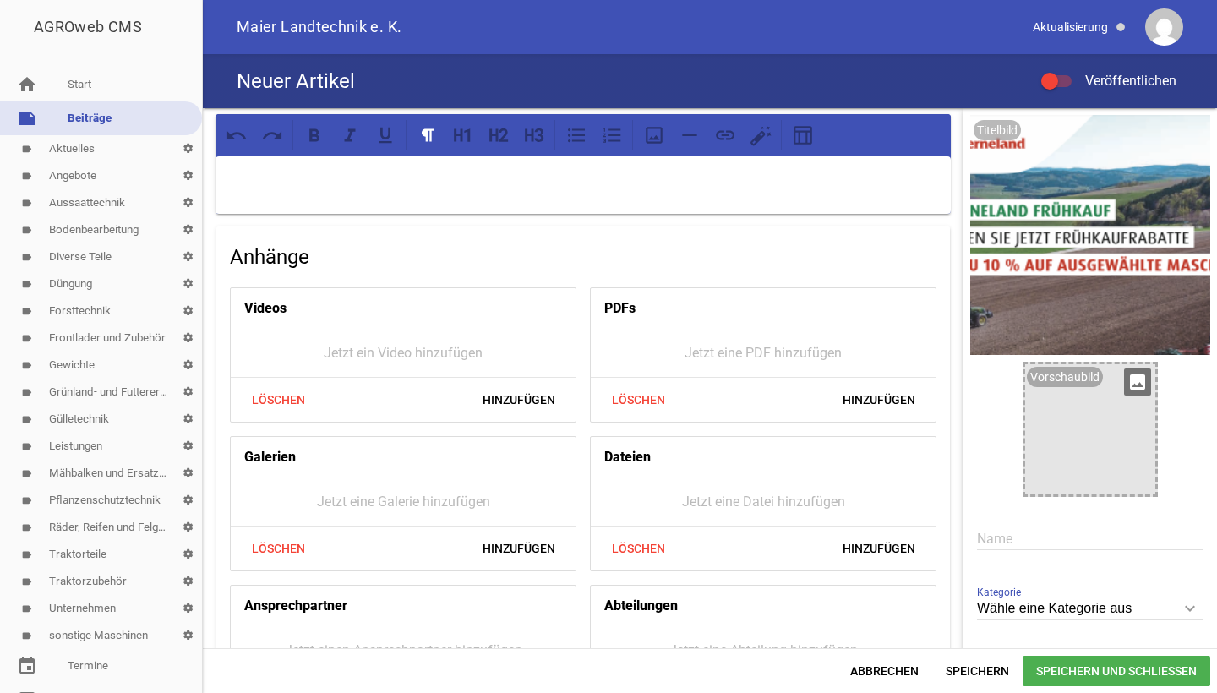
scroll to position [8, 0]
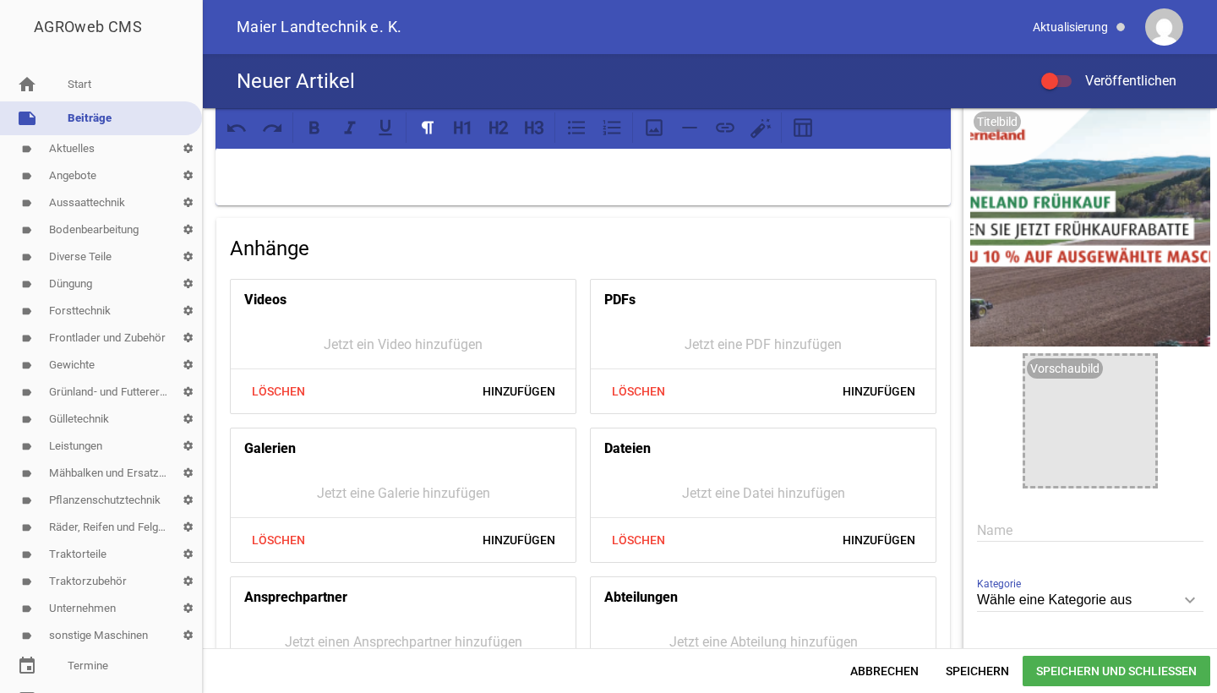
click at [992, 529] on input "text" at bounding box center [1090, 530] width 226 height 23
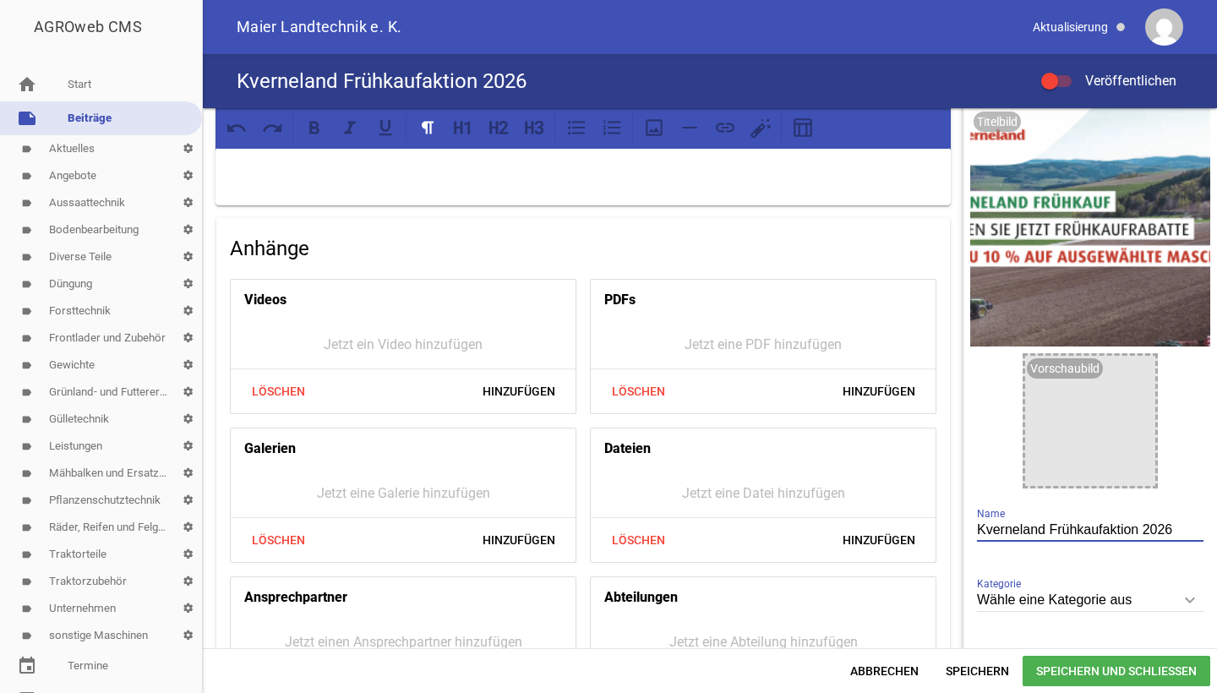
type input "Kverneland Frühkaufaktion 2026"
click at [286, 172] on p at bounding box center [583, 170] width 712 height 20
click at [767, 188] on div at bounding box center [583, 176] width 735 height 57
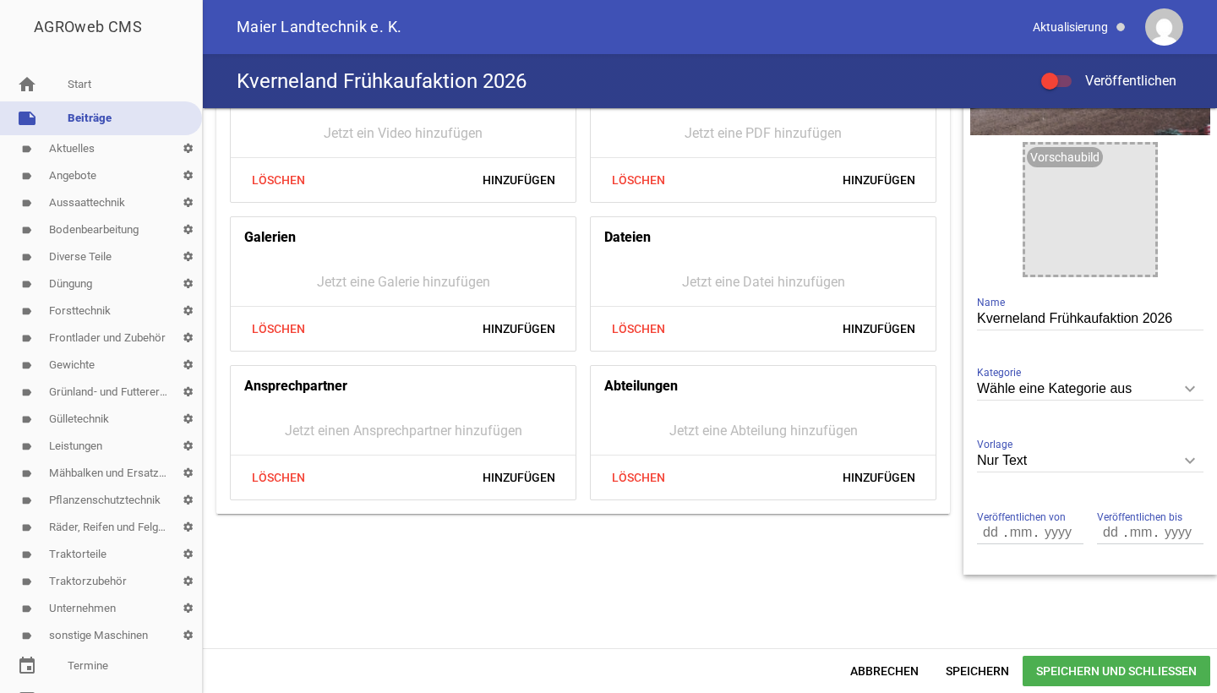
scroll to position [220, 0]
click at [1003, 388] on input "Wähle eine Kategorie aus" at bounding box center [1090, 389] width 226 height 23
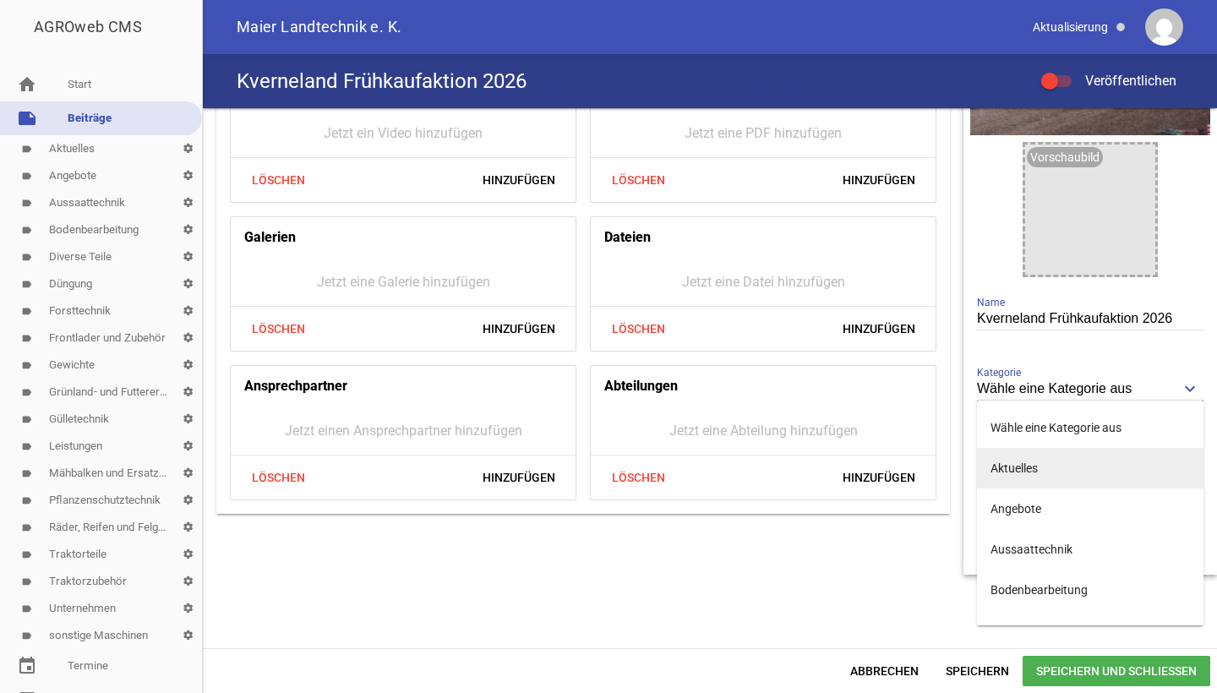
click at [1013, 473] on li "Aktuelles" at bounding box center [1090, 468] width 226 height 41
type input "Aktuelles"
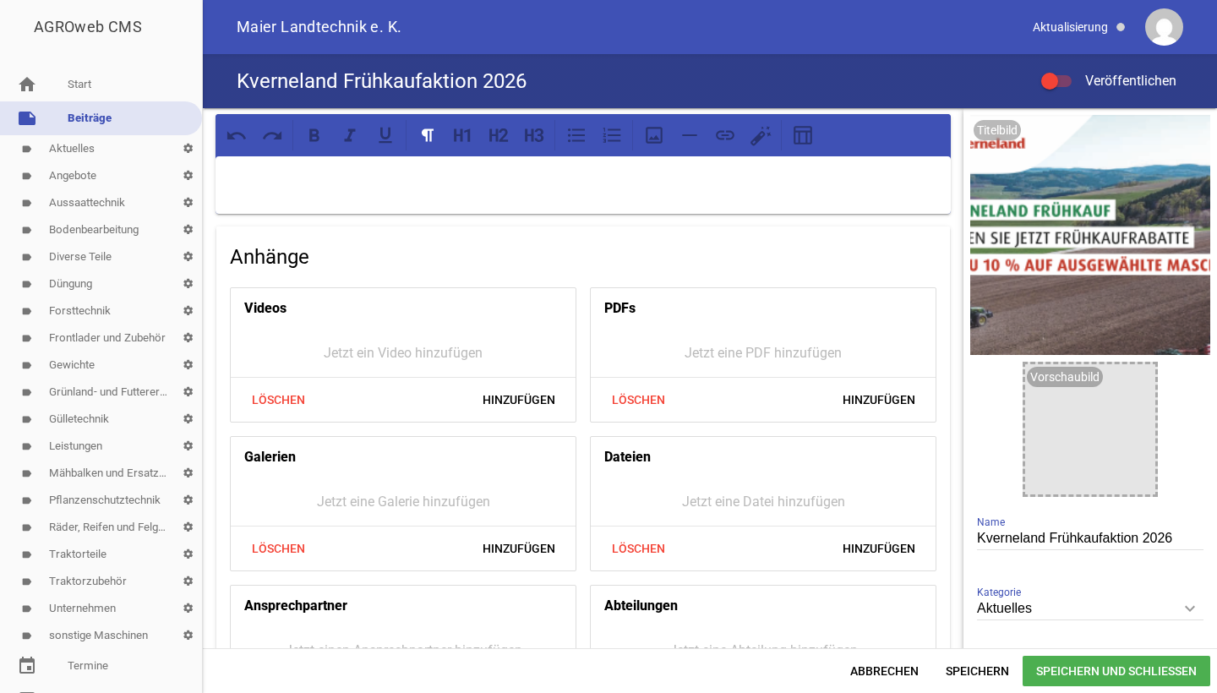
scroll to position [0, 0]
click at [812, 194] on div at bounding box center [583, 184] width 735 height 57
click at [331, 177] on p "Profitieren Sie jetzt von Frühkaufrabatt" at bounding box center [583, 178] width 712 height 20
click at [653, 177] on p "Profitieren Sie jetzt beim Kauf von Kverneland Maschinen von Frühkaufrabatt" at bounding box center [583, 178] width 712 height 20
click at [638, 179] on p "Profitieren Sie jetzt beim Kauf von Kverneland Maschinen von Frühkaufrabatten!" at bounding box center [583, 178] width 712 height 20
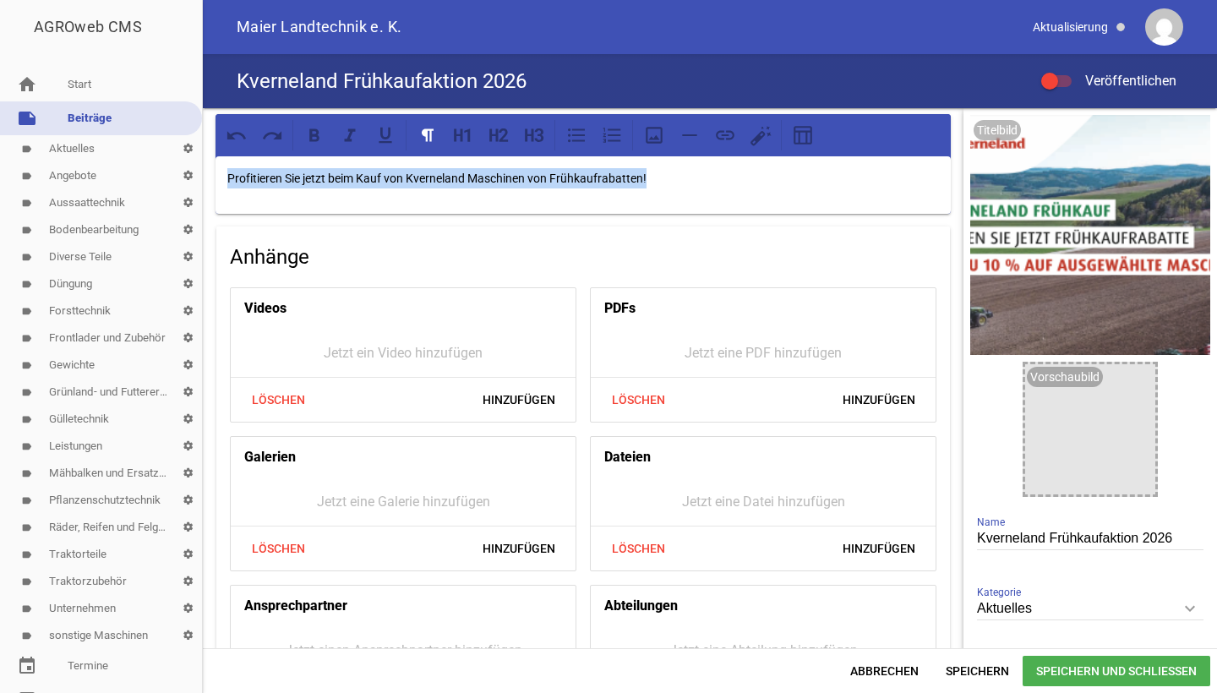
drag, startPoint x: 650, startPoint y: 177, endPoint x: 3, endPoint y: 176, distance: 646.5
click at [3, 176] on div "AGROweb CMS home Start note Beiträge label Aktuelles settings label Angebote se…" at bounding box center [608, 346] width 1217 height 693
click at [238, 132] on icon at bounding box center [237, 135] width 22 height 22
click at [605, 199] on div "Profitieren Sie jetzt beim Kauf von Kverneland Maschinen von Frühkaufrabatten!" at bounding box center [583, 184] width 735 height 57
click at [646, 174] on p "Profitieren Sie jetzt beim Kauf von Kverneland Maschinen von Frühkaufrabatten!" at bounding box center [583, 178] width 712 height 20
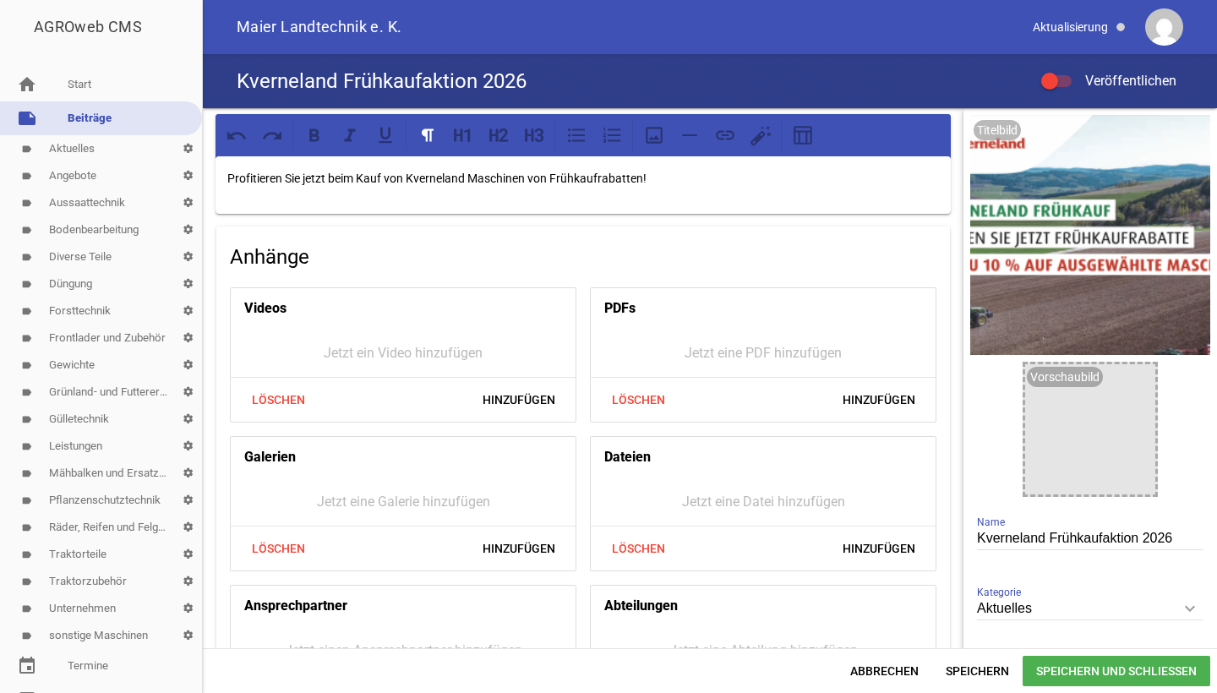
click at [641, 174] on p "Profitieren Sie jetzt beim Kauf von Kverneland Maschinen von Frühkaufrabatten!" at bounding box center [583, 178] width 712 height 20
click at [652, 137] on icon at bounding box center [654, 135] width 22 height 22
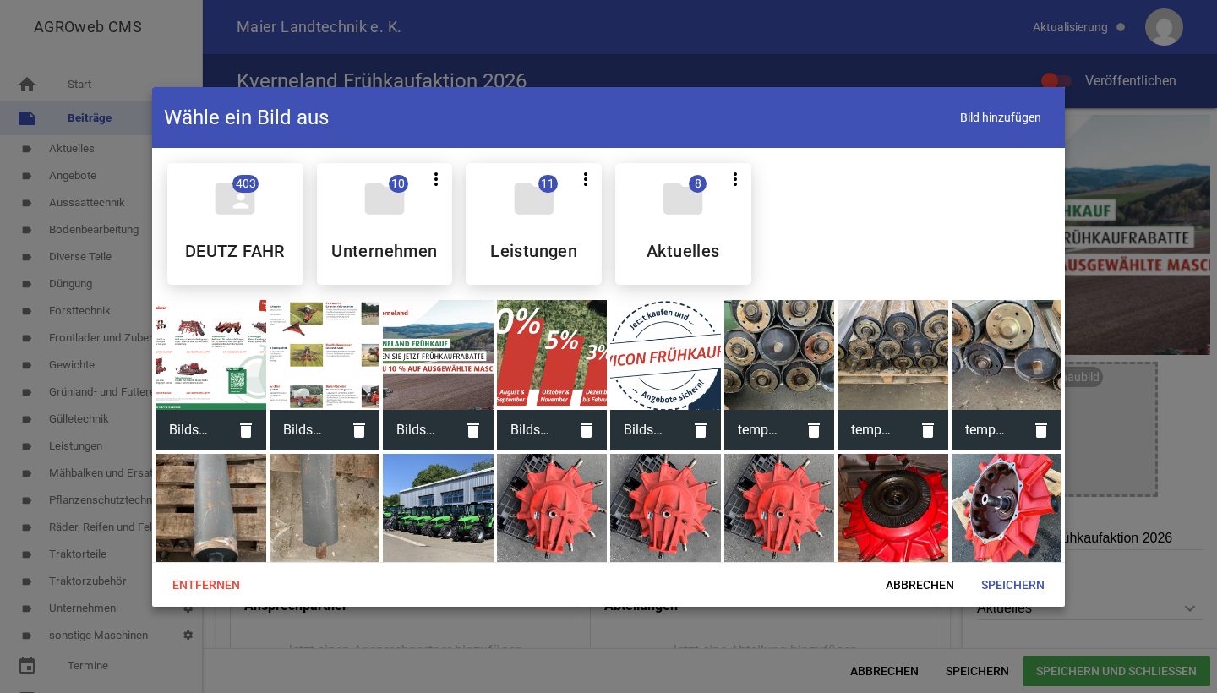
click at [199, 341] on div at bounding box center [211, 355] width 111 height 111
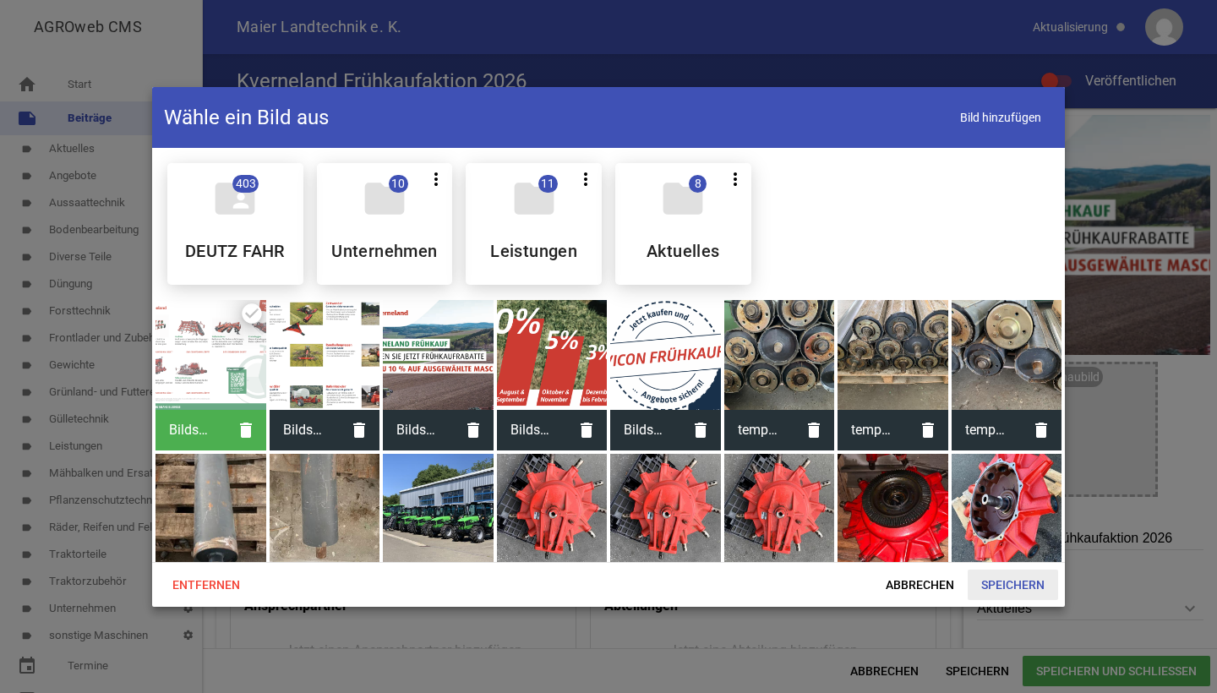
click at [1017, 587] on span "Speichern" at bounding box center [1013, 585] width 90 height 30
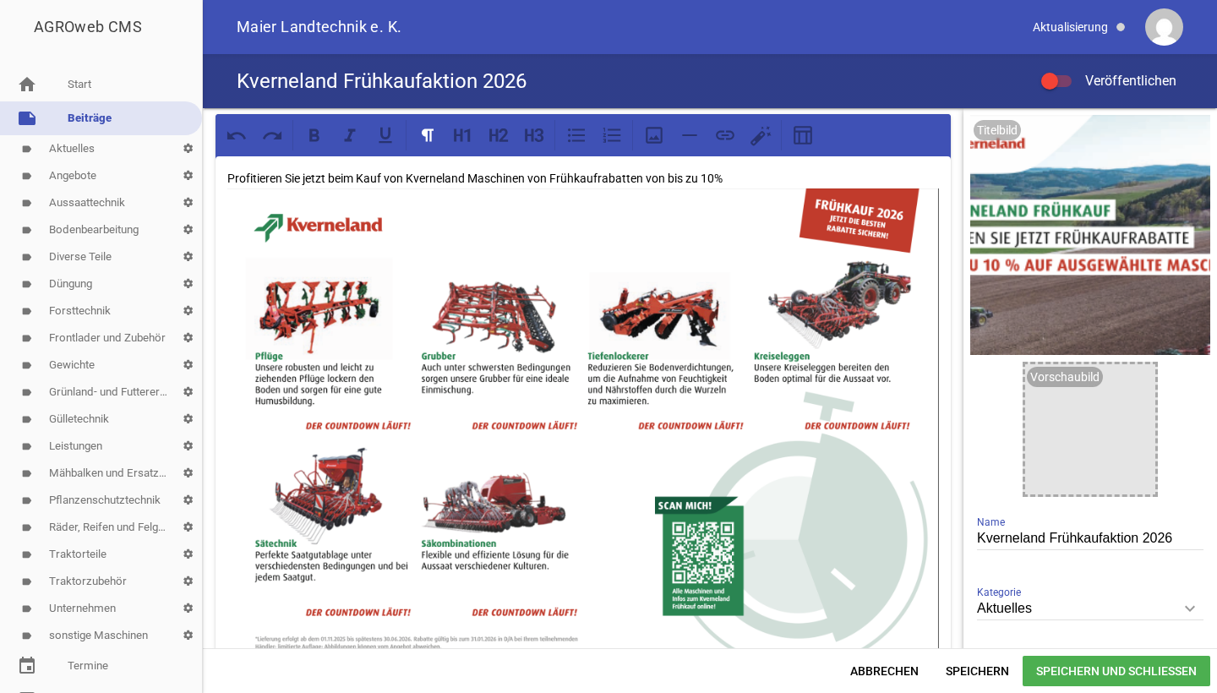
click at [761, 183] on p "Profitieren Sie jetzt beim Kauf von Kverneland Maschinen von Frühkaufrabatten v…" at bounding box center [583, 439] width 712 height 543
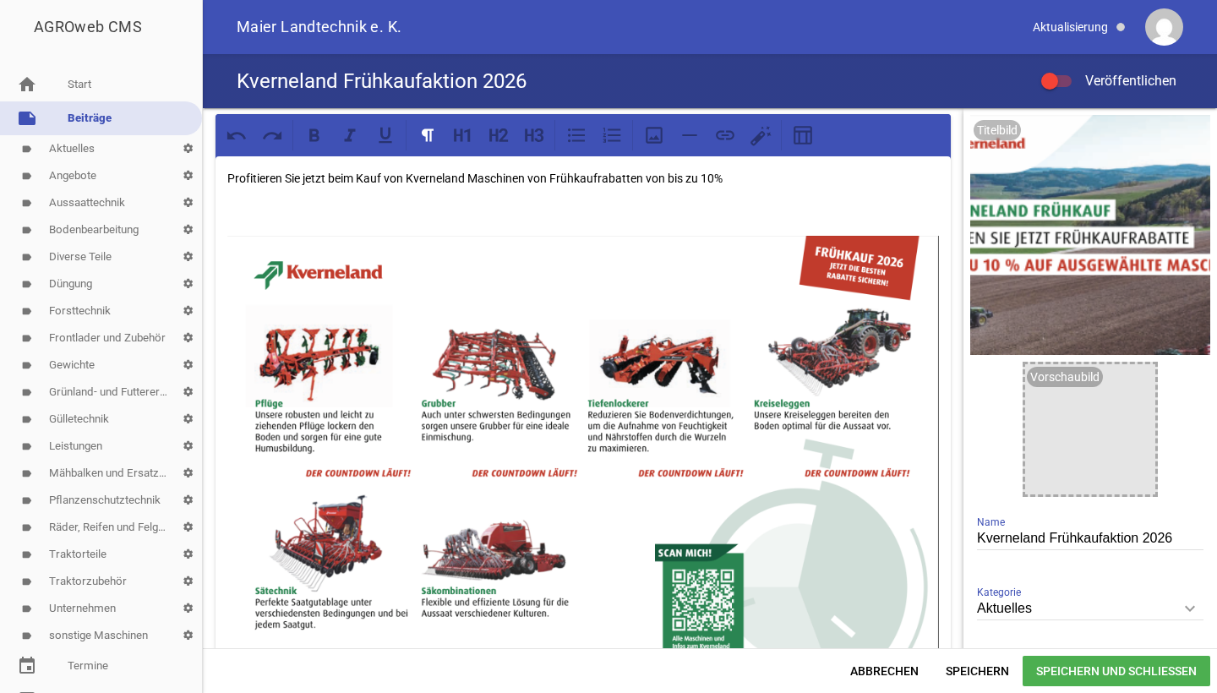
click at [479, 206] on p at bounding box center [583, 212] width 712 height 20
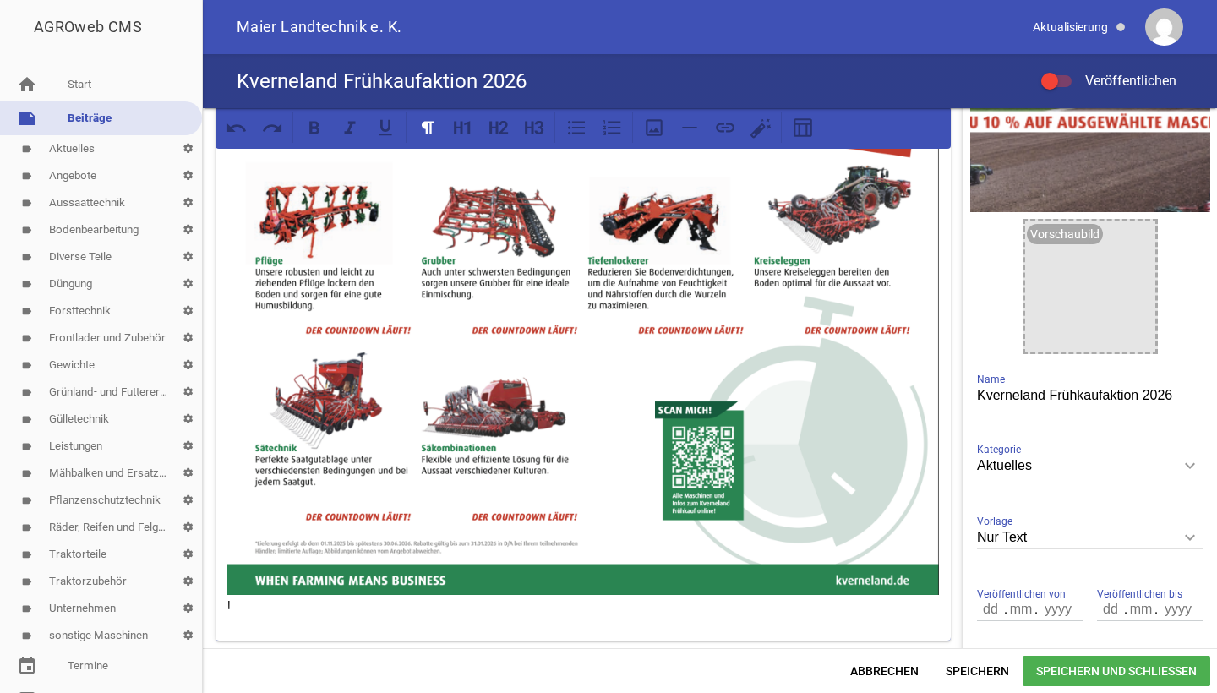
scroll to position [214, 0]
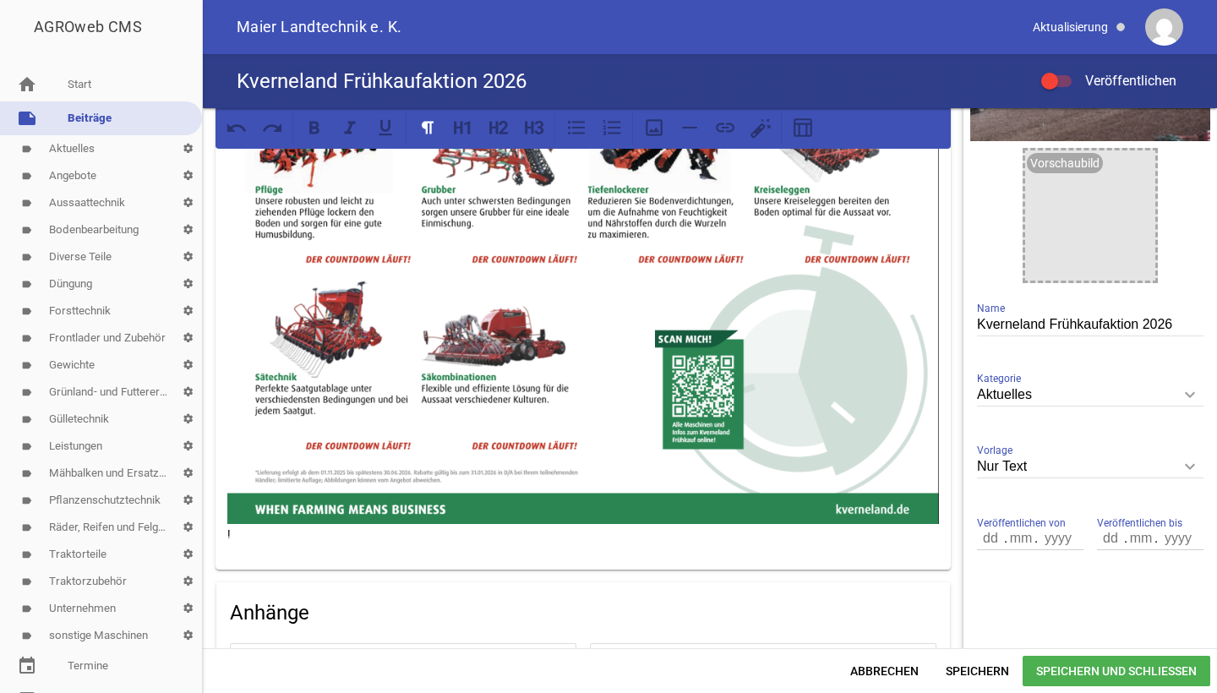
click at [1050, 79] on span at bounding box center [1049, 81] width 7 height 7
click at [1065, 71] on input "Veröffentlichen" at bounding box center [1065, 71] width 0 height 0
click at [1072, 661] on span "Speichern und Schließen" at bounding box center [1117, 671] width 188 height 30
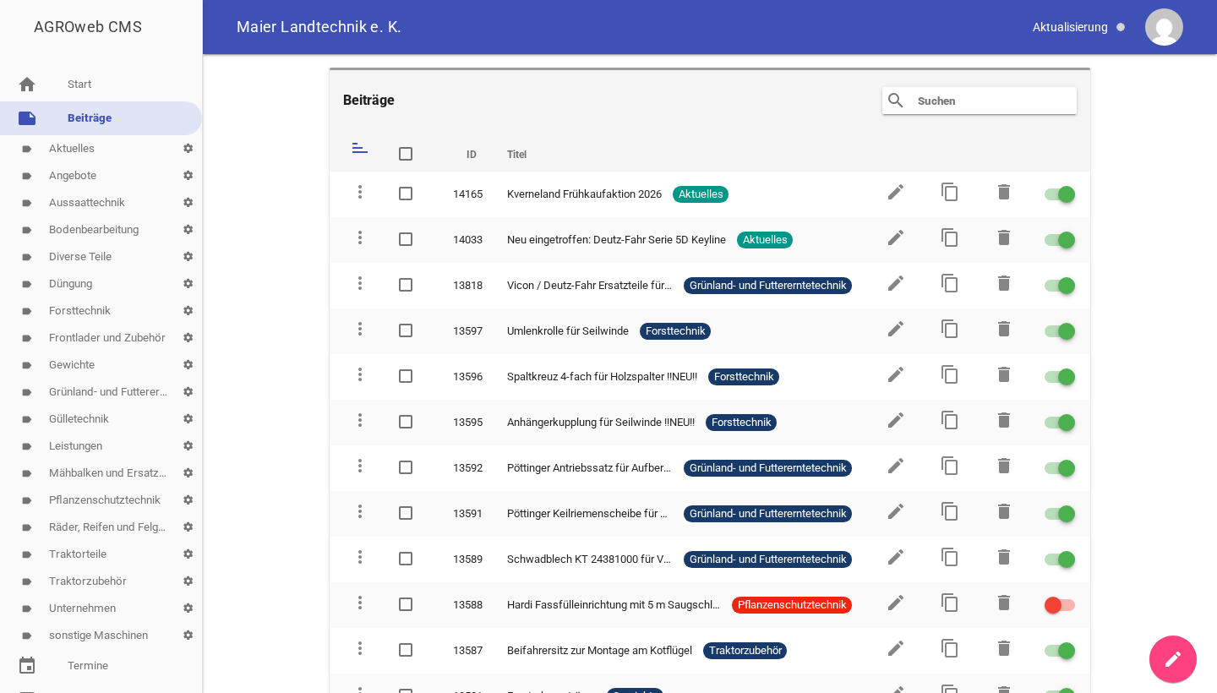
click at [1173, 663] on icon "create" at bounding box center [1173, 659] width 20 height 20
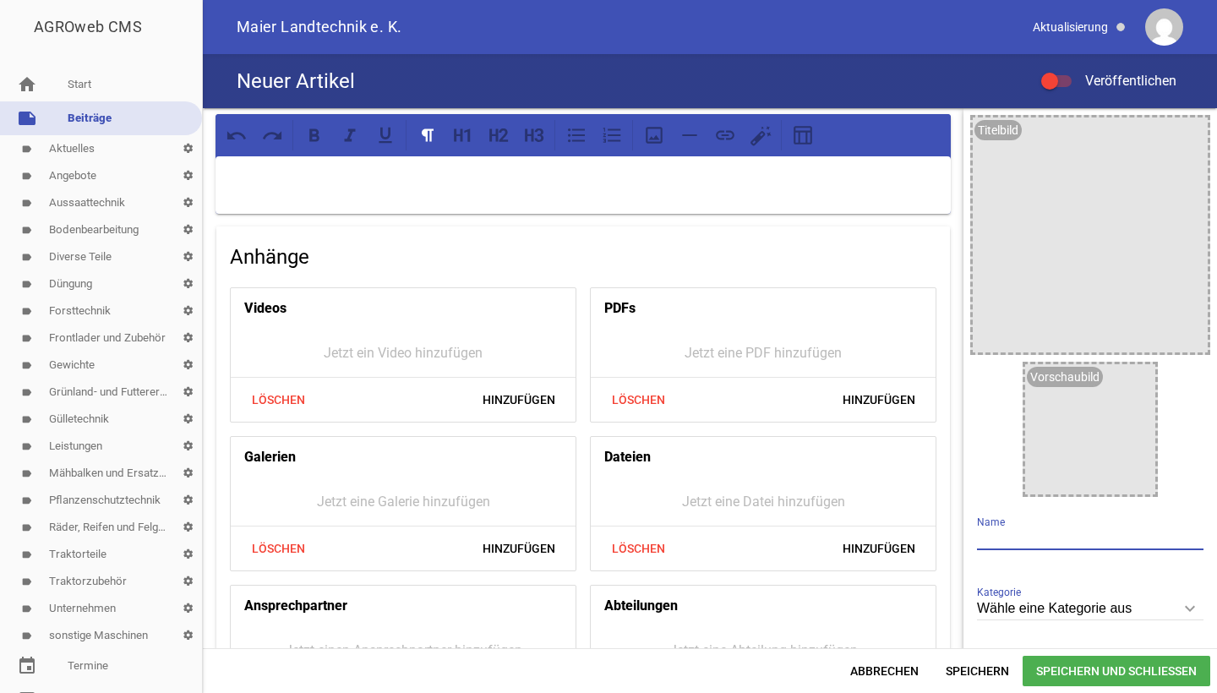
click at [1021, 537] on input "text" at bounding box center [1090, 538] width 226 height 23
click at [977, 536] on input "Icon Frühkaufaktion 2026" at bounding box center [1090, 538] width 226 height 23
type input "[PERSON_NAME] 2026"
click at [1180, 134] on icon "image" at bounding box center [1189, 135] width 27 height 27
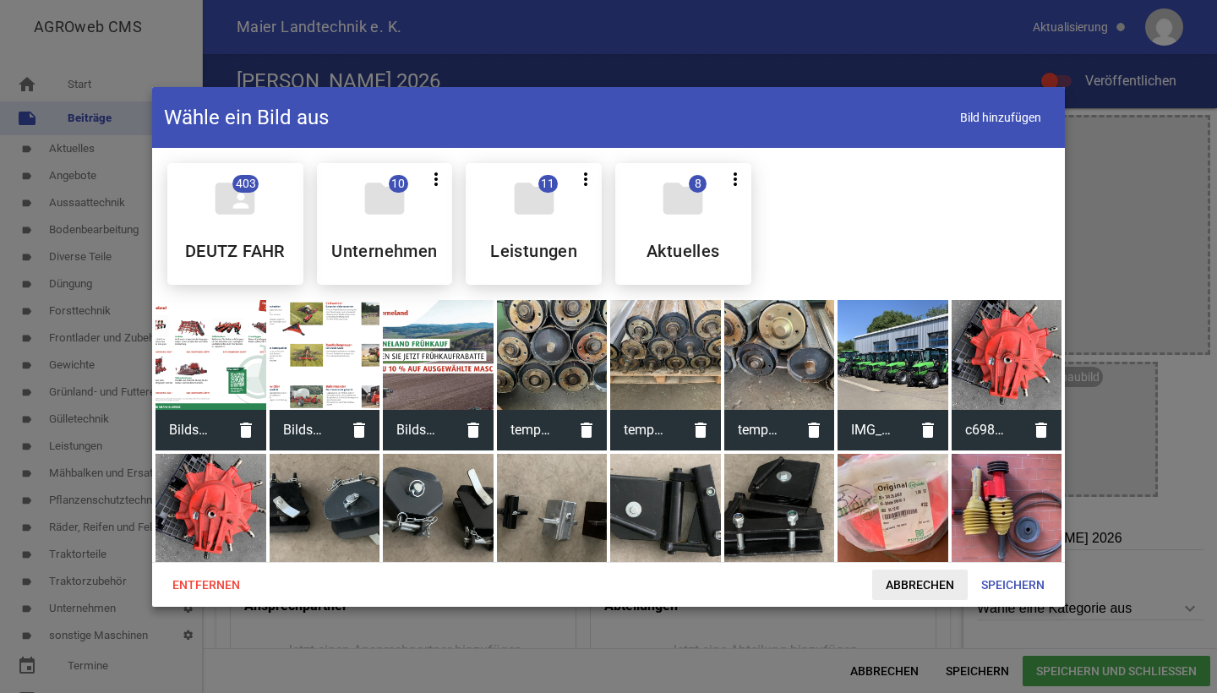
click at [924, 580] on span "Abbrechen" at bounding box center [919, 585] width 95 height 30
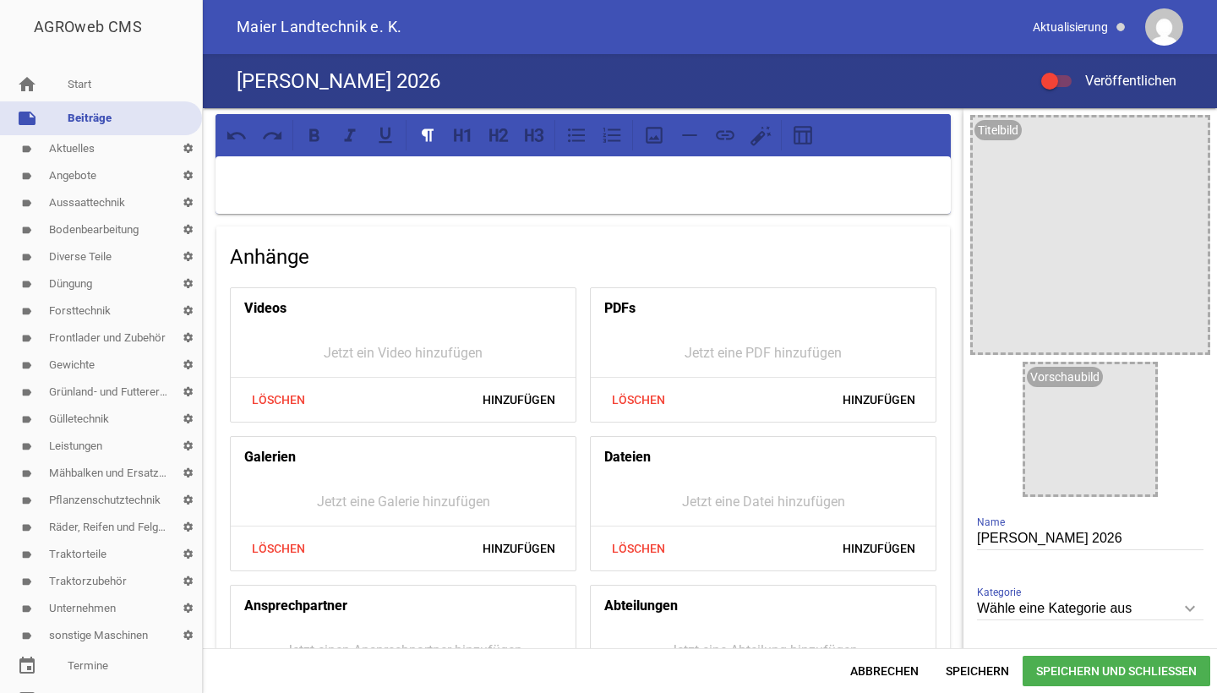
click at [566, 179] on p at bounding box center [583, 178] width 712 height 20
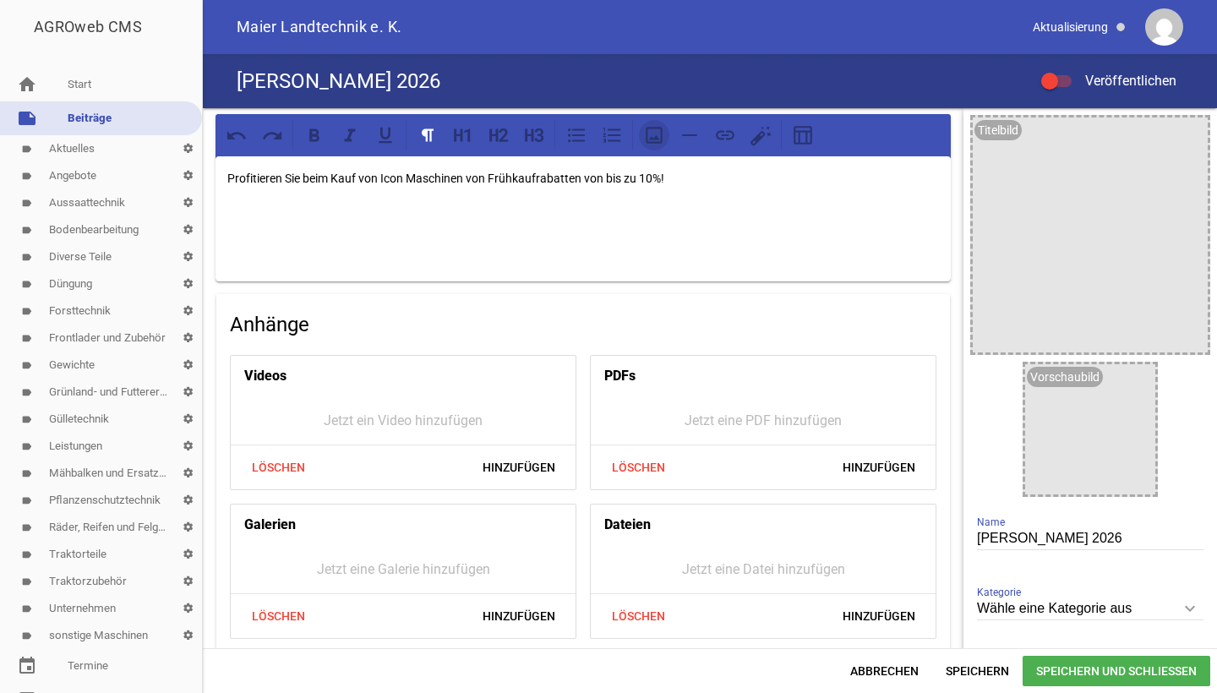
click at [658, 137] on icon at bounding box center [654, 135] width 22 height 22
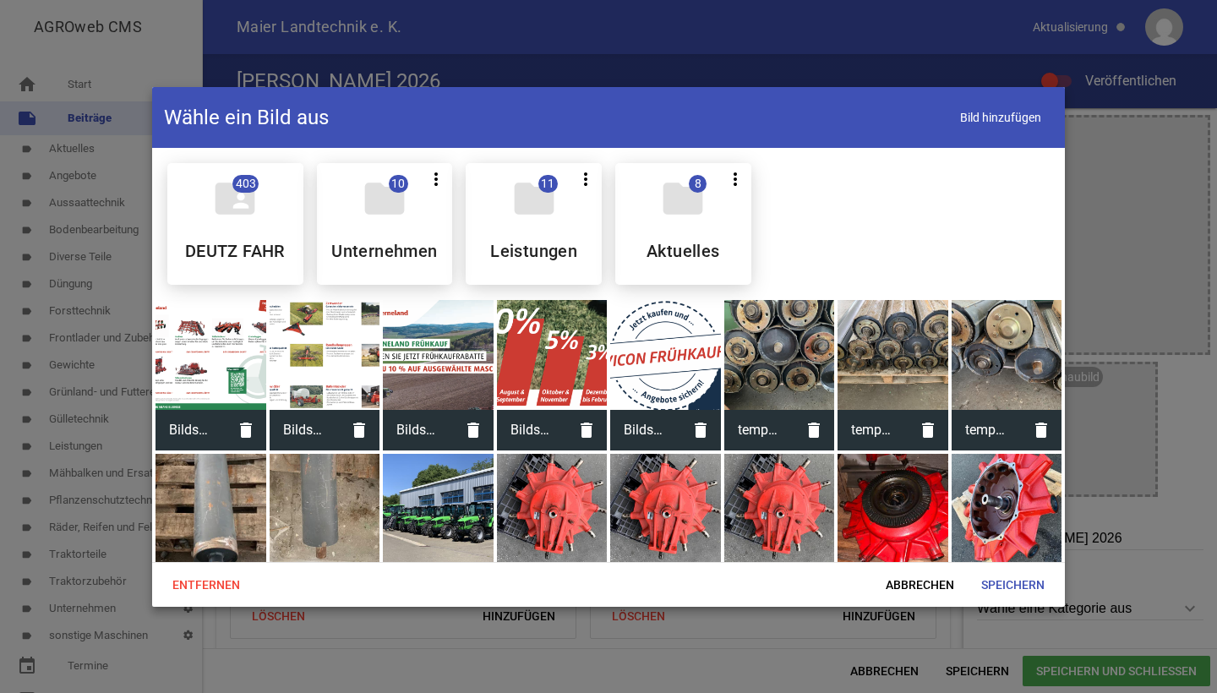
click at [562, 349] on div at bounding box center [552, 355] width 111 height 111
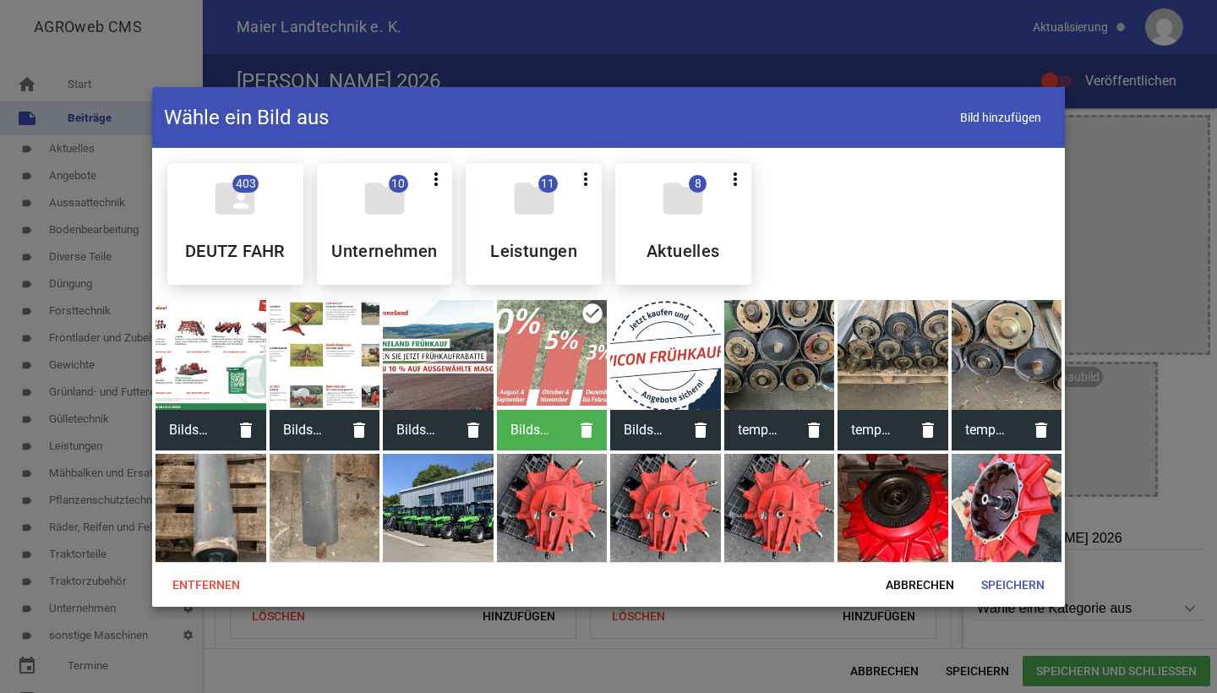
click at [341, 344] on div at bounding box center [325, 355] width 111 height 111
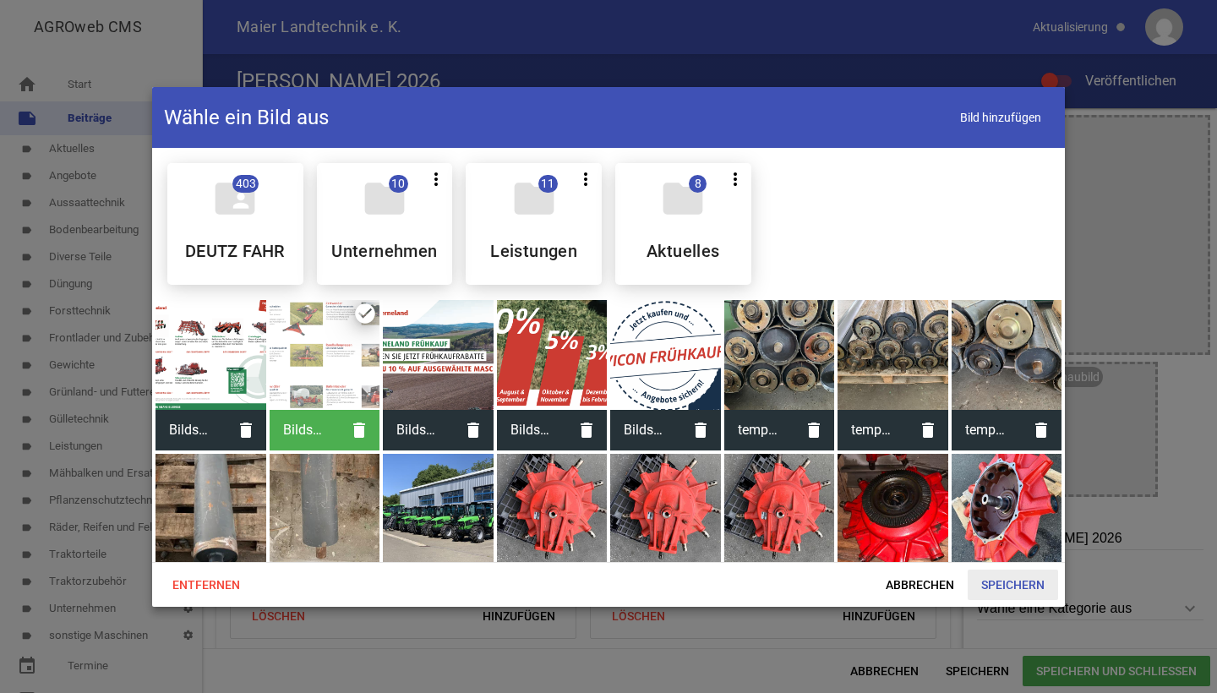
click at [992, 581] on span "Speichern" at bounding box center [1013, 585] width 90 height 30
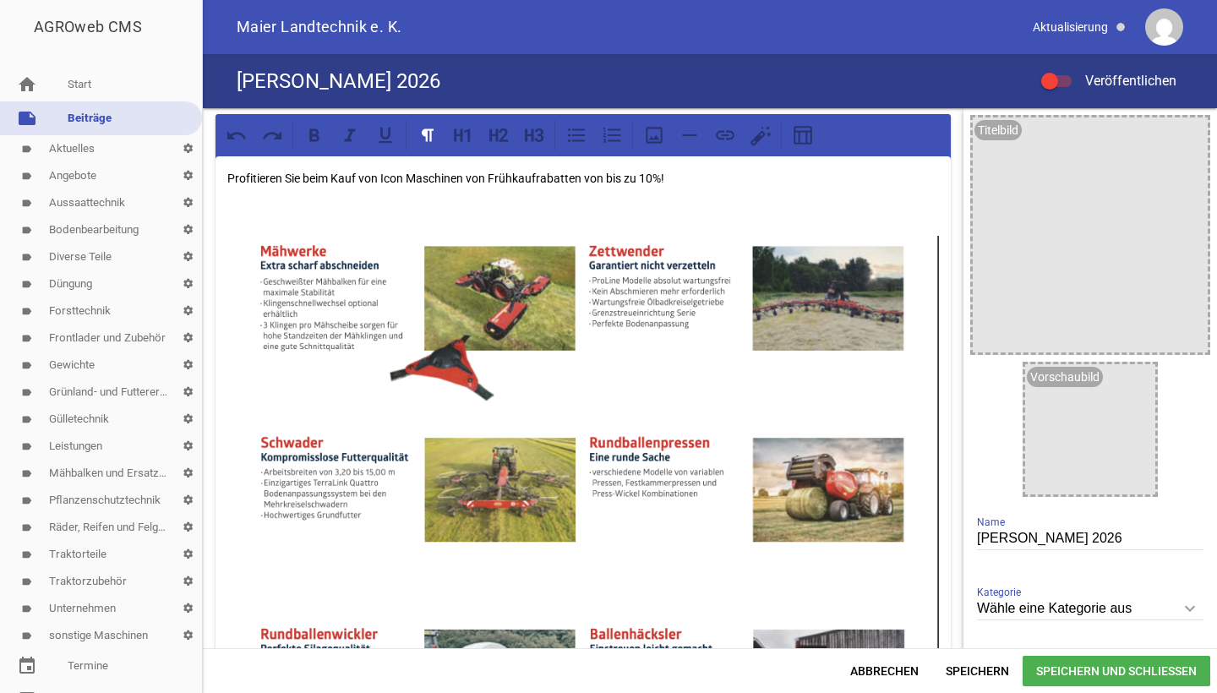
click at [391, 177] on p "Profitieren Sie beim Kauf von Icon Maschinen von Frühkaufrabatten von bis zu 10…" at bounding box center [583, 178] width 712 height 20
click at [540, 188] on div "Profitieren Sie beim Kauf von Vicon Maschinen von Frühkaufrabatten von bis zu 1…" at bounding box center [583, 461] width 735 height 611
click at [1176, 137] on icon "image" at bounding box center [1189, 135] width 27 height 27
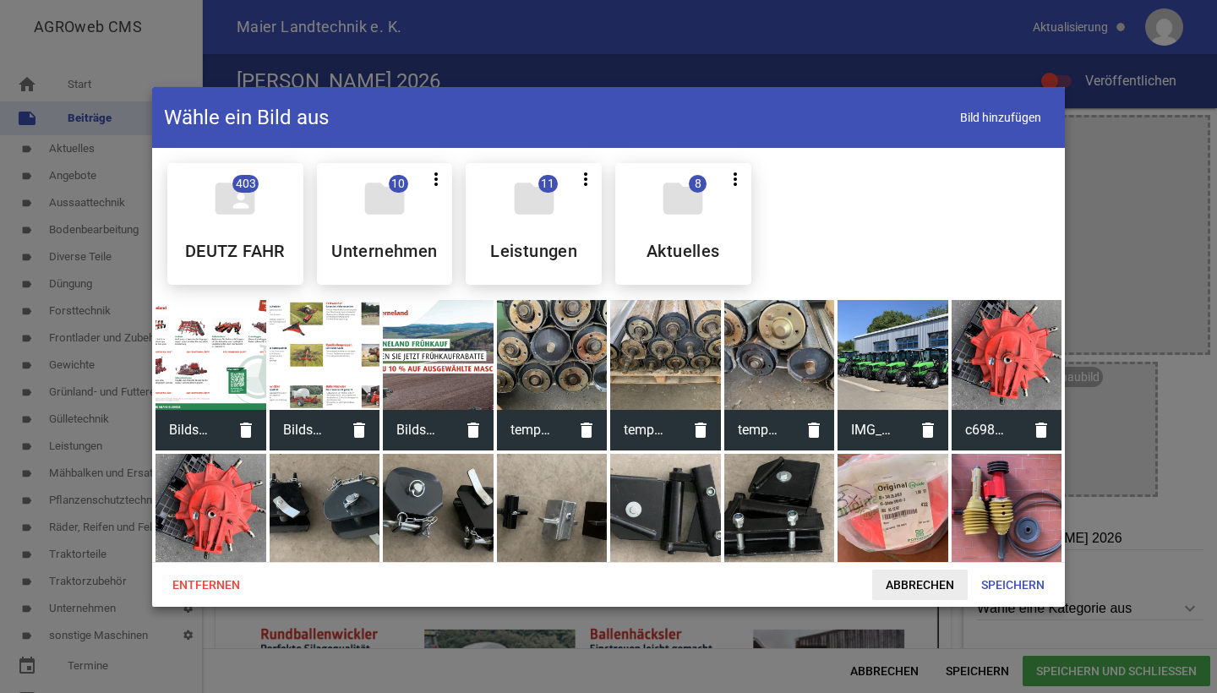
click at [893, 590] on span "Abbrechen" at bounding box center [919, 585] width 95 height 30
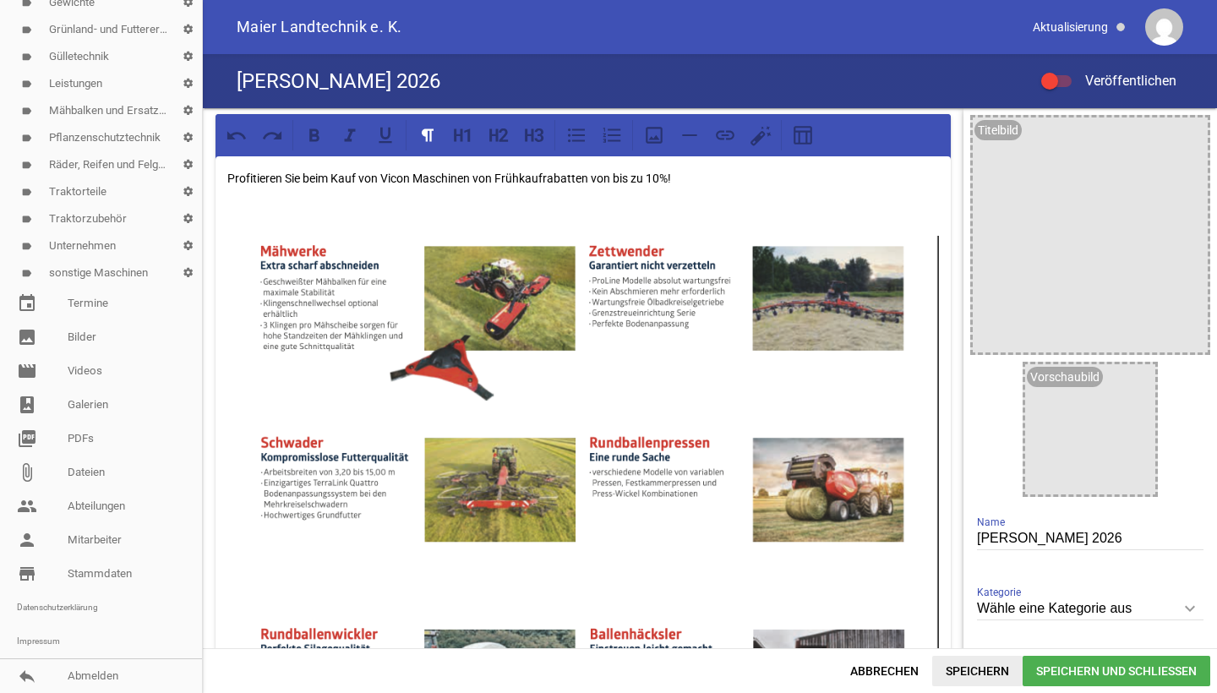
scroll to position [363, 0]
click at [1054, 675] on span "Speichern und Schließen" at bounding box center [1117, 671] width 188 height 30
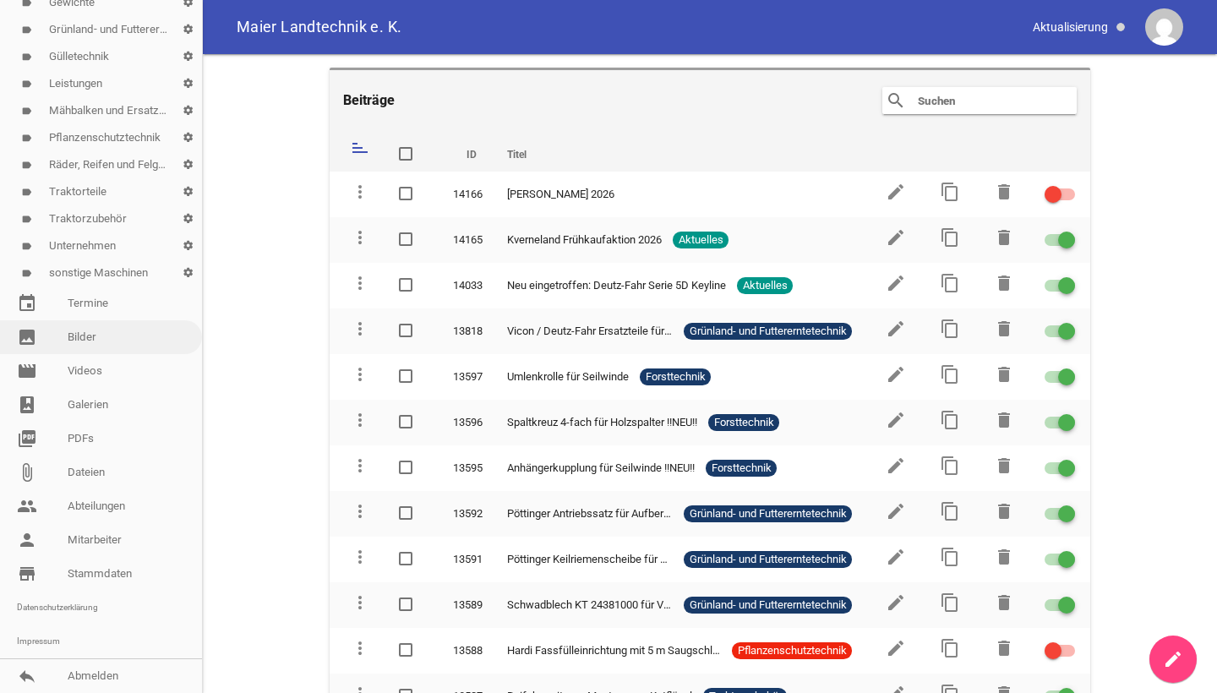
click at [68, 341] on link "image Bilder" at bounding box center [101, 337] width 202 height 34
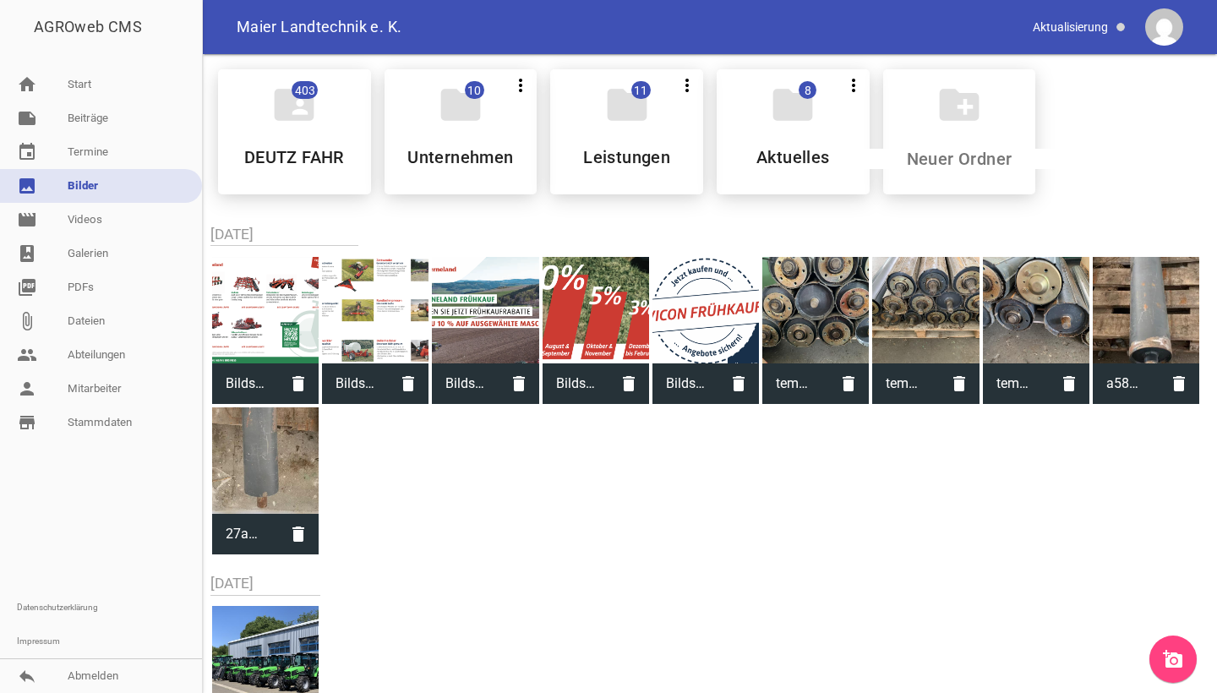
click at [1178, 647] on link "add_a_photo" at bounding box center [1172, 659] width 47 height 47
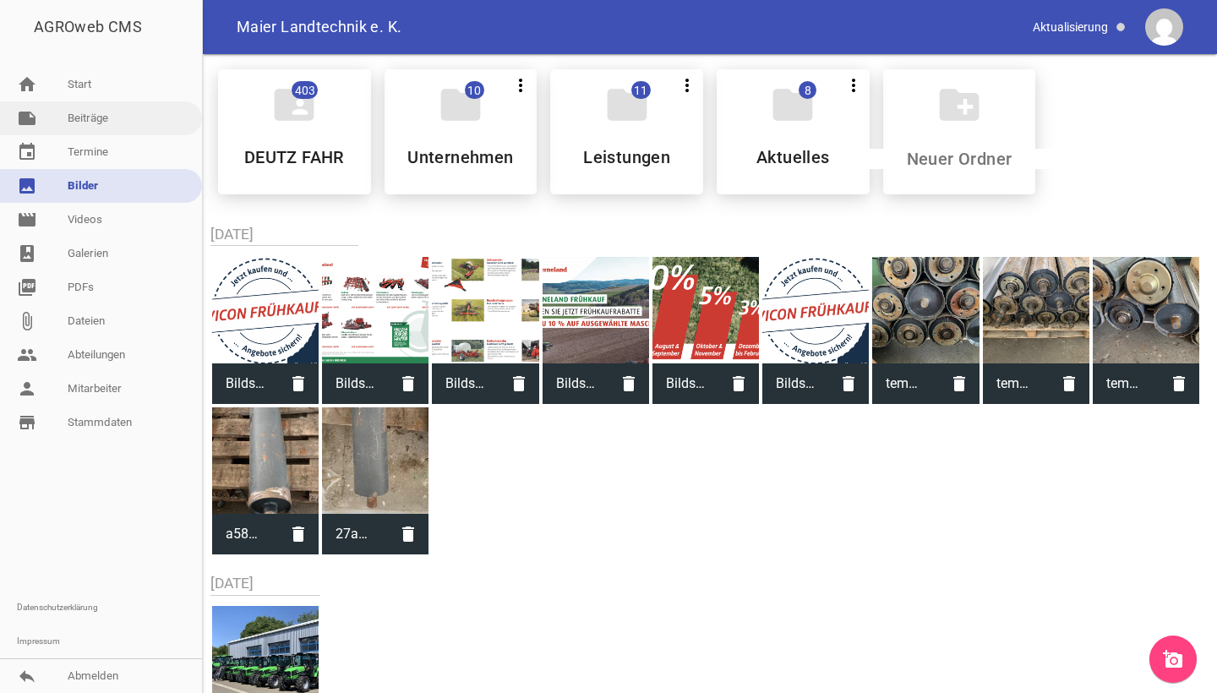
click at [53, 128] on link "note Beiträge" at bounding box center [101, 118] width 202 height 34
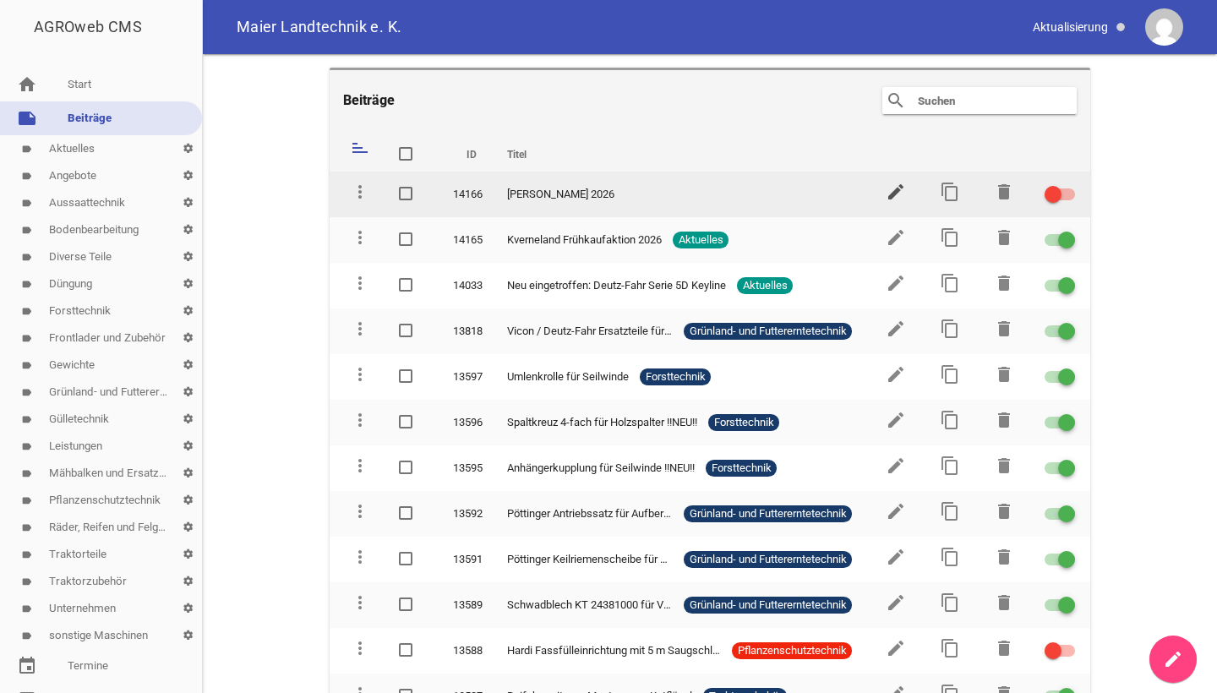
click at [886, 194] on icon "edit" at bounding box center [896, 192] width 20 height 20
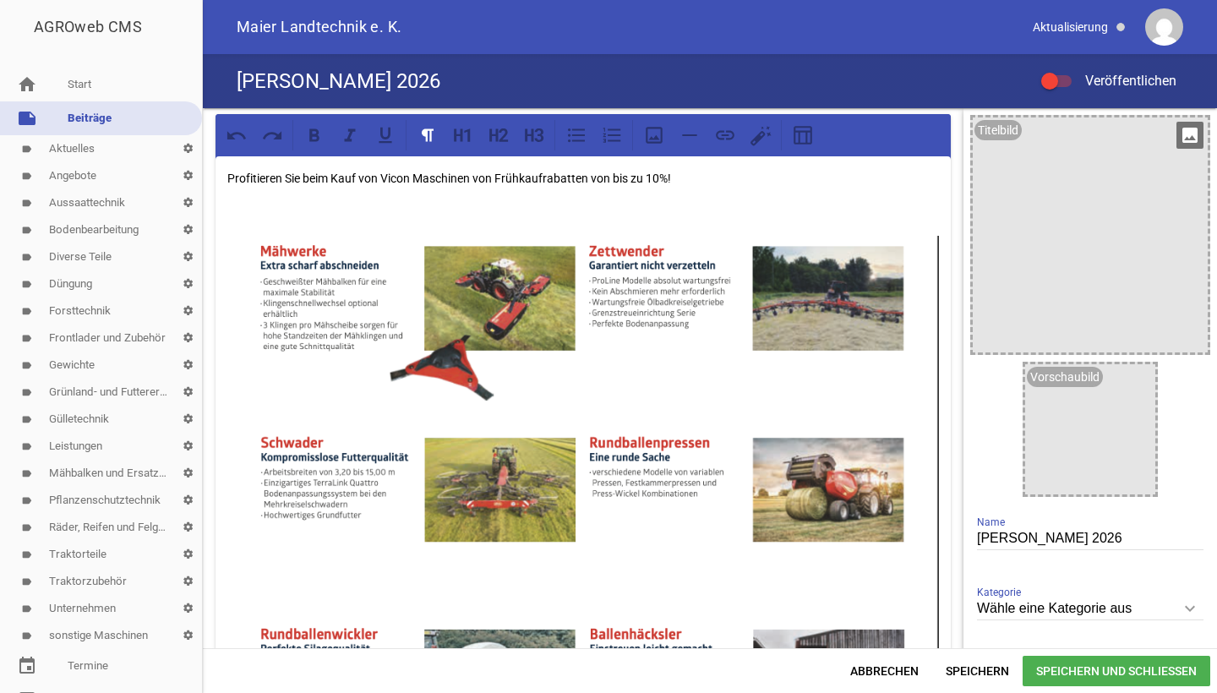
click at [1187, 145] on icon "image" at bounding box center [1189, 135] width 27 height 27
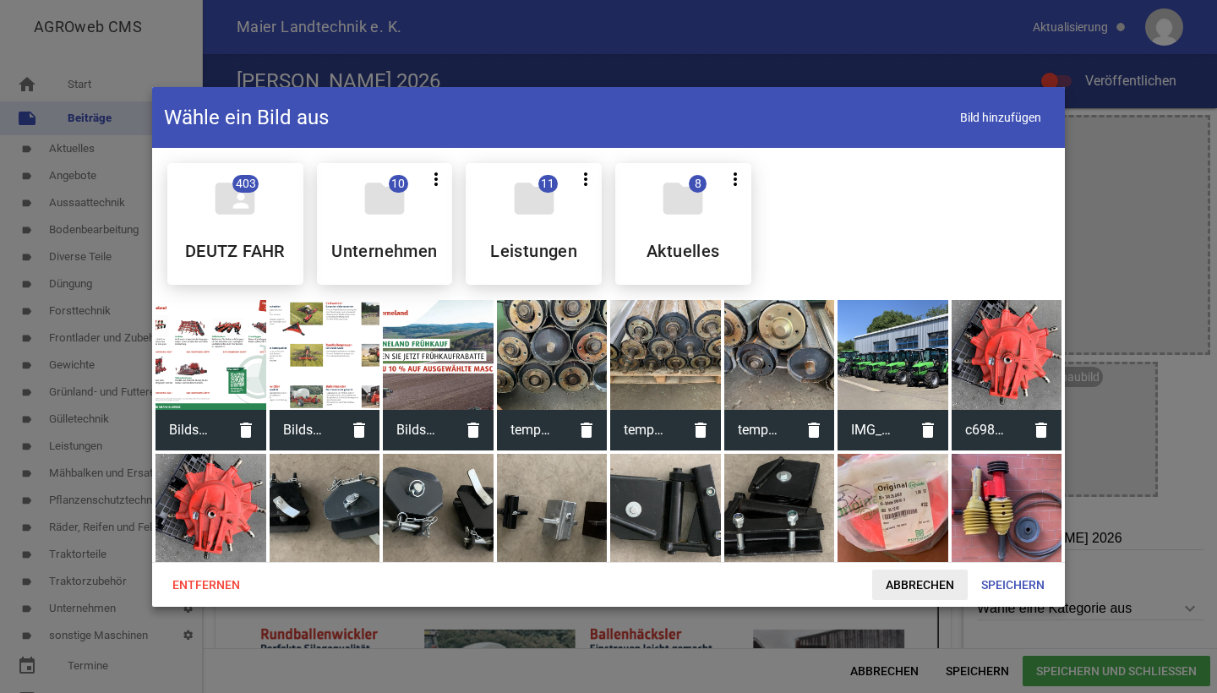
click at [902, 587] on span "Abbrechen" at bounding box center [919, 585] width 95 height 30
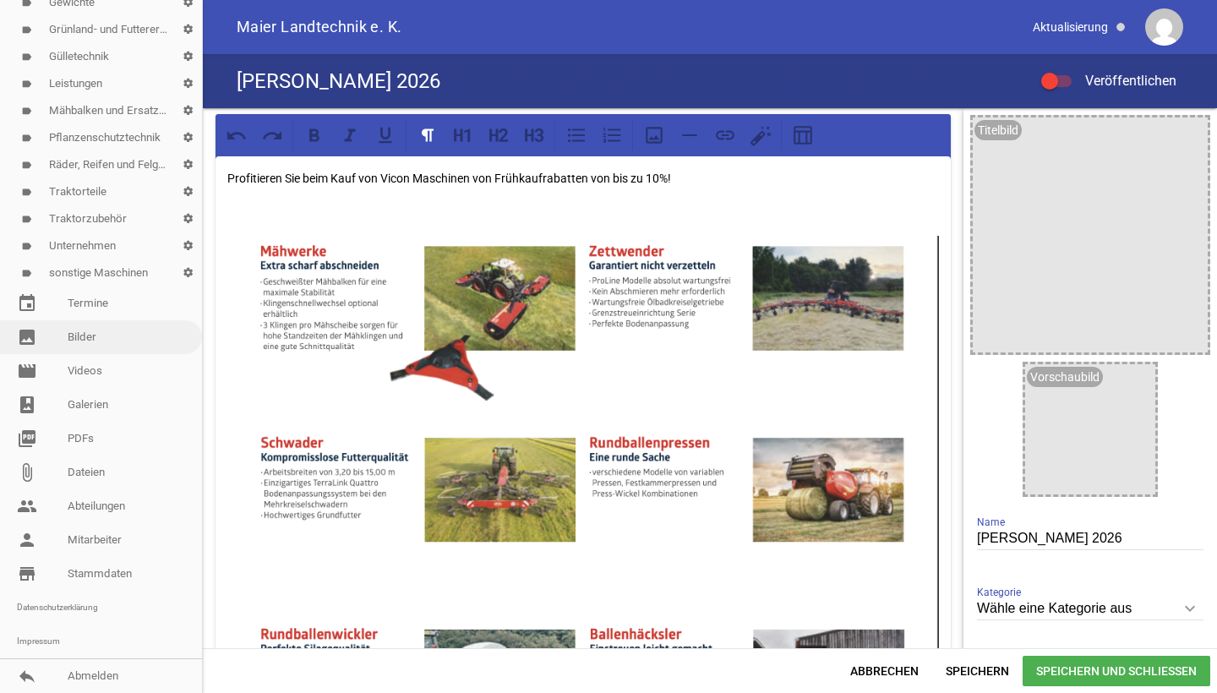
scroll to position [363, 0]
click at [87, 341] on link "image Bilder" at bounding box center [101, 337] width 202 height 34
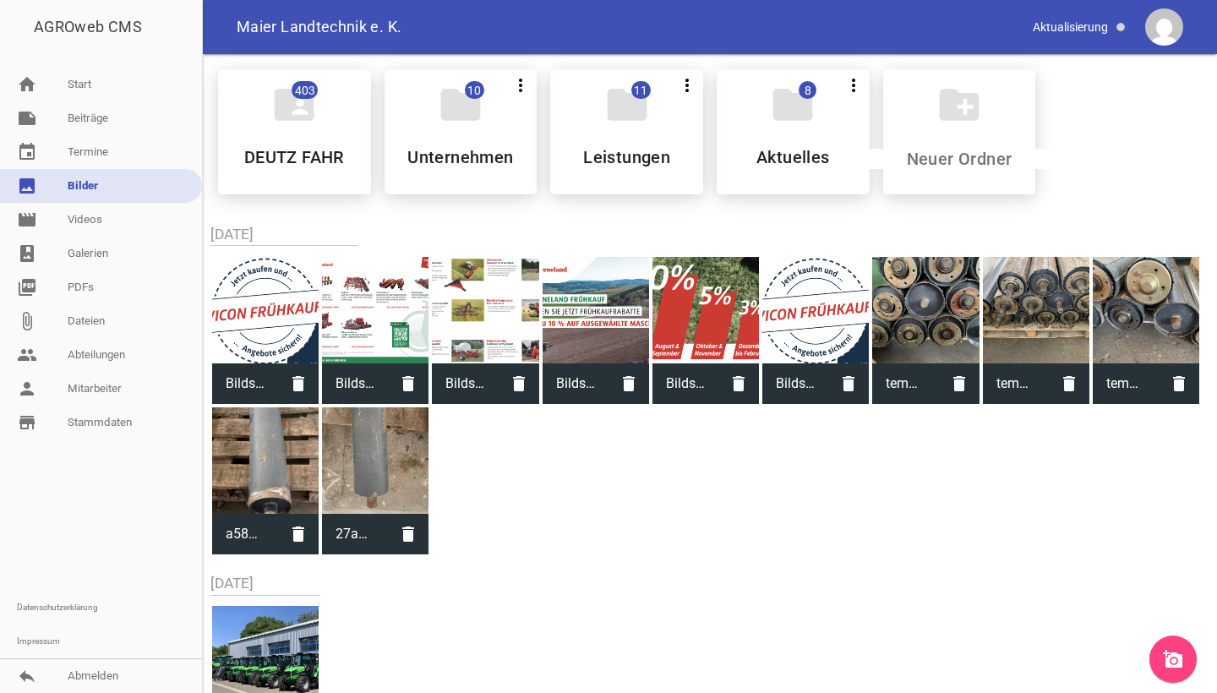
click at [1187, 655] on link "add_a_photo" at bounding box center [1172, 659] width 47 height 47
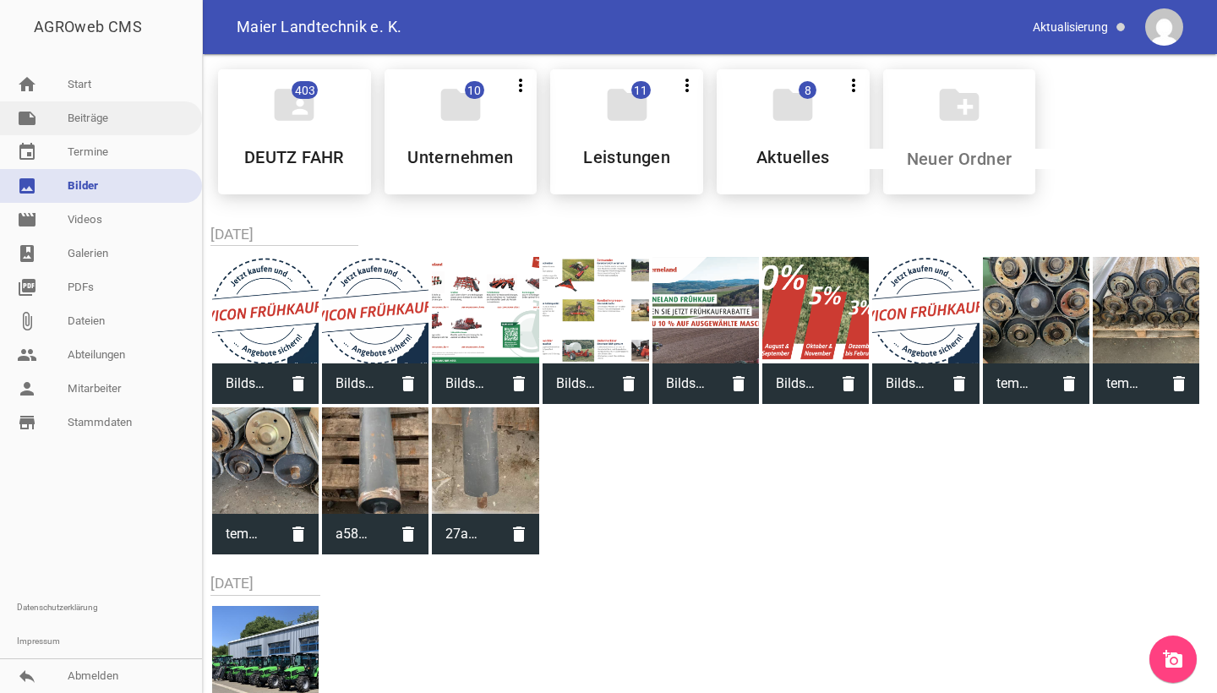
click at [88, 122] on link "note Beiträge" at bounding box center [101, 118] width 202 height 34
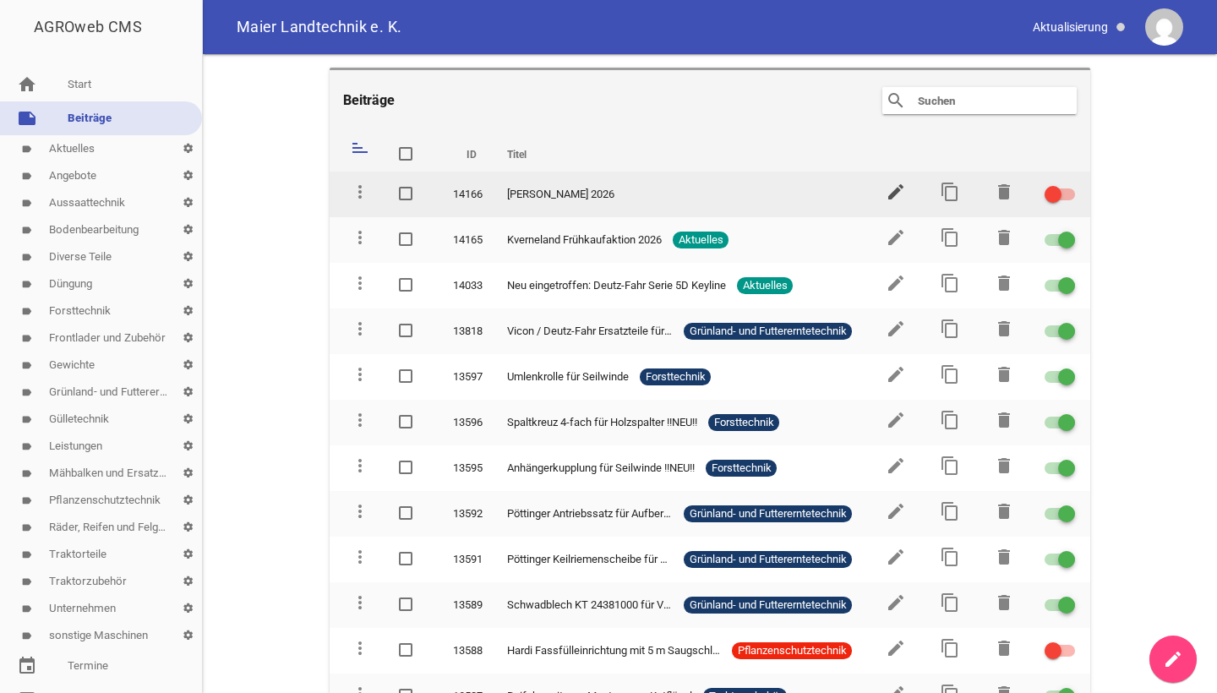
click at [891, 189] on icon "edit" at bounding box center [896, 192] width 20 height 20
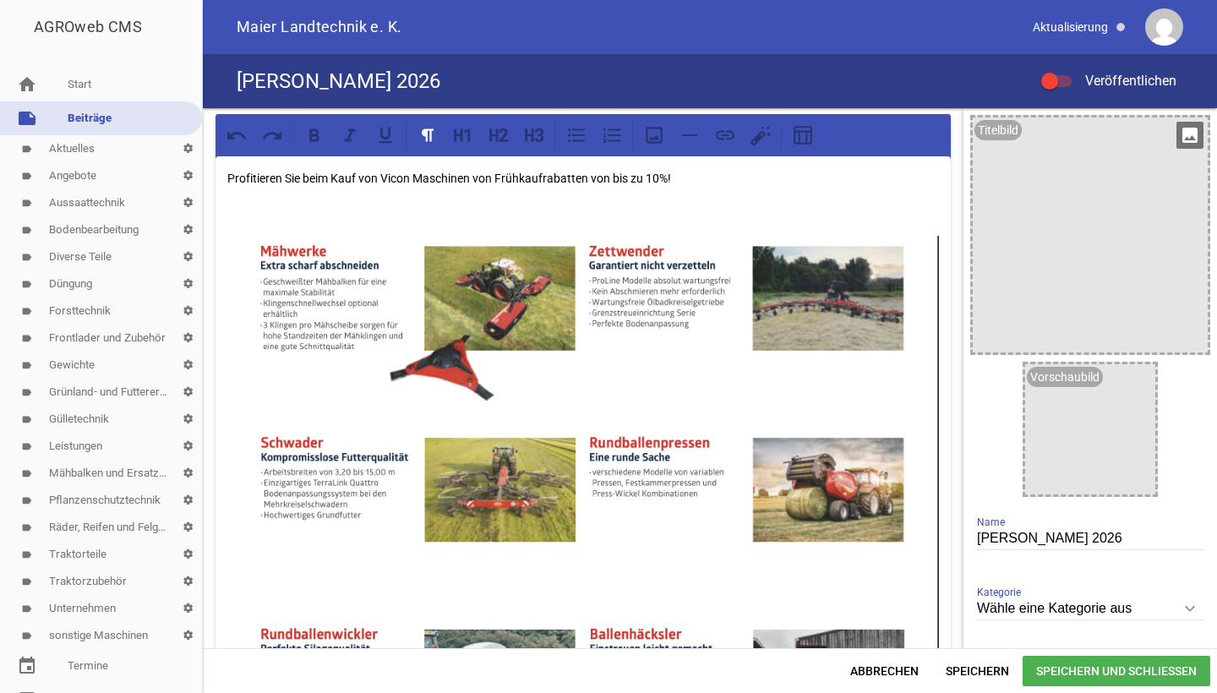
click at [1181, 131] on icon "image" at bounding box center [1189, 135] width 27 height 27
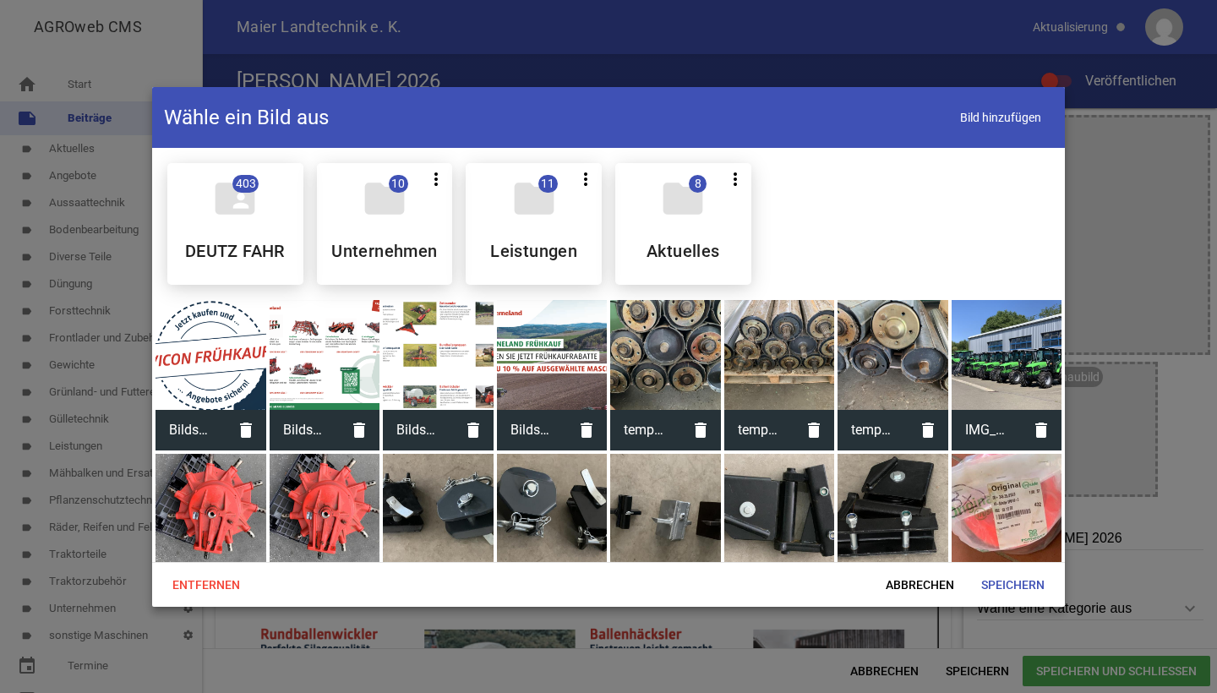
click at [205, 318] on div at bounding box center [211, 355] width 111 height 111
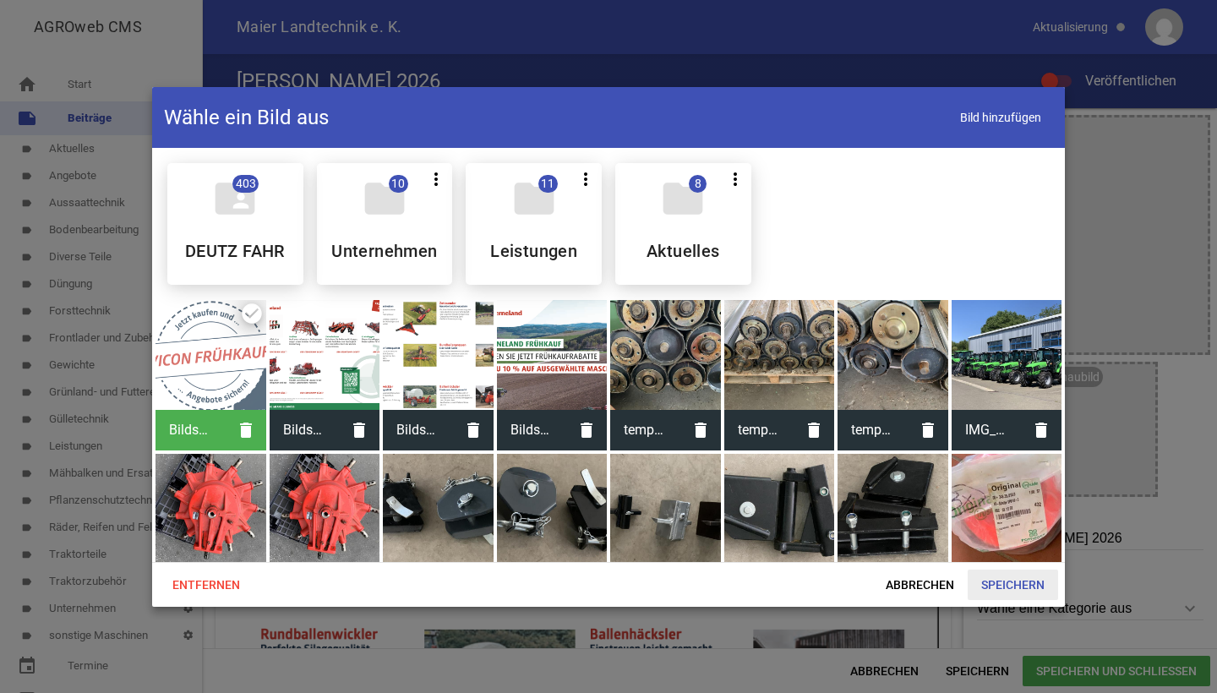
click at [1018, 590] on span "Speichern" at bounding box center [1013, 585] width 90 height 30
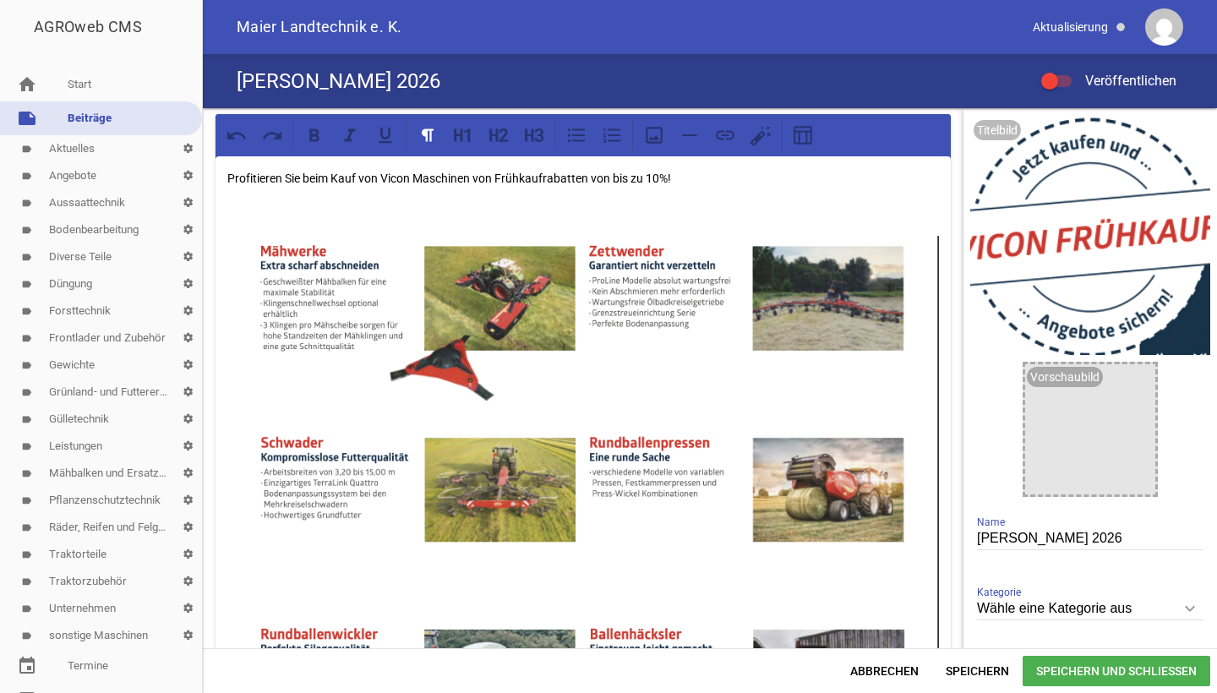
click at [1079, 603] on input "Wähle eine Kategorie aus" at bounding box center [1090, 608] width 226 height 23
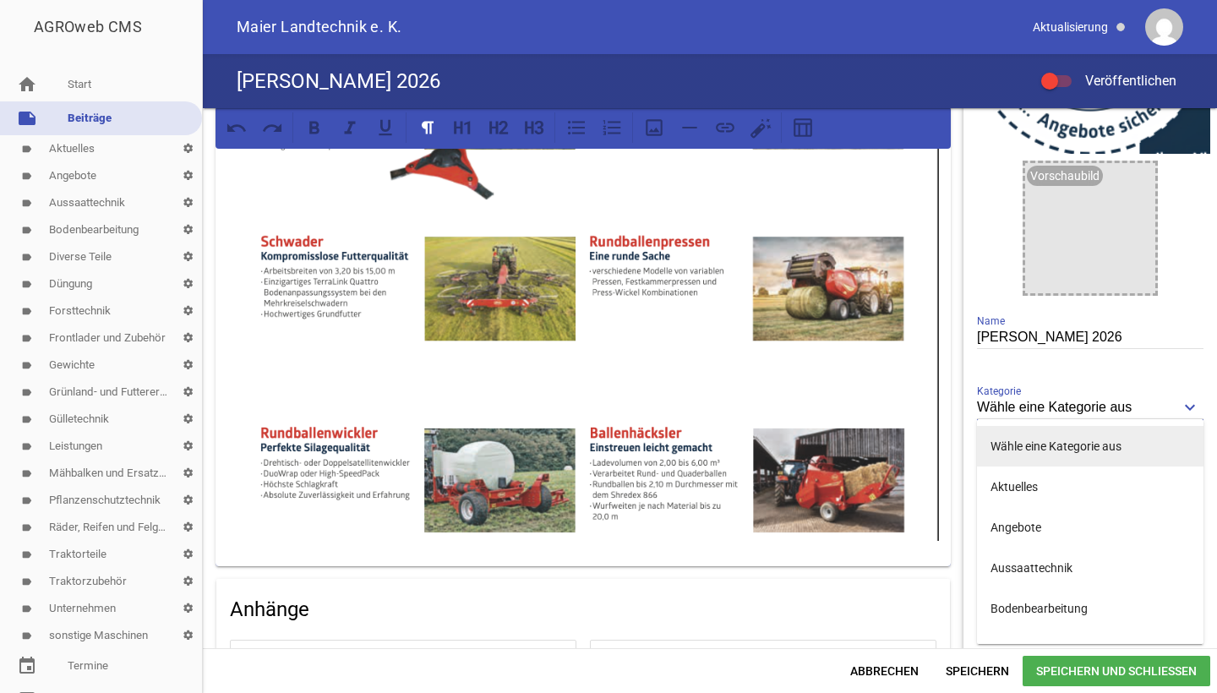
scroll to position [223, 0]
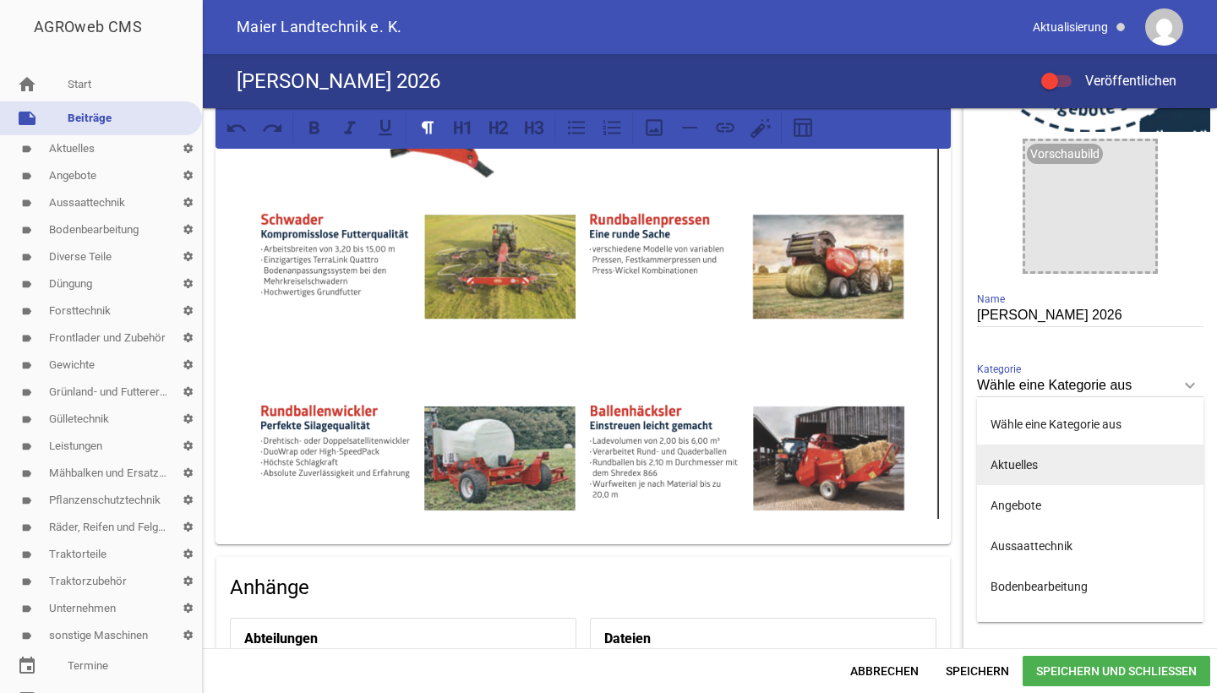
click at [1001, 474] on li "Aktuelles" at bounding box center [1090, 465] width 226 height 41
type input "Aktuelles"
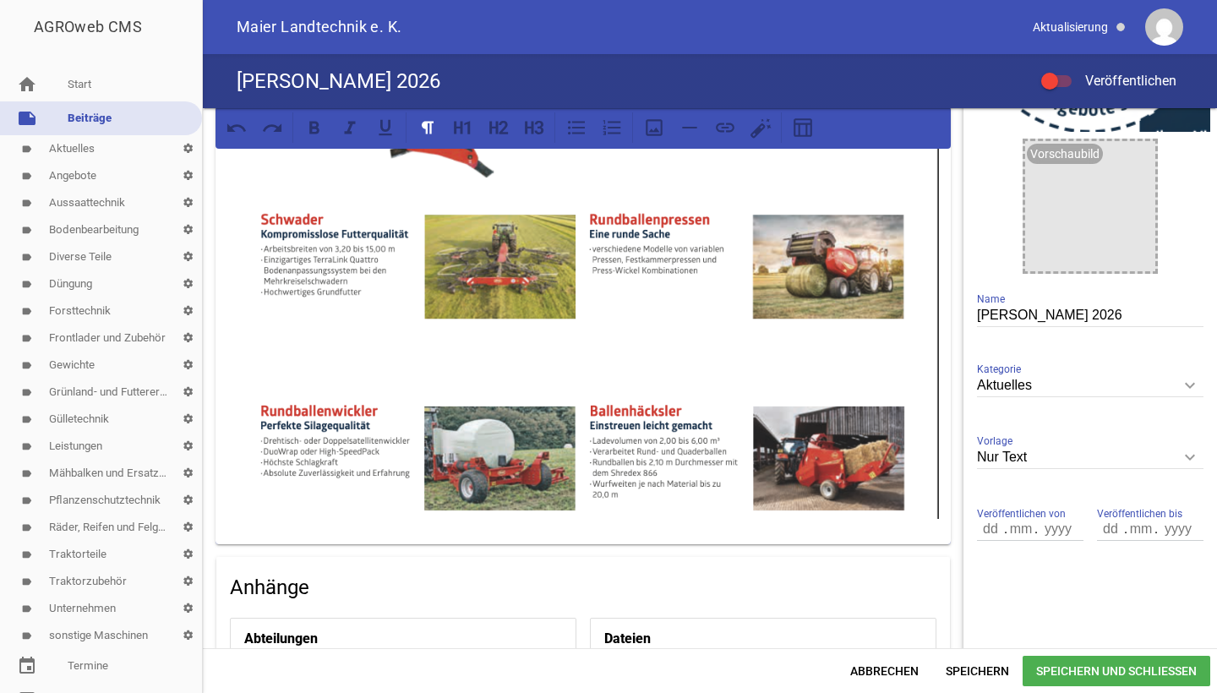
click at [1086, 670] on span "Speichern und Schließen" at bounding box center [1117, 671] width 188 height 30
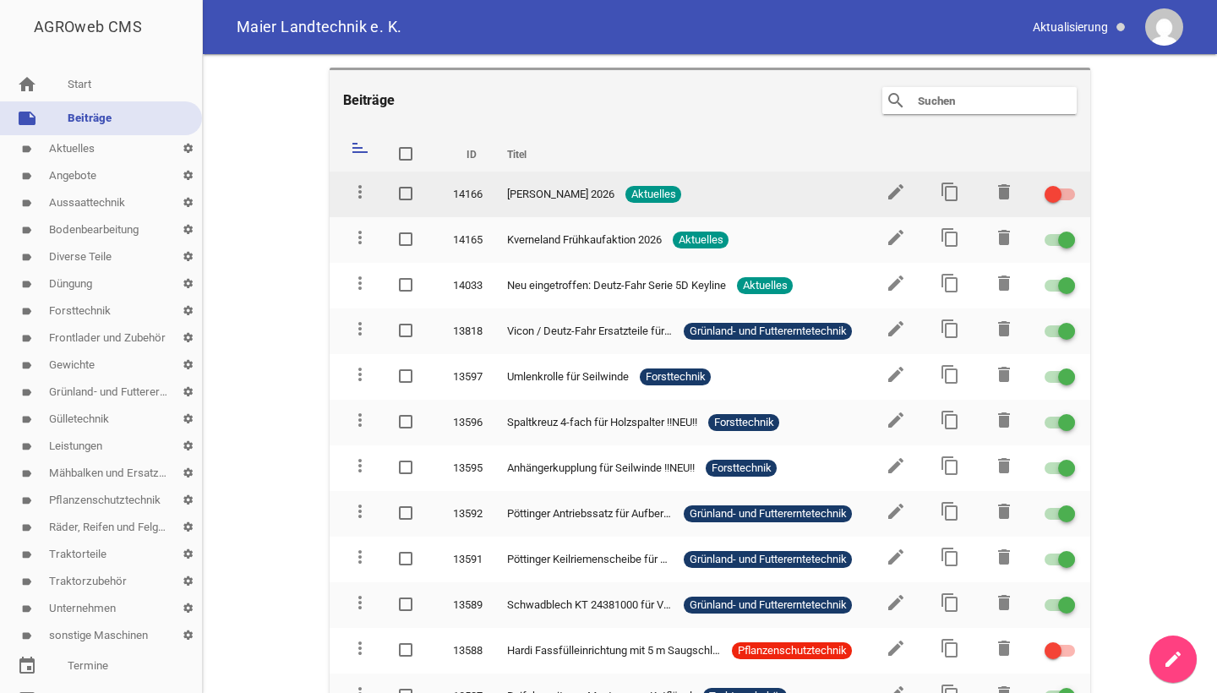
click at [1047, 185] on label at bounding box center [1057, 194] width 25 height 20
click at [1070, 184] on input "checkbox" at bounding box center [1070, 184] width 0 height 0
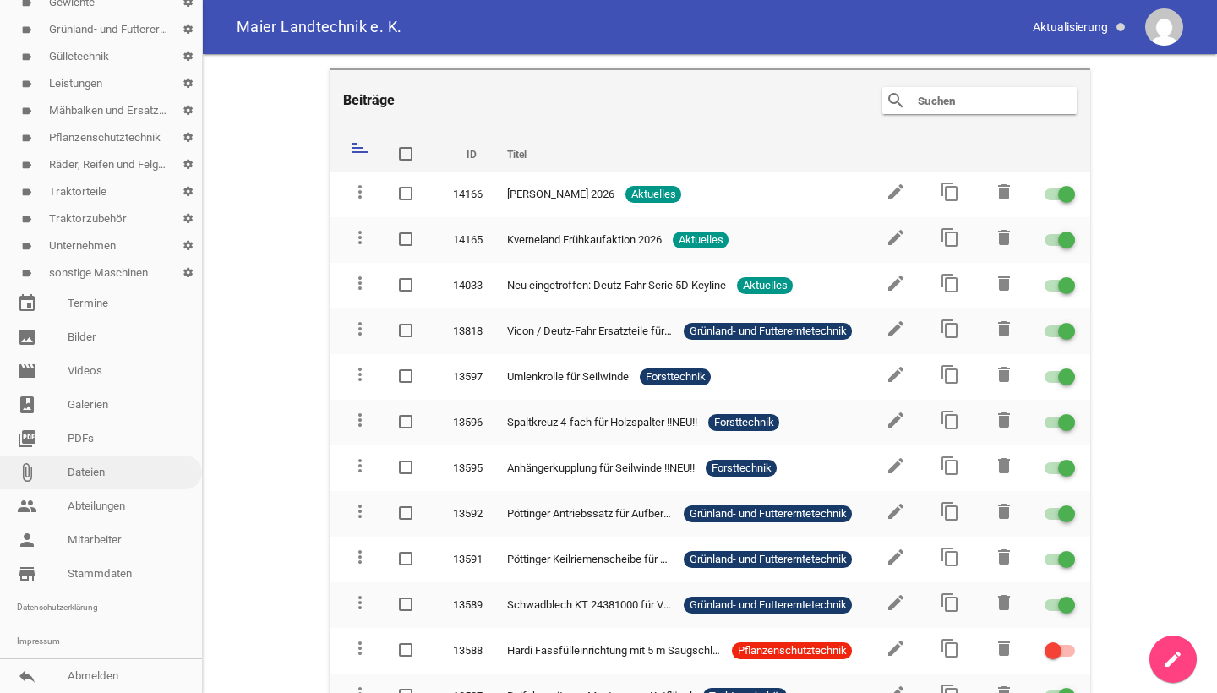
scroll to position [363, 0]
click at [117, 340] on link "image Bilder" at bounding box center [101, 337] width 202 height 34
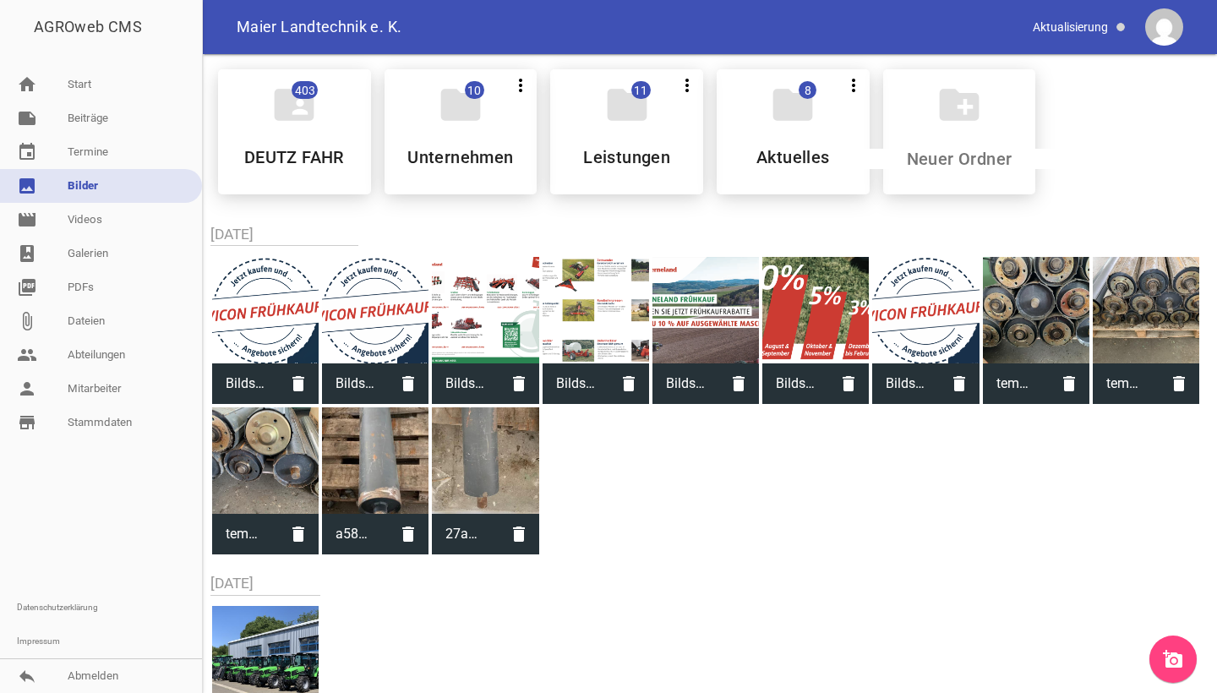
click at [1187, 654] on link "add_a_photo" at bounding box center [1172, 659] width 47 height 47
click at [1177, 653] on icon "add_a_photo" at bounding box center [1173, 659] width 20 height 20
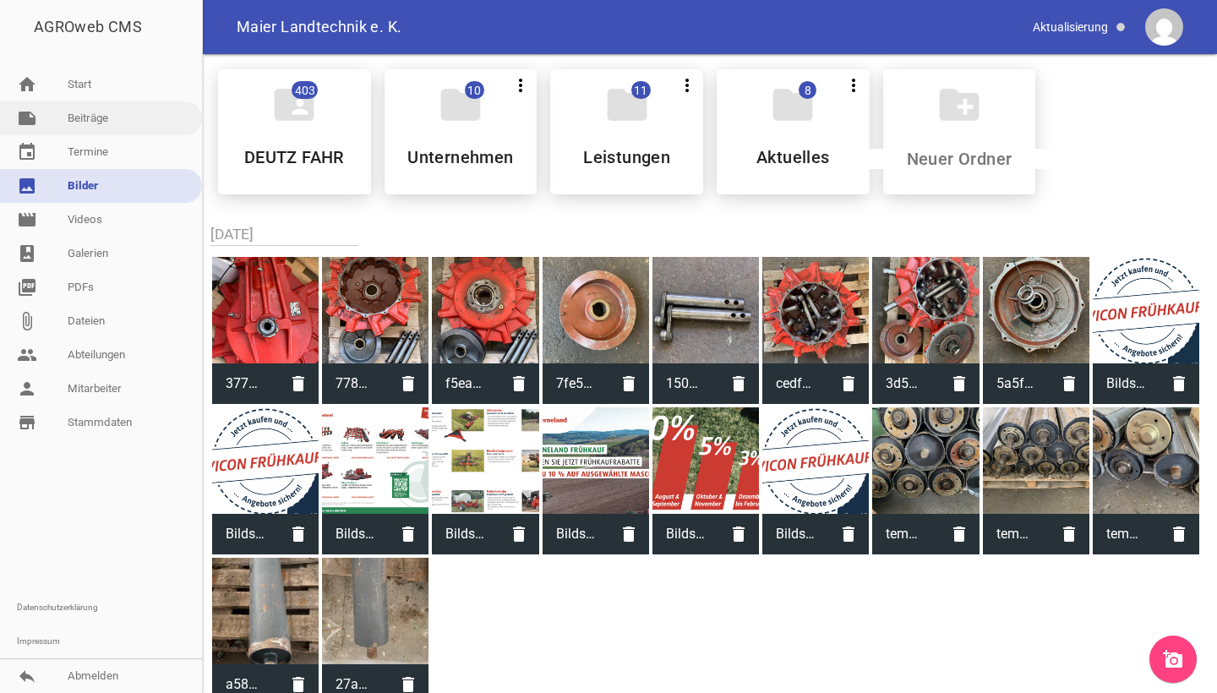
click at [49, 125] on link "note Beiträge" at bounding box center [101, 118] width 202 height 34
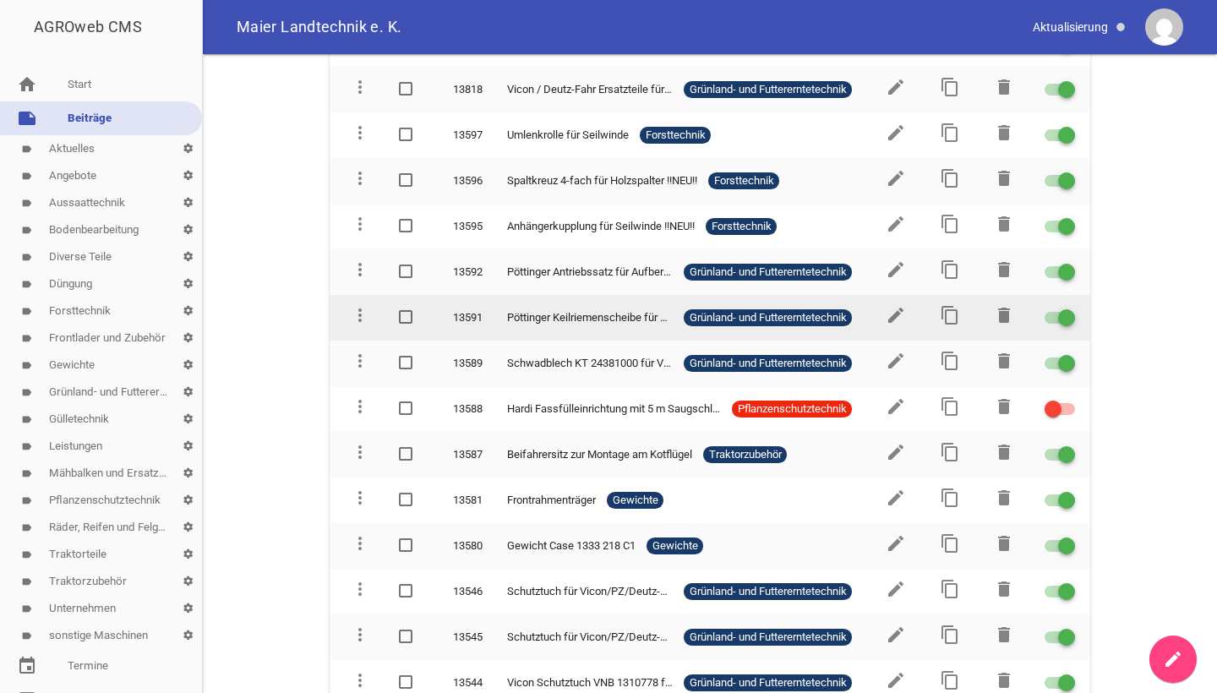
scroll to position [254, 0]
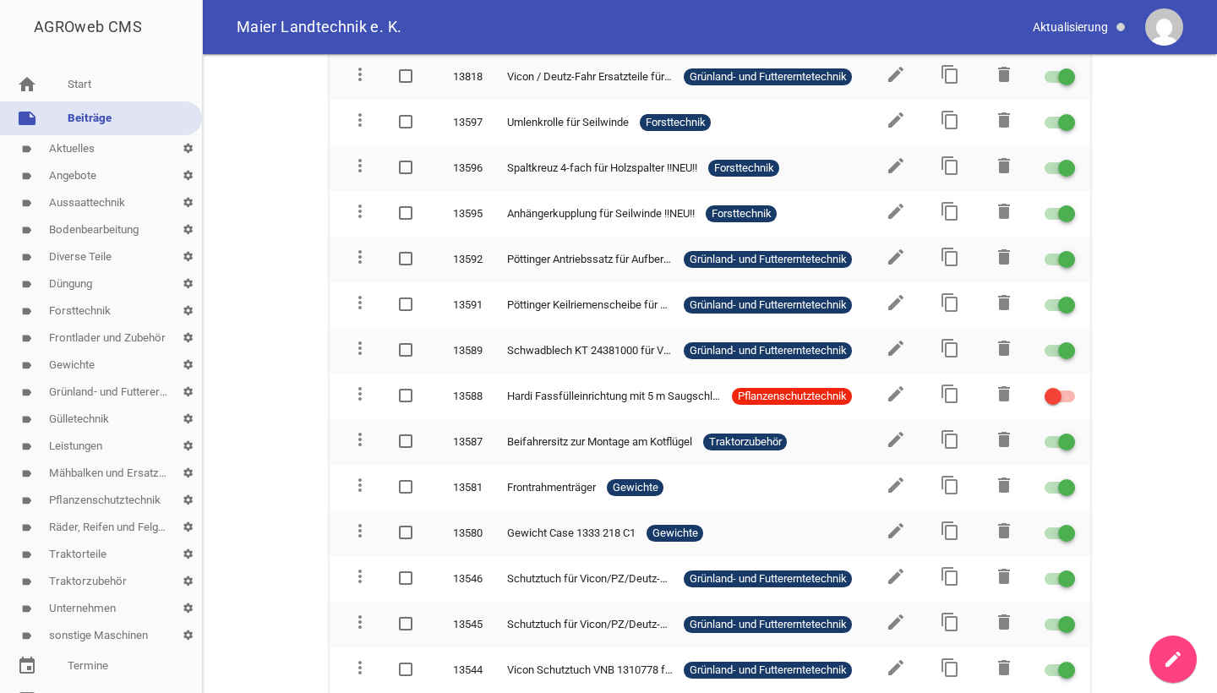
click at [1162, 653] on link "create" at bounding box center [1172, 659] width 47 height 47
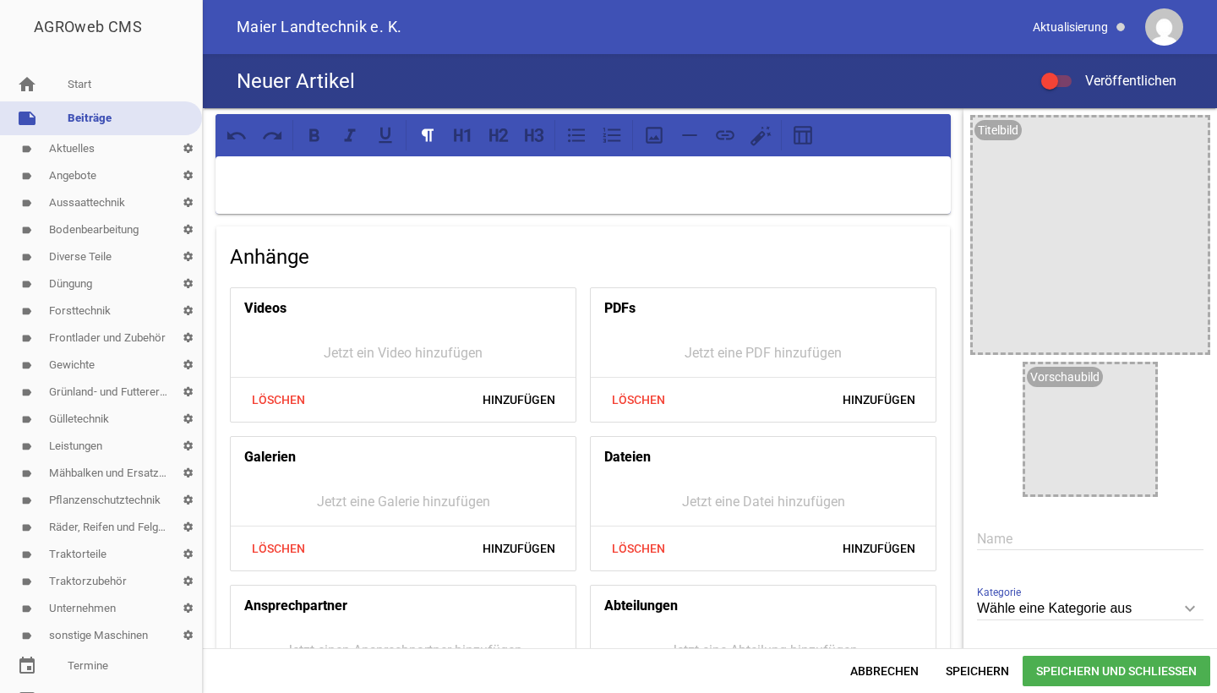
click at [1032, 546] on input "text" at bounding box center [1090, 538] width 226 height 23
paste input "Kurvenbahn VF 16624962"
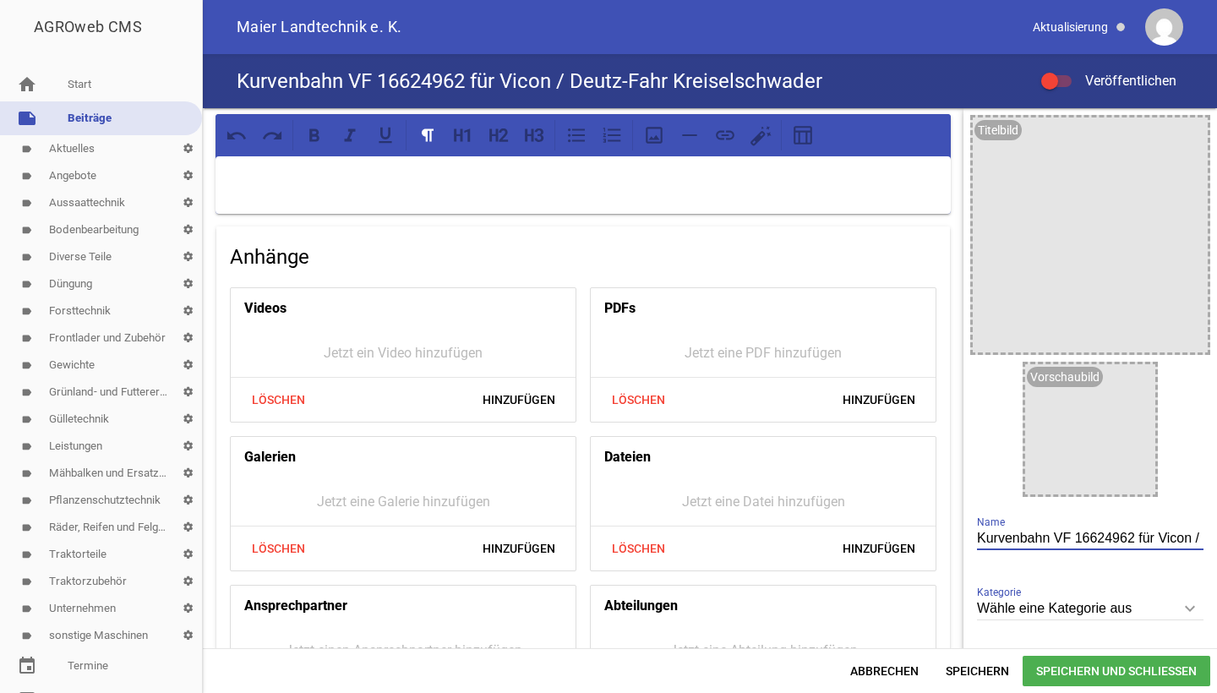
type input "Kurvenbahn VF 16624962 für Vicon / Deutz-Fahr Kreiselschwader"
click at [325, 179] on p at bounding box center [583, 178] width 712 height 20
click at [1177, 129] on icon "image" at bounding box center [1189, 135] width 27 height 27
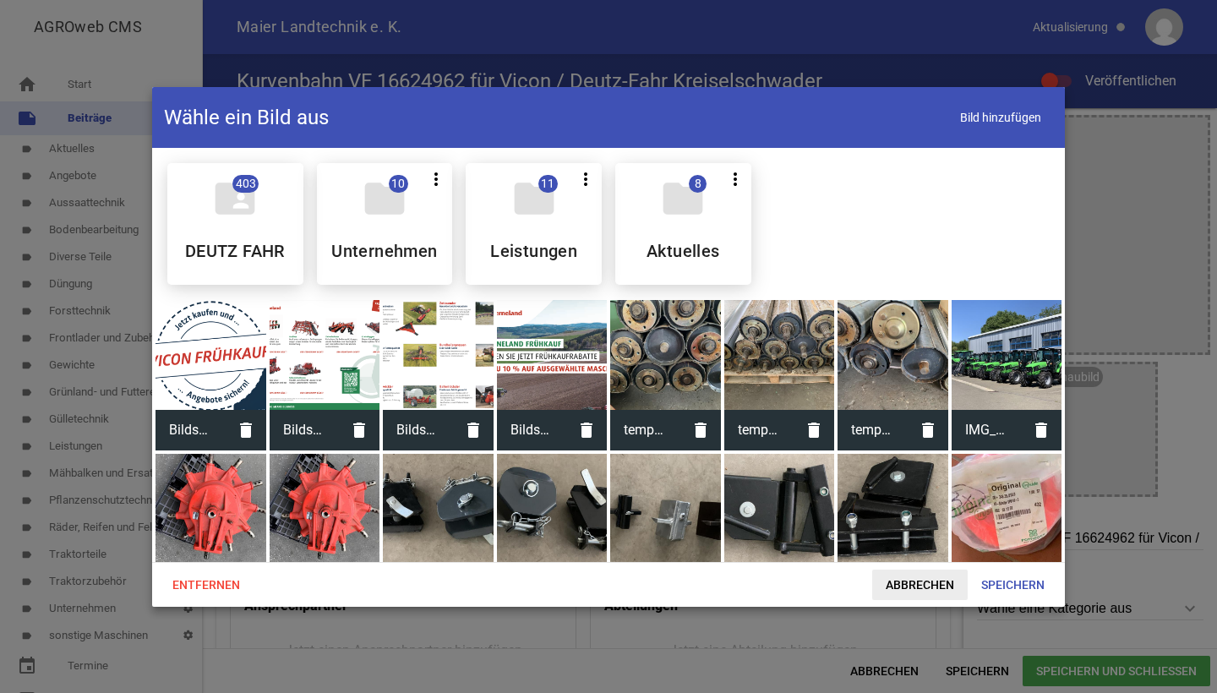
click at [910, 593] on span "Abbrechen" at bounding box center [919, 585] width 95 height 30
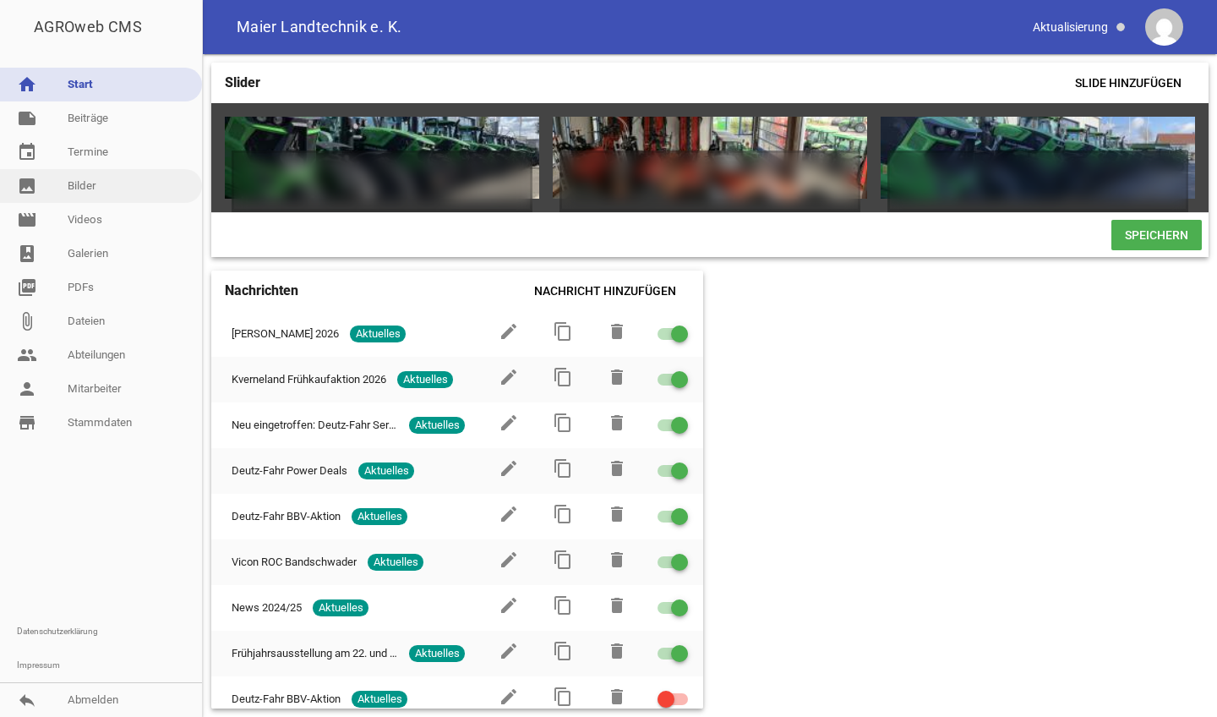
click at [82, 179] on link "image Bilder" at bounding box center [101, 186] width 202 height 34
